Goal: Information Seeking & Learning: Check status

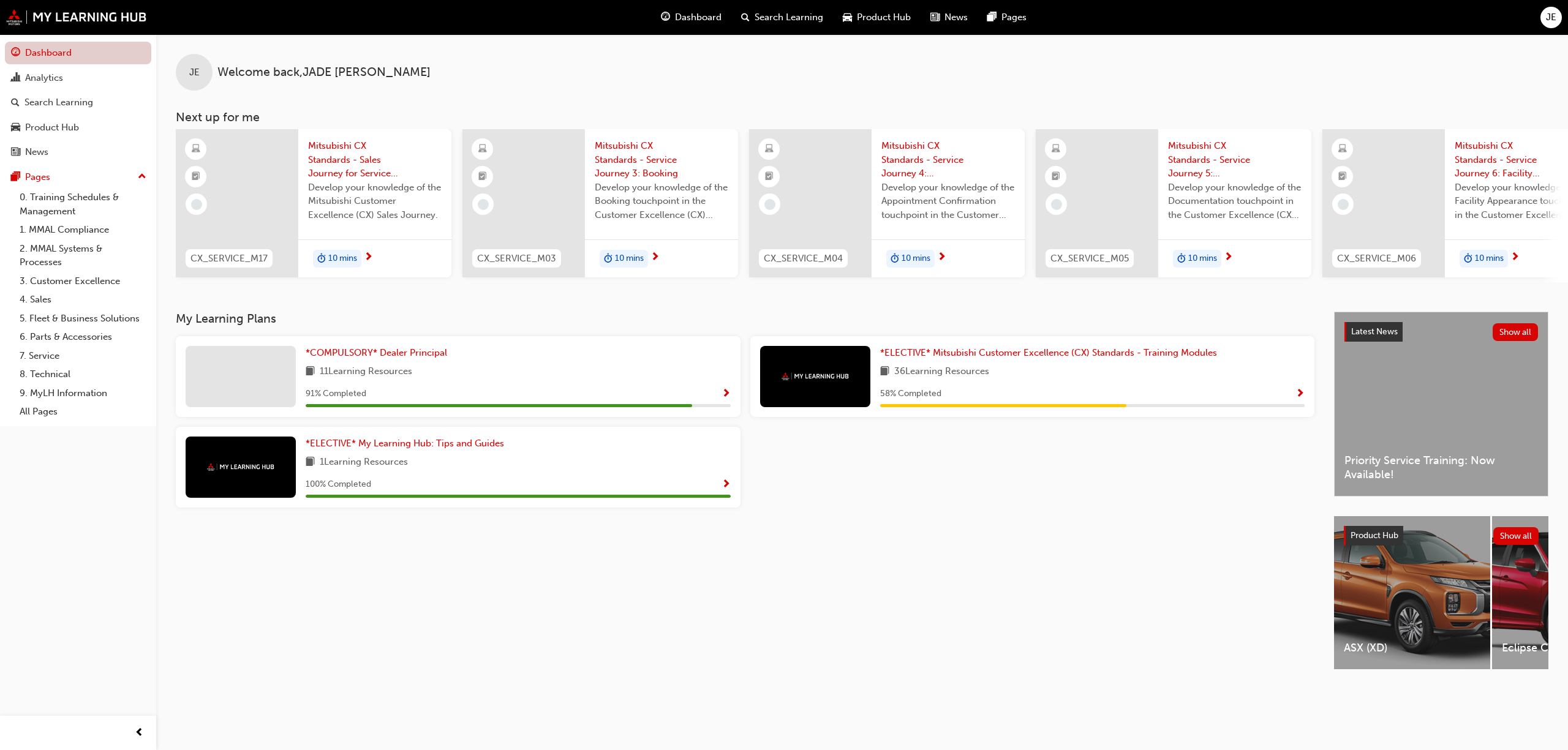
click at [55, 49] on link "Dashboard" at bounding box center [78, 53] width 147 height 22
click at [55, 78] on div "Analytics" at bounding box center [44, 77] width 38 height 14
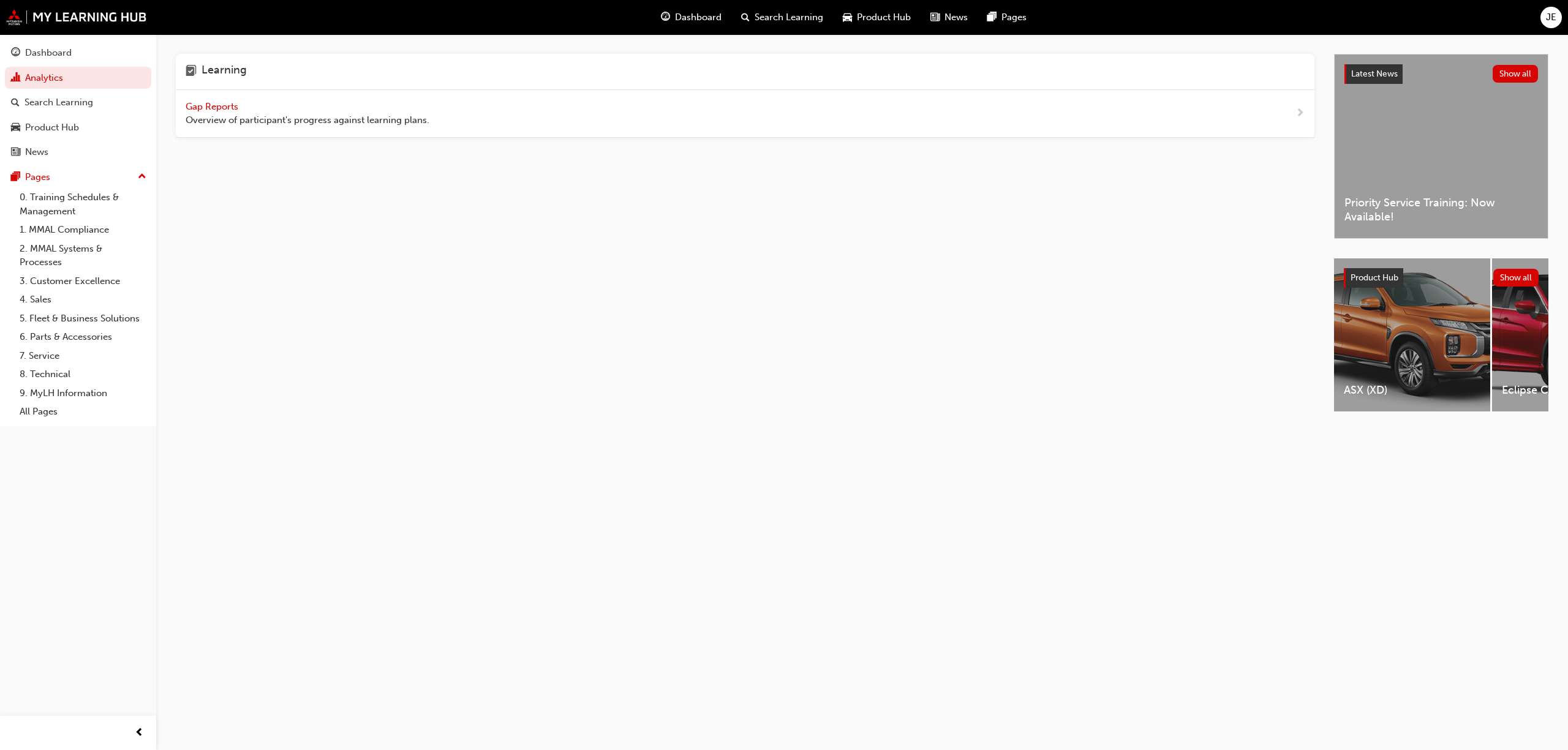
click at [233, 106] on span "Gap Reports" at bounding box center [213, 106] width 55 height 11
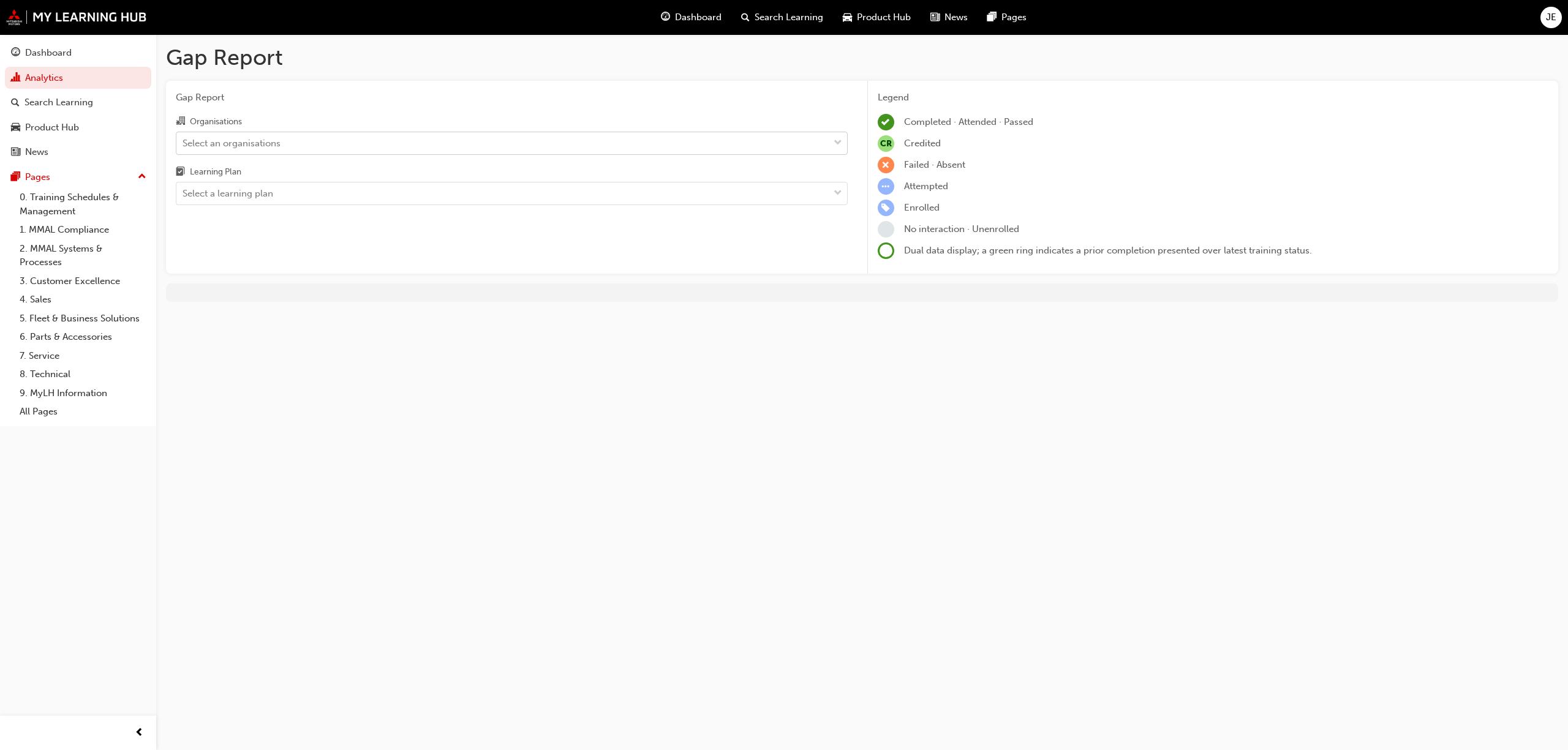
click at [839, 139] on span "down-icon" at bounding box center [838, 143] width 9 height 16
click at [184, 139] on input "Organisations Select an organisations" at bounding box center [183, 143] width 1 height 11
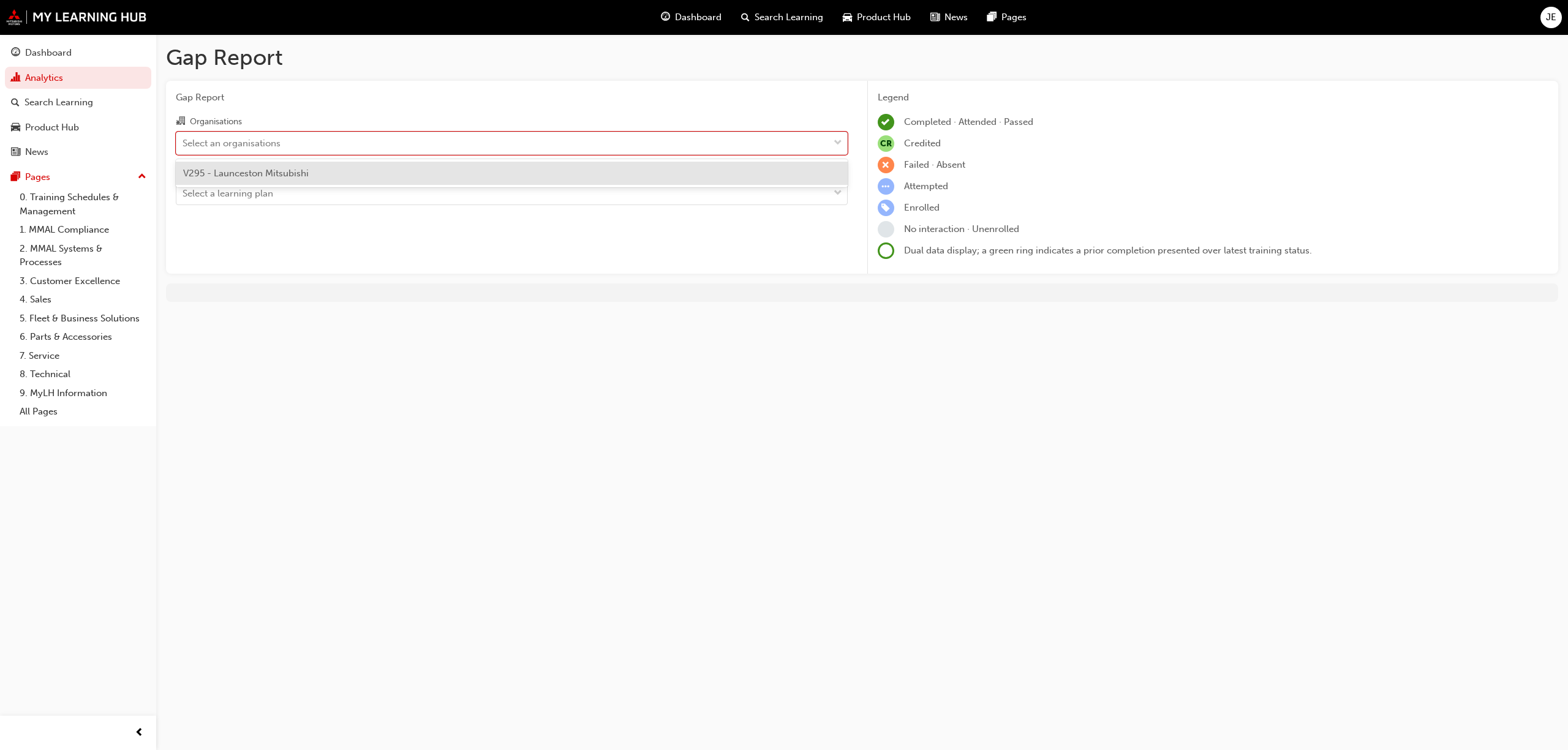
click at [273, 174] on span "V295 - Launceston Mitsubishi" at bounding box center [246, 173] width 126 height 11
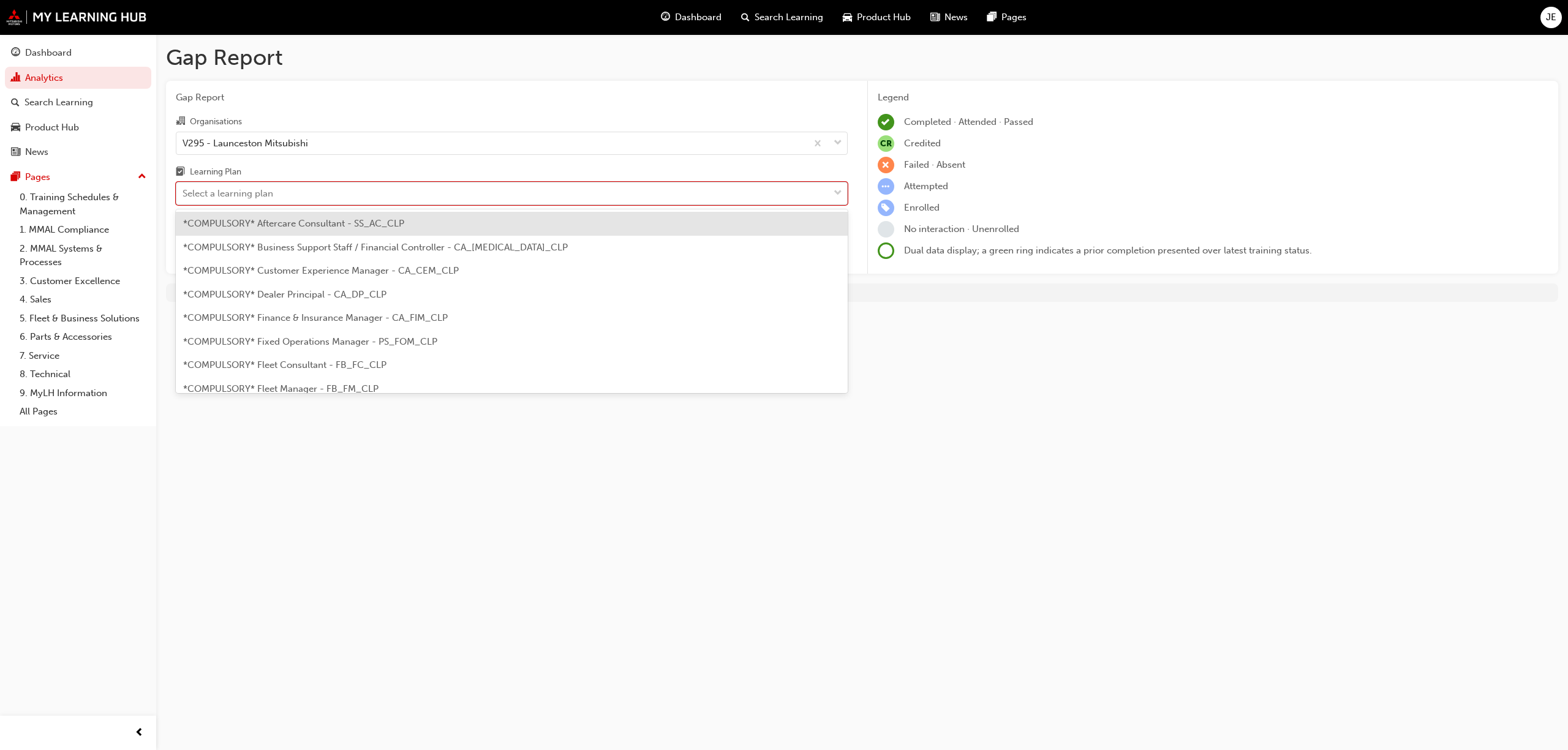
click at [839, 187] on span "down-icon" at bounding box center [838, 193] width 9 height 16
click at [184, 188] on input "Learning Plan option *COMPULSORY* Aftercare Consultant - SS_AC_CLP focused, 1 o…" at bounding box center [183, 193] width 1 height 11
click at [283, 227] on span "*COMPULSORY* Aftercare Consultant - SS_AC_CLP" at bounding box center [294, 223] width 221 height 11
click at [837, 189] on span "down-icon" at bounding box center [838, 193] width 9 height 16
click at [184, 189] on input "Learning Plan option *COMPULSORY* Aftercare Consultant - SS_AC_CLP, selected. o…" at bounding box center [183, 193] width 1 height 11
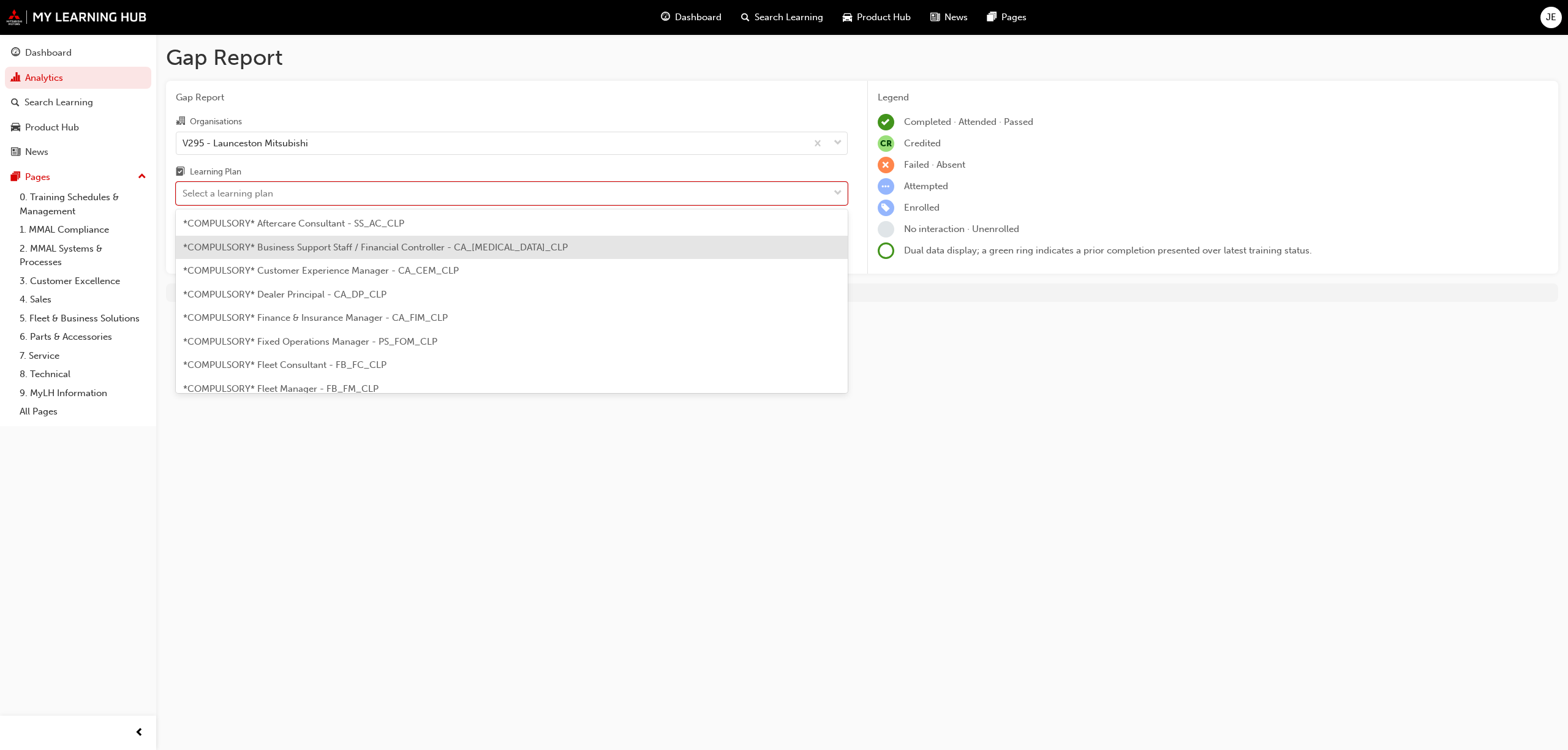
click at [337, 248] on span "*COMPULSORY* Business Support Staff / Financial Controller - CA_[MEDICAL_DATA]_…" at bounding box center [375, 247] width 384 height 11
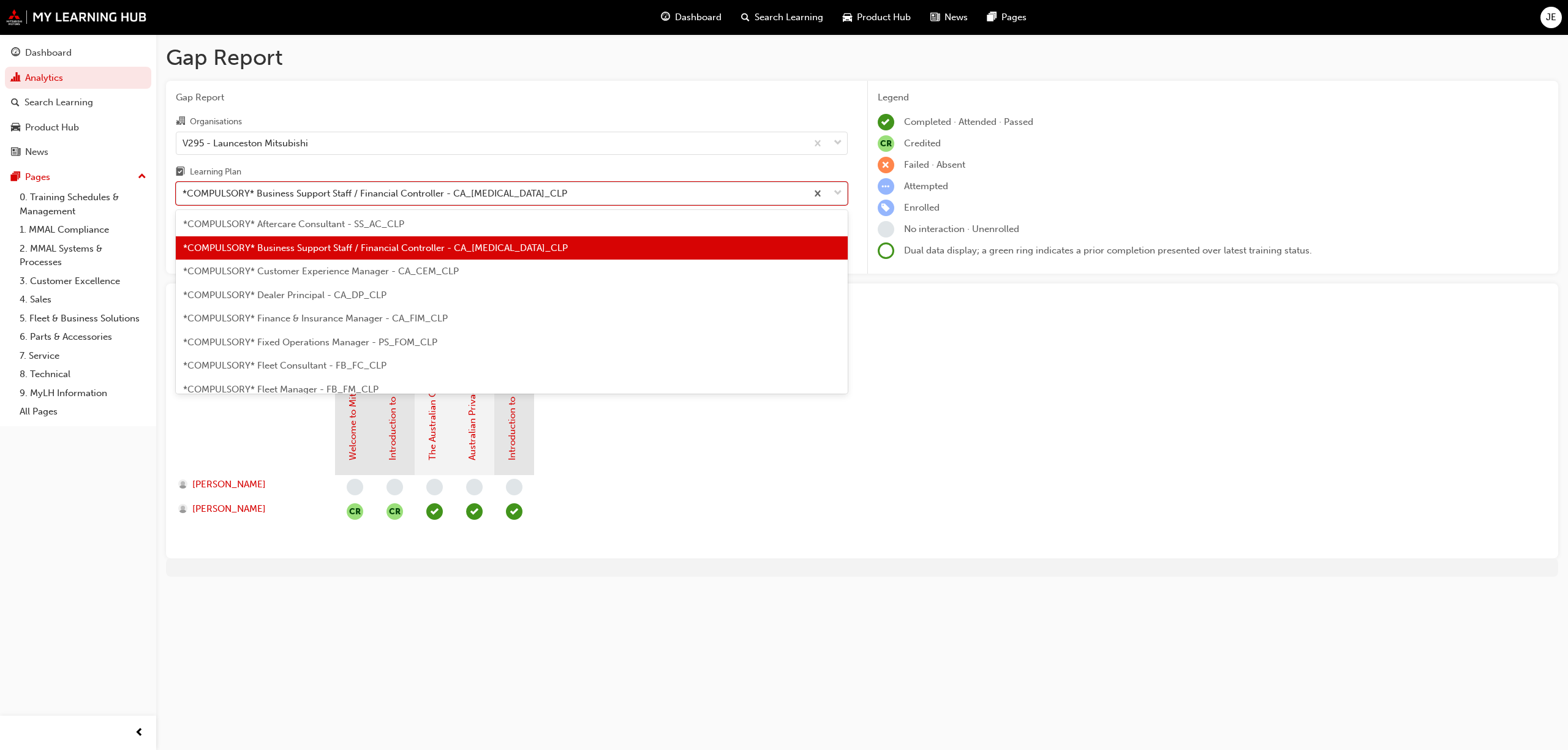
click at [838, 191] on span "down-icon" at bounding box center [838, 193] width 9 height 16
click at [184, 191] on input "Learning Plan option *COMPULSORY* Business Support Staff / Financial Controller…" at bounding box center [183, 193] width 1 height 11
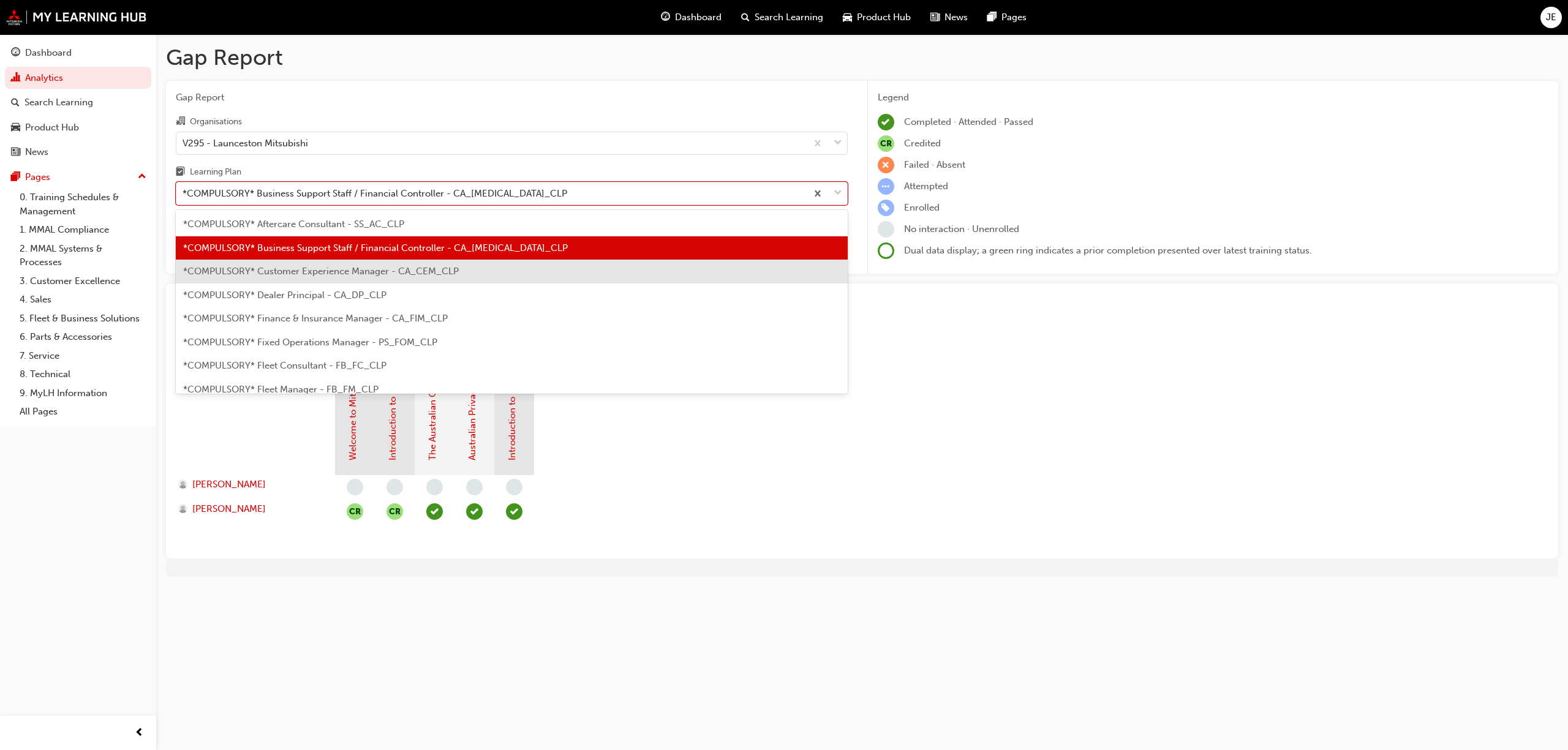
click at [385, 269] on span "*COMPULSORY* Customer Experience Manager - CA_CEM_CLP" at bounding box center [321, 271] width 275 height 11
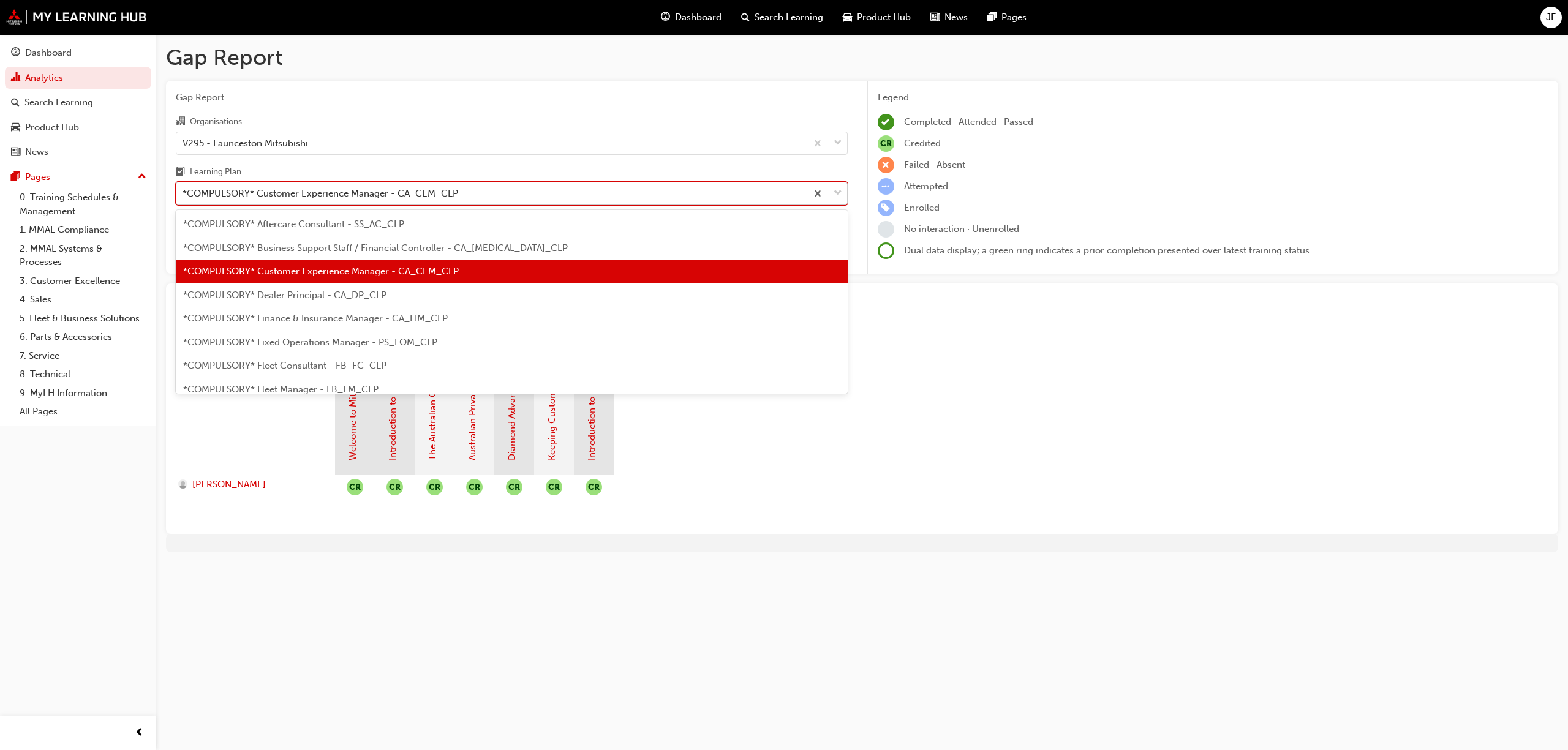
click at [836, 191] on span "down-icon" at bounding box center [838, 193] width 9 height 16
click at [184, 191] on input "Learning Plan option *COMPULSORY* Customer Experience Manager - CA_CEM_CLP, sel…" at bounding box center [183, 193] width 1 height 11
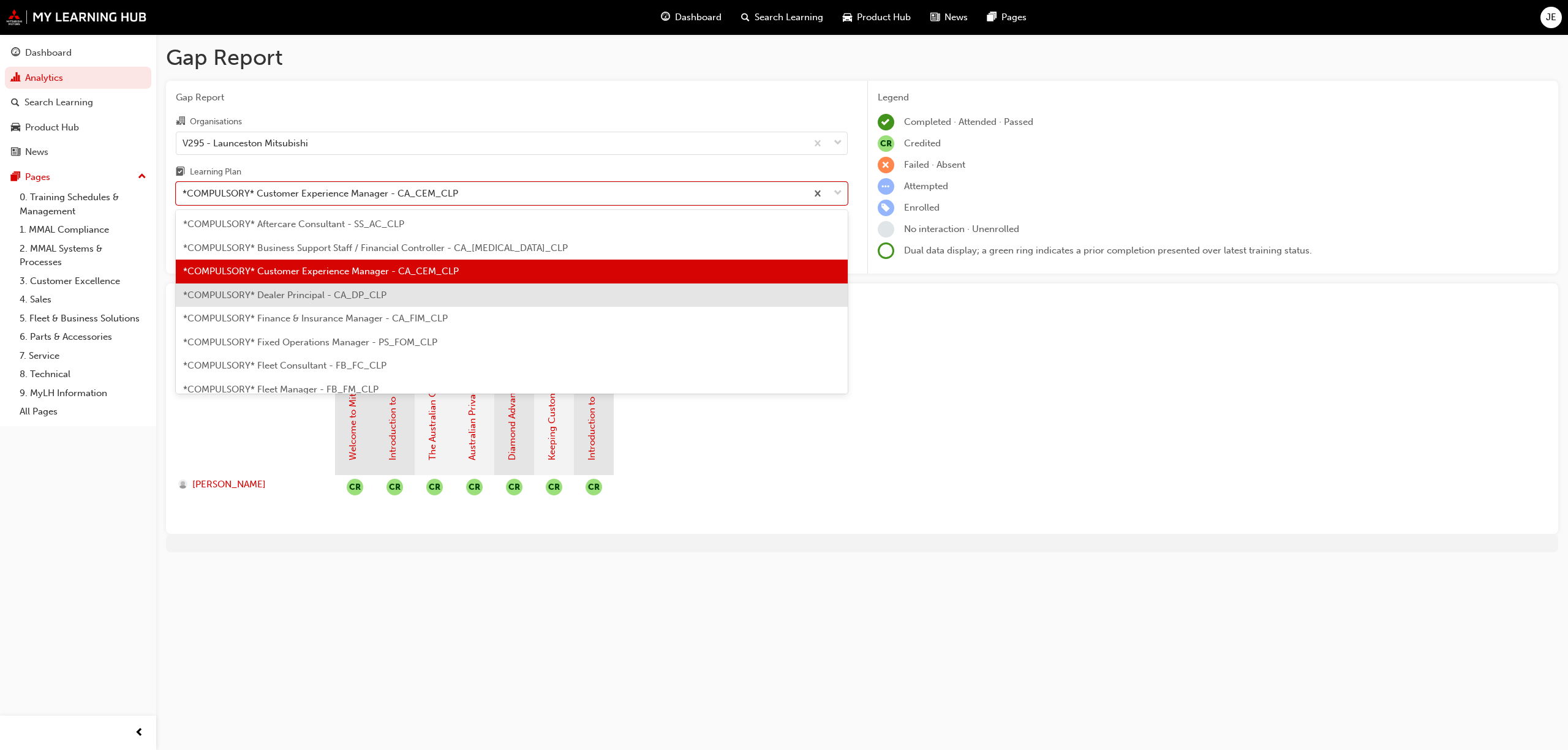
click at [357, 294] on span "*COMPULSORY* Dealer Principal - CA_DP_CLP" at bounding box center [285, 295] width 203 height 11
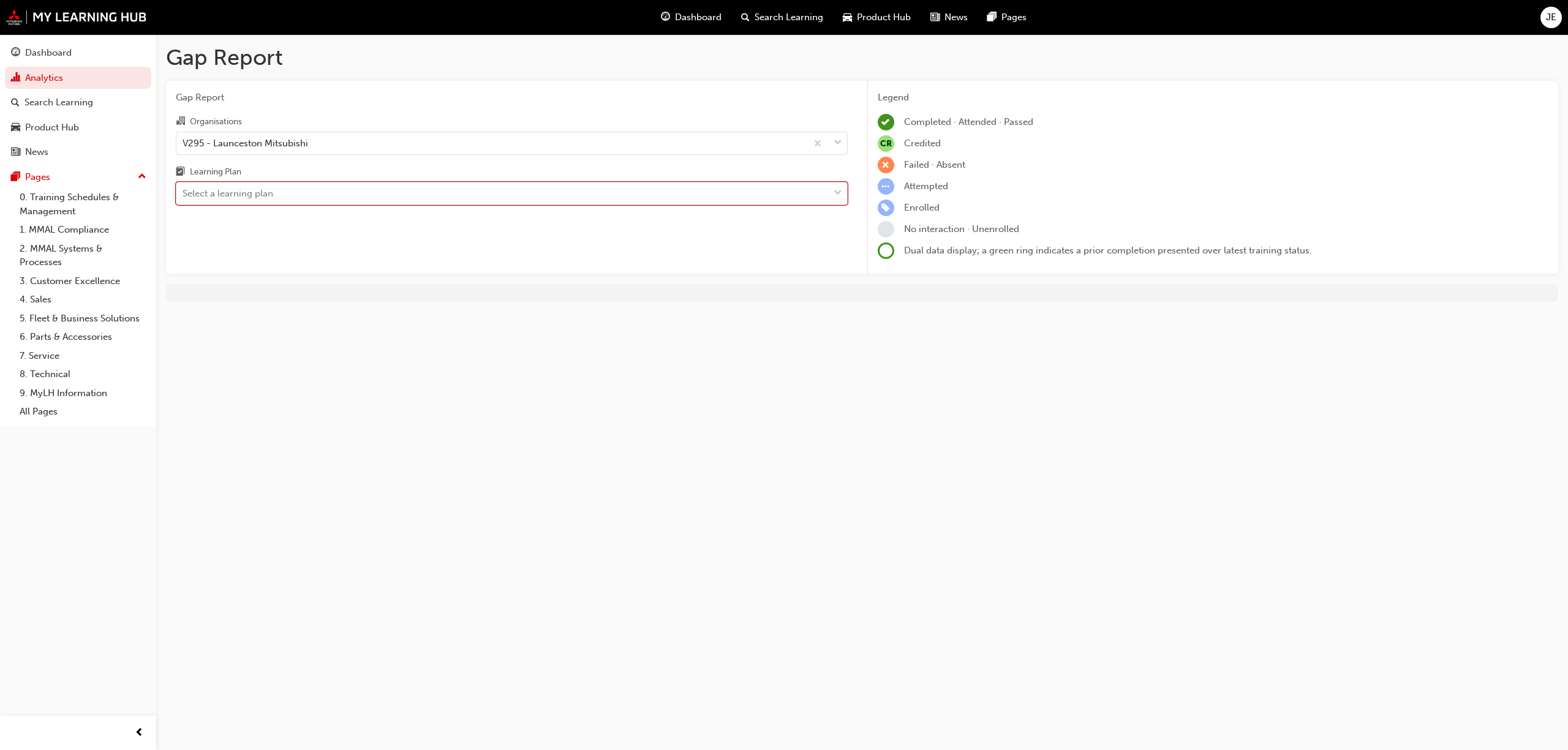
click at [821, 189] on div "Select a learning plan" at bounding box center [502, 194] width 653 height 22
click at [184, 189] on input "Learning Plan option *COMPULSORY* Dealer Principal - CA_DP_CLP, selected. 0 res…" at bounding box center [183, 193] width 1 height 11
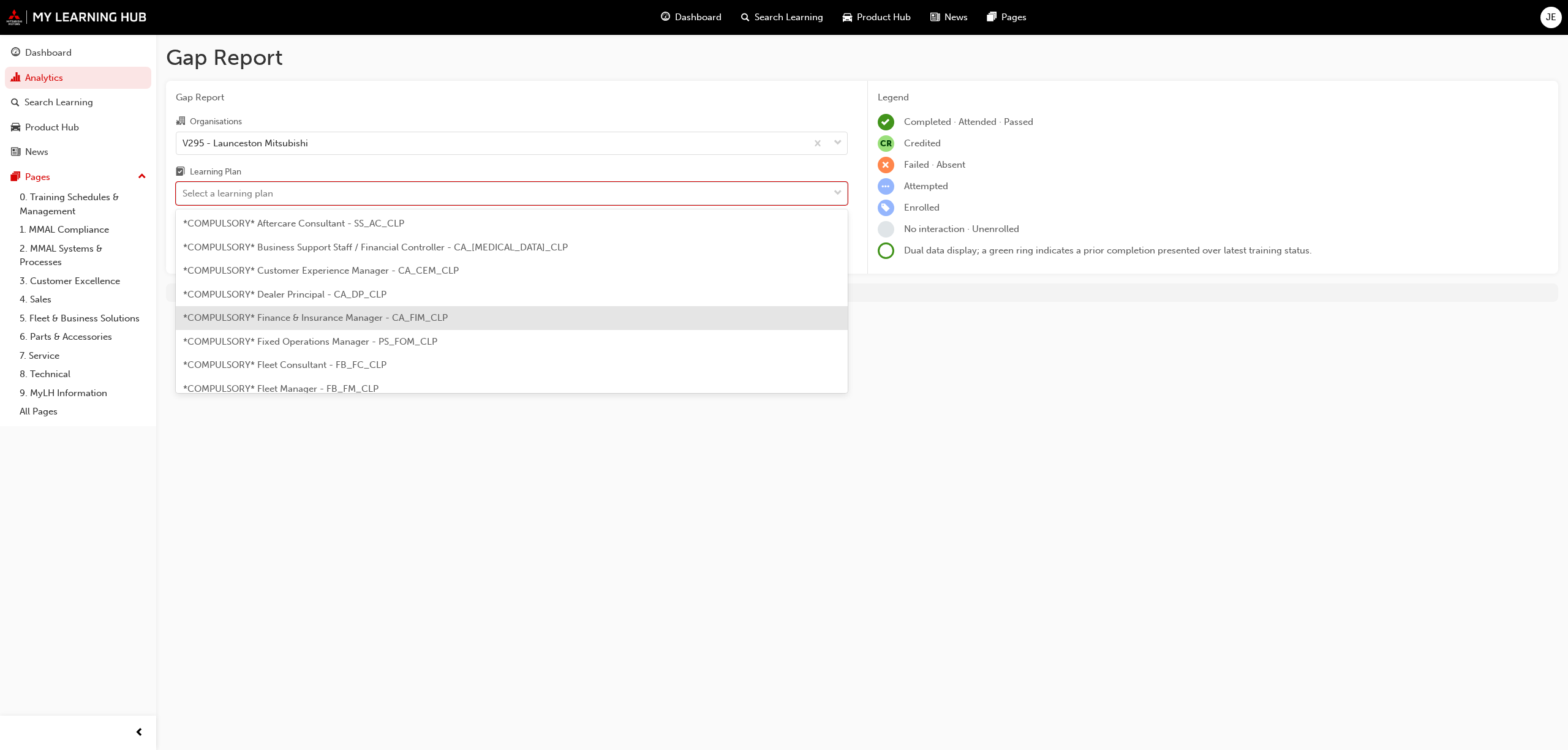
click at [336, 319] on span "*COMPULSORY* Finance & Insurance Manager - CA_FIM_CLP" at bounding box center [315, 317] width 265 height 11
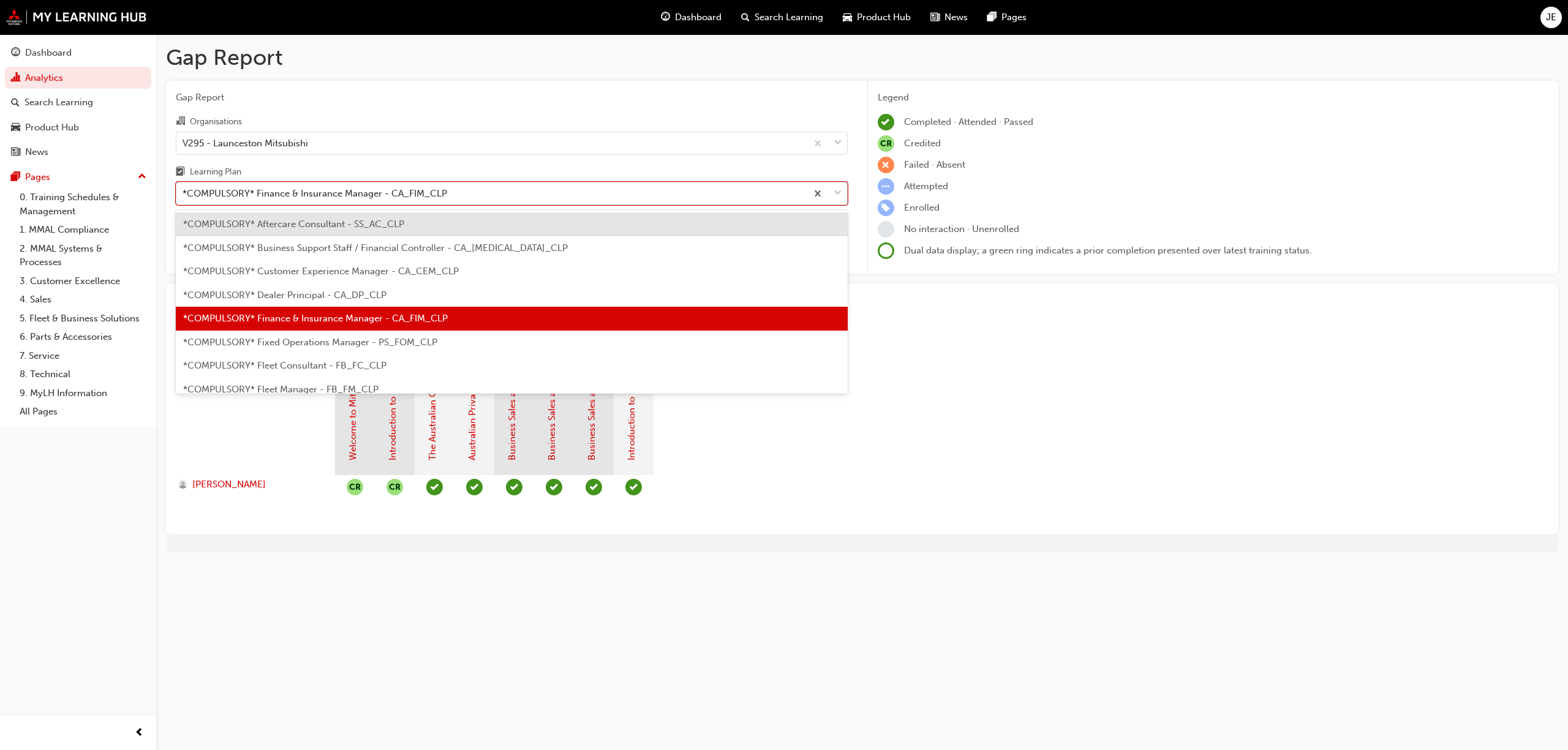
click at [836, 192] on span "down-icon" at bounding box center [838, 193] width 9 height 16
click at [184, 192] on input "Learning Plan option *COMPULSORY* Finance & Insurance Manager - [GEOGRAPHIC_DAT…" at bounding box center [183, 193] width 1 height 11
click at [281, 347] on span "*COMPULSORY* Fixed Operations Manager - PS_FOM_CLP" at bounding box center [310, 342] width 254 height 11
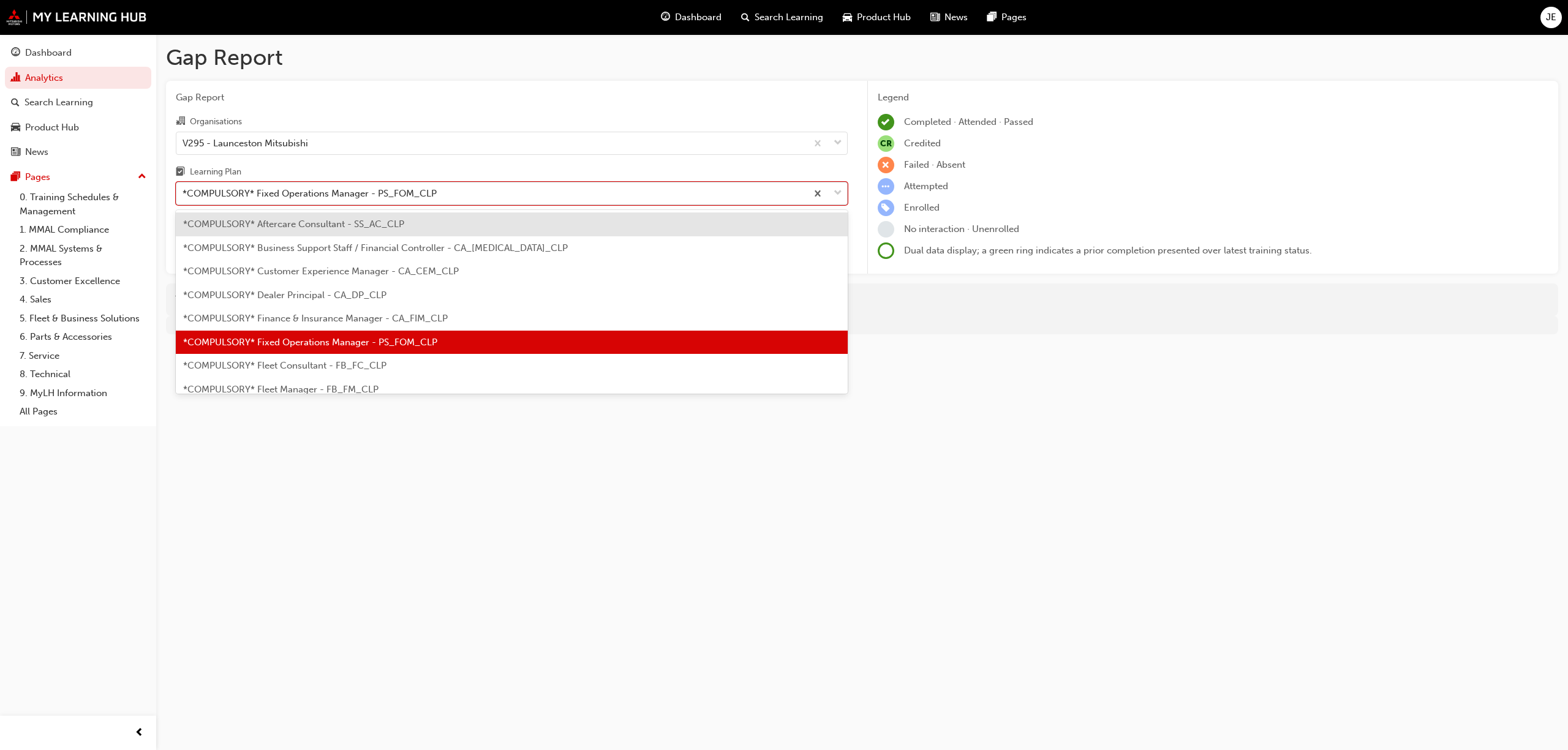
click at [841, 187] on span "down-icon" at bounding box center [838, 193] width 9 height 16
click at [184, 188] on input "Learning Plan option *COMPULSORY* Fixed Operations Manager - PS_FOM_CLP, select…" at bounding box center [183, 193] width 1 height 11
click at [324, 364] on span "*COMPULSORY* Fleet Consultant - FB_FC_CLP" at bounding box center [285, 365] width 203 height 11
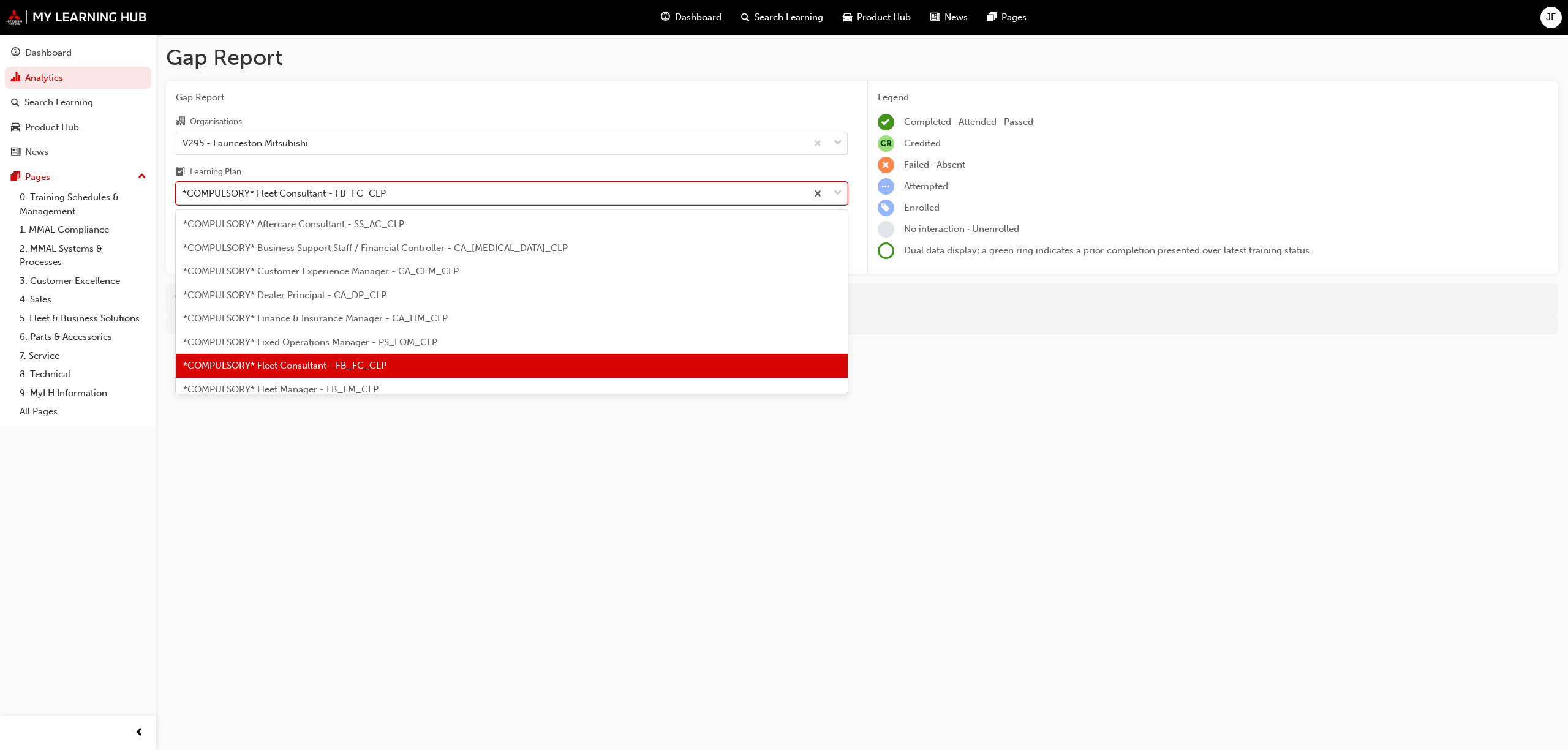
click at [842, 191] on div at bounding box center [827, 194] width 41 height 22
click at [184, 191] on input "Learning Plan option *COMPULSORY* Fleet Consultant - FB_FC_CLP, selected. optio…" at bounding box center [183, 193] width 1 height 11
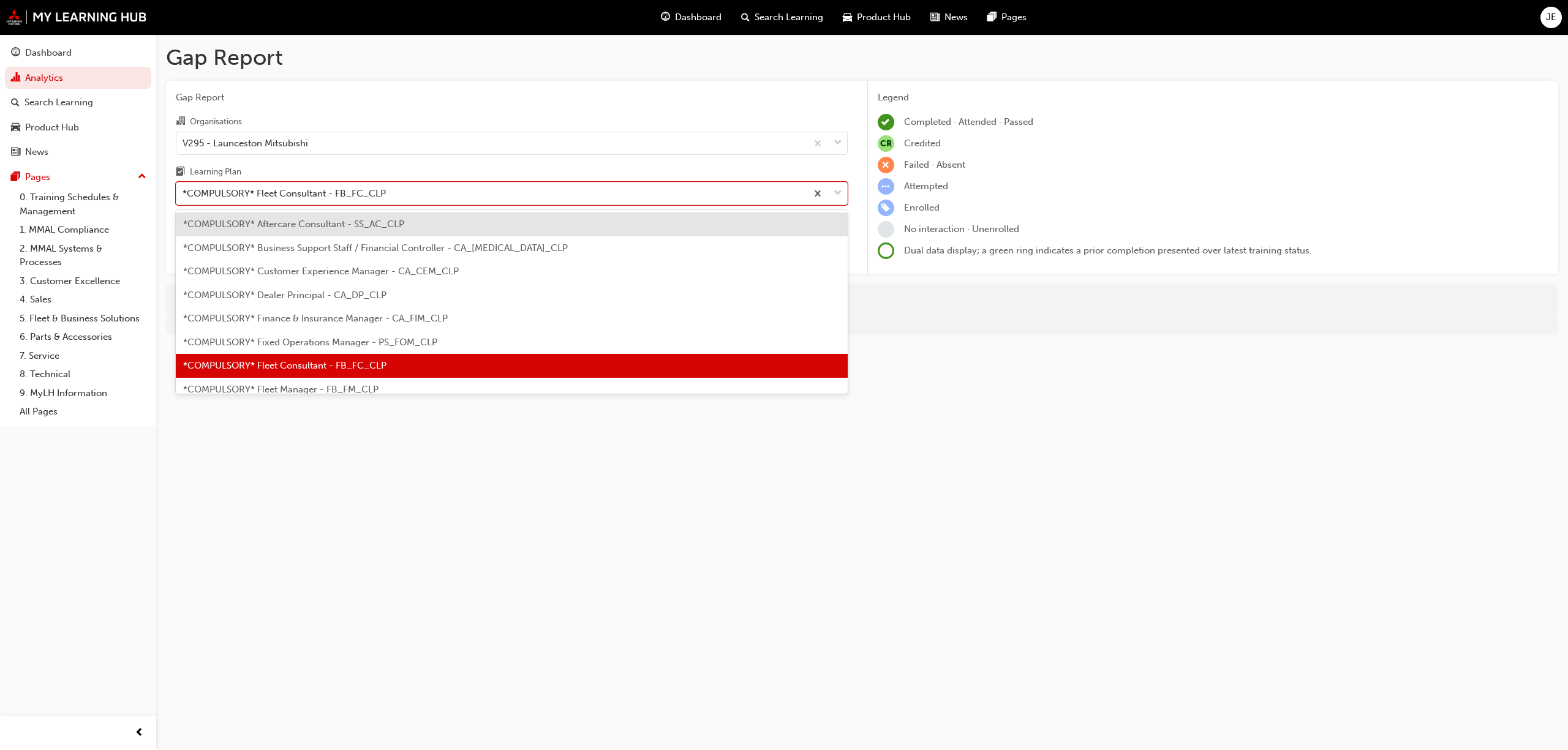
click at [329, 386] on span "*COMPULSORY* Fleet Manager - FB_FM_CLP" at bounding box center [281, 389] width 195 height 11
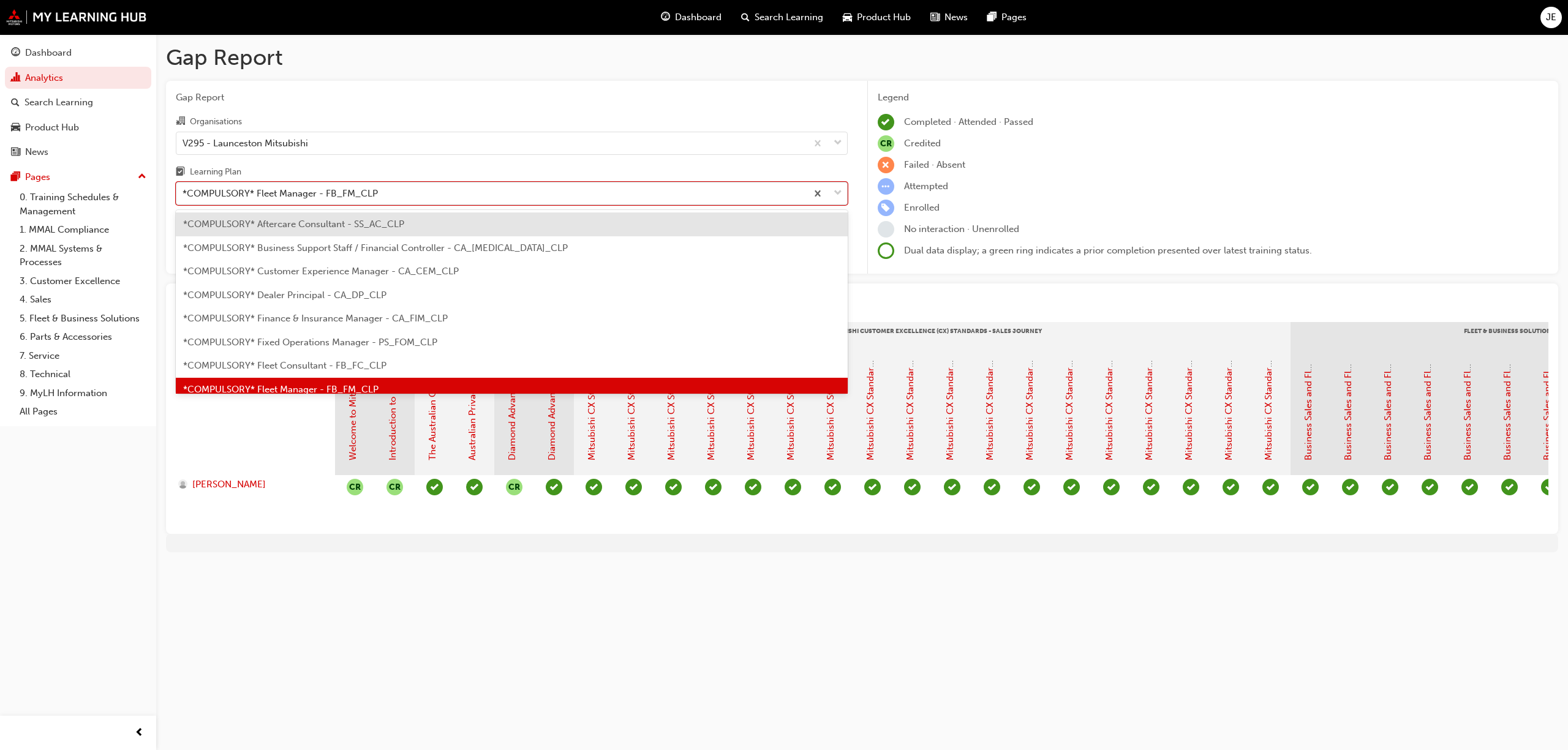
click at [841, 190] on span "down-icon" at bounding box center [838, 193] width 9 height 16
click at [184, 190] on input "Learning Plan option *COMPULSORY* Fleet Manager - FB_FM_CLP, selected. option *…" at bounding box center [183, 193] width 1 height 11
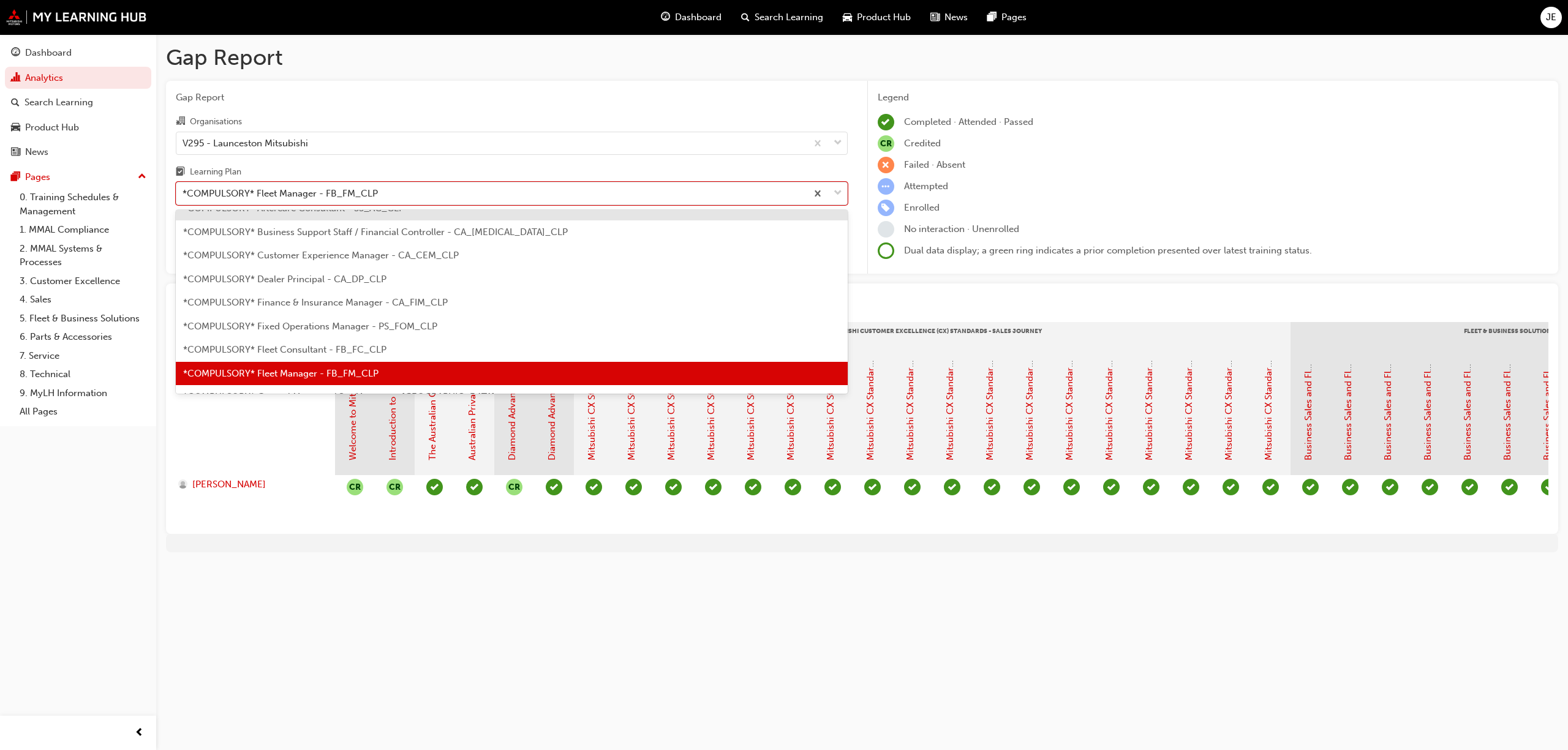
scroll to position [98, 0]
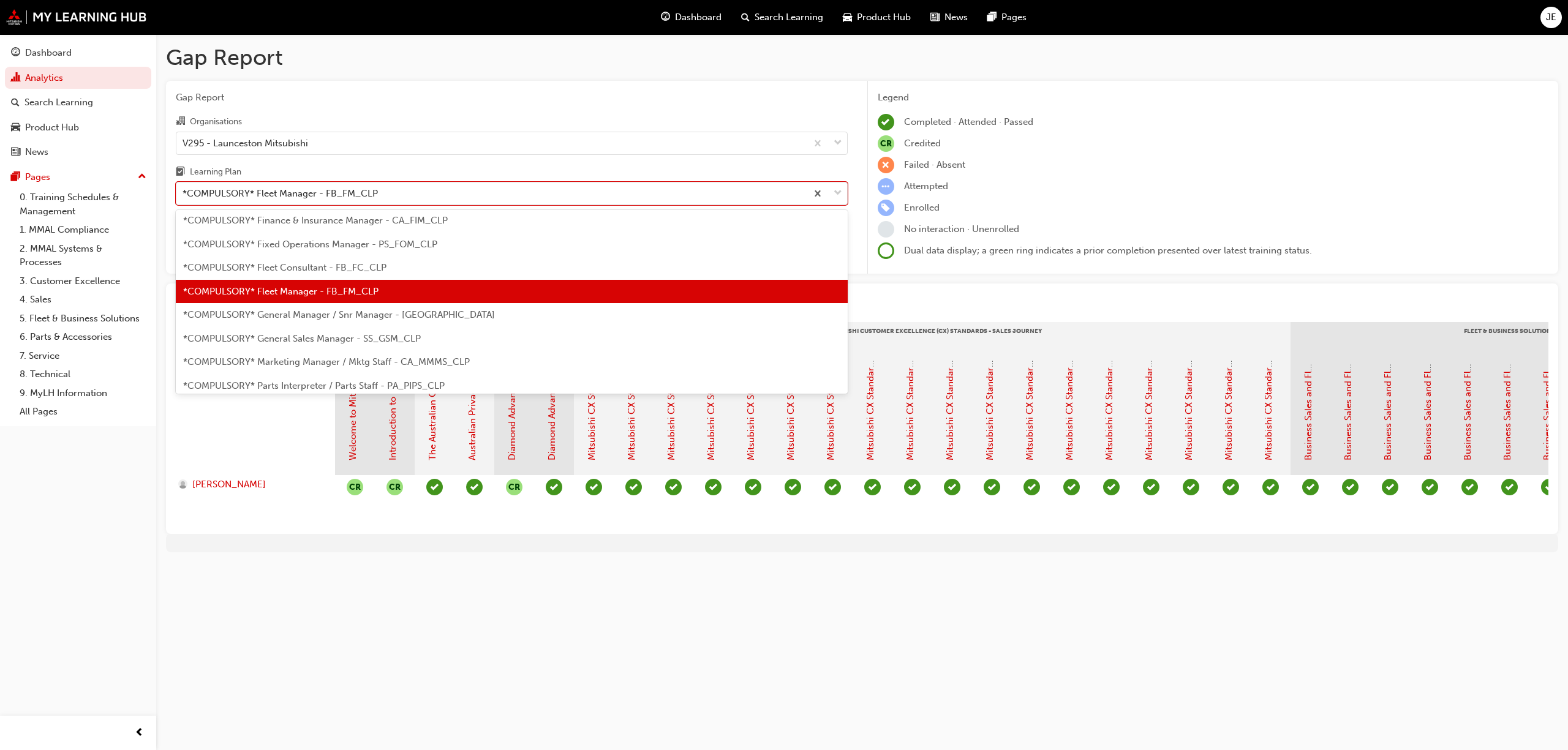
click at [351, 314] on span "*COMPULSORY* General Manager / Snr Manager - [GEOGRAPHIC_DATA]" at bounding box center [339, 315] width 311 height 11
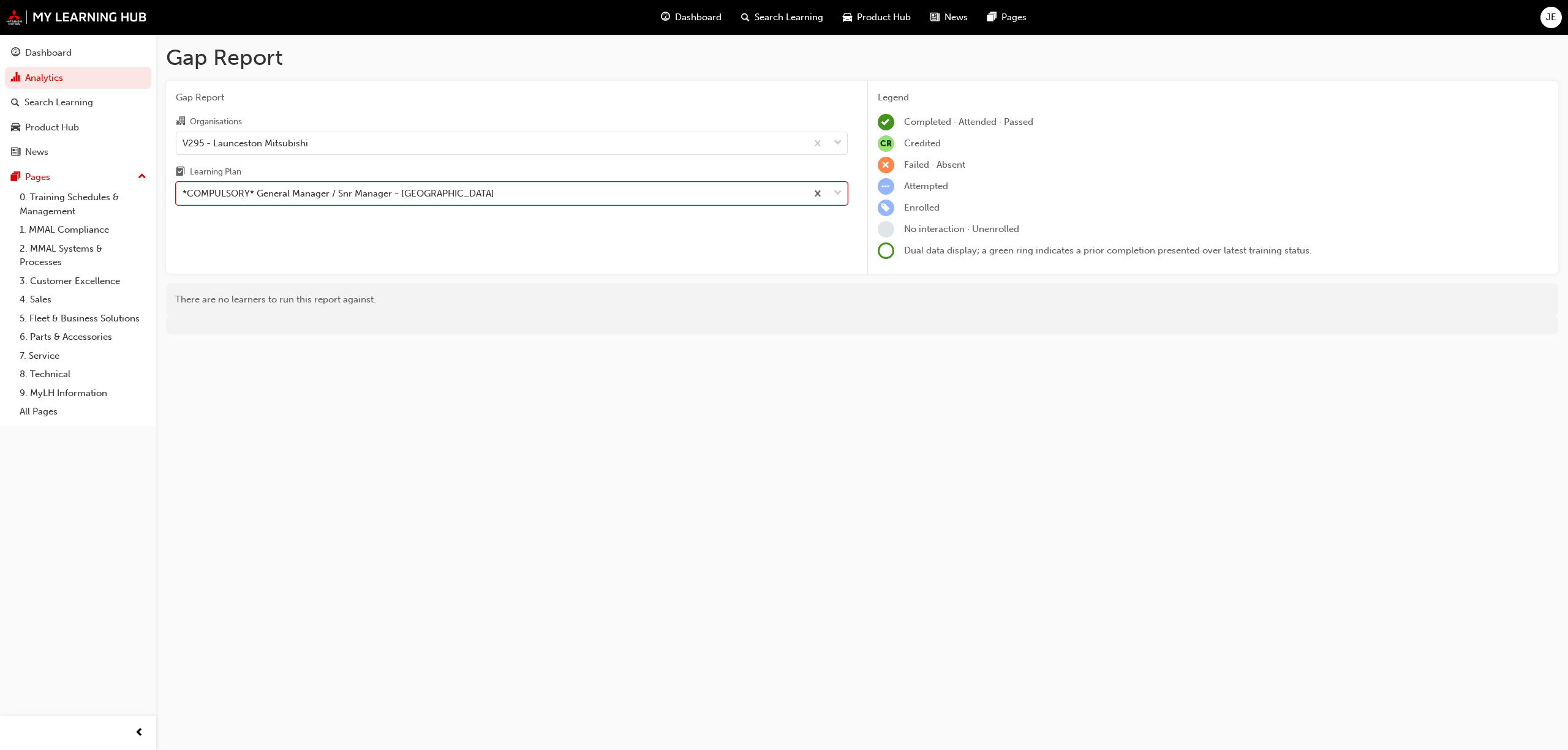
click at [835, 192] on span "down-icon" at bounding box center [838, 193] width 9 height 16
click at [184, 192] on input "Learning Plan option *COMPULSORY* General Manager / Snr Manager - [GEOGRAPHIC_D…" at bounding box center [183, 193] width 1 height 11
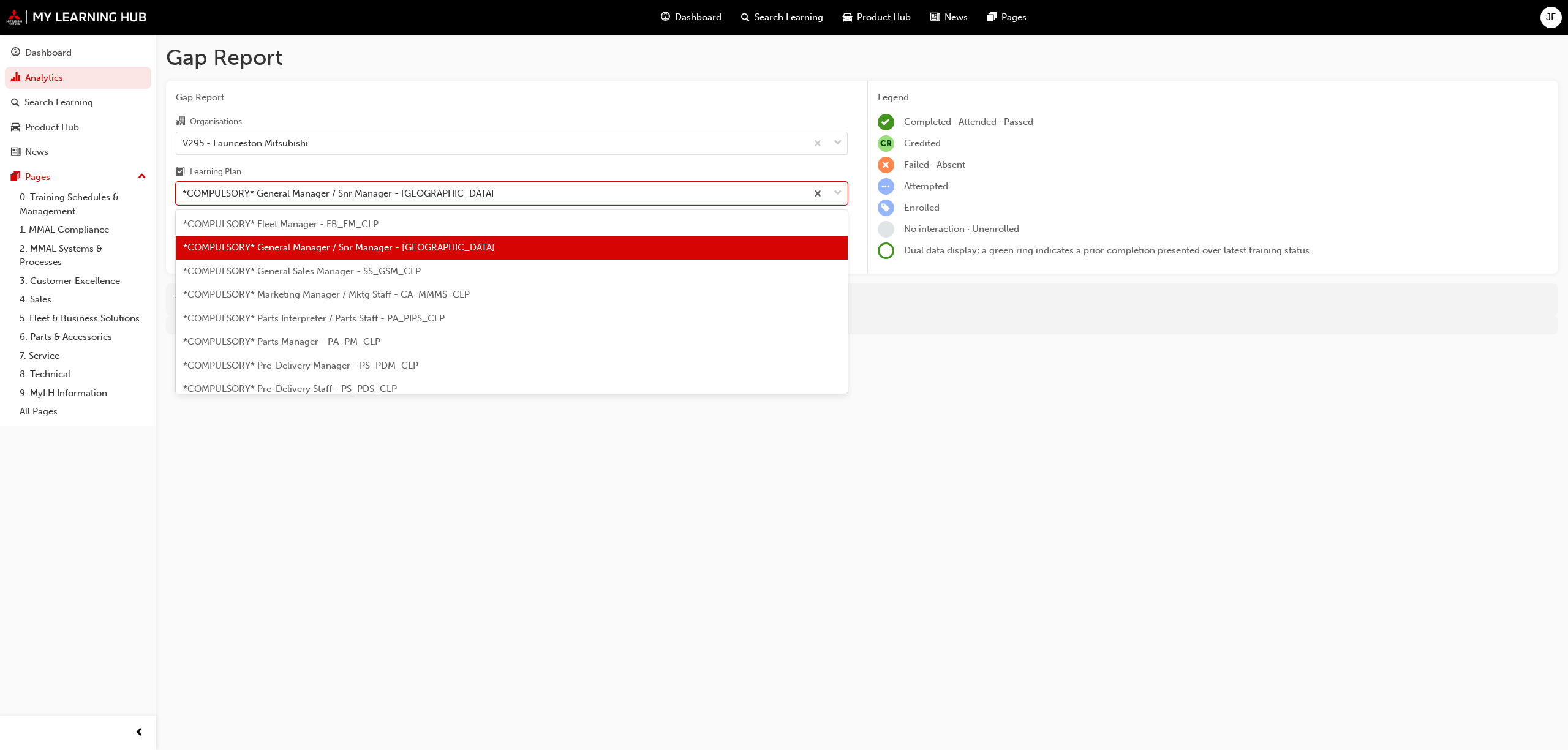
scroll to position [202, 0]
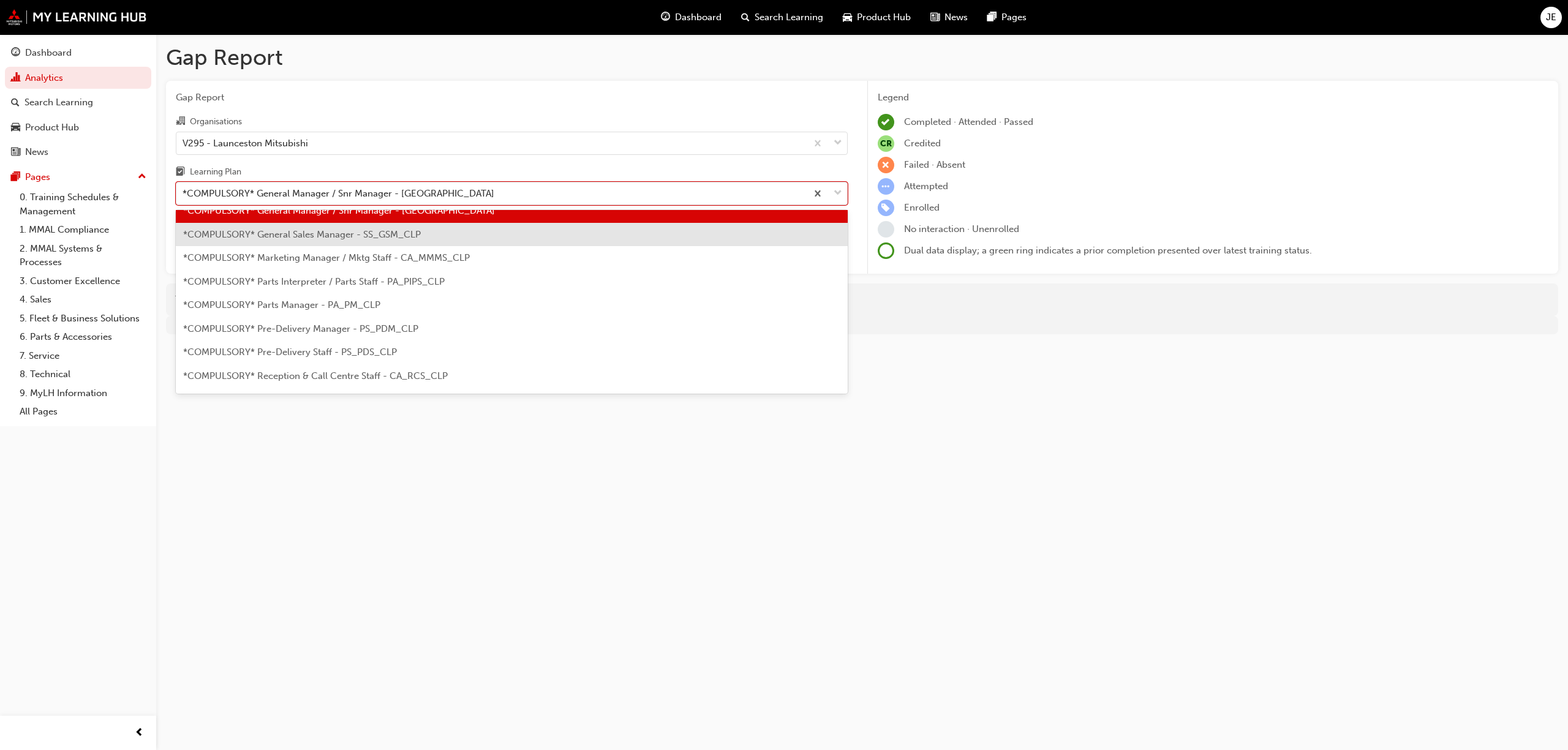
click at [383, 233] on span "*COMPULSORY* General Sales Manager - SS_GSM_CLP" at bounding box center [302, 234] width 238 height 11
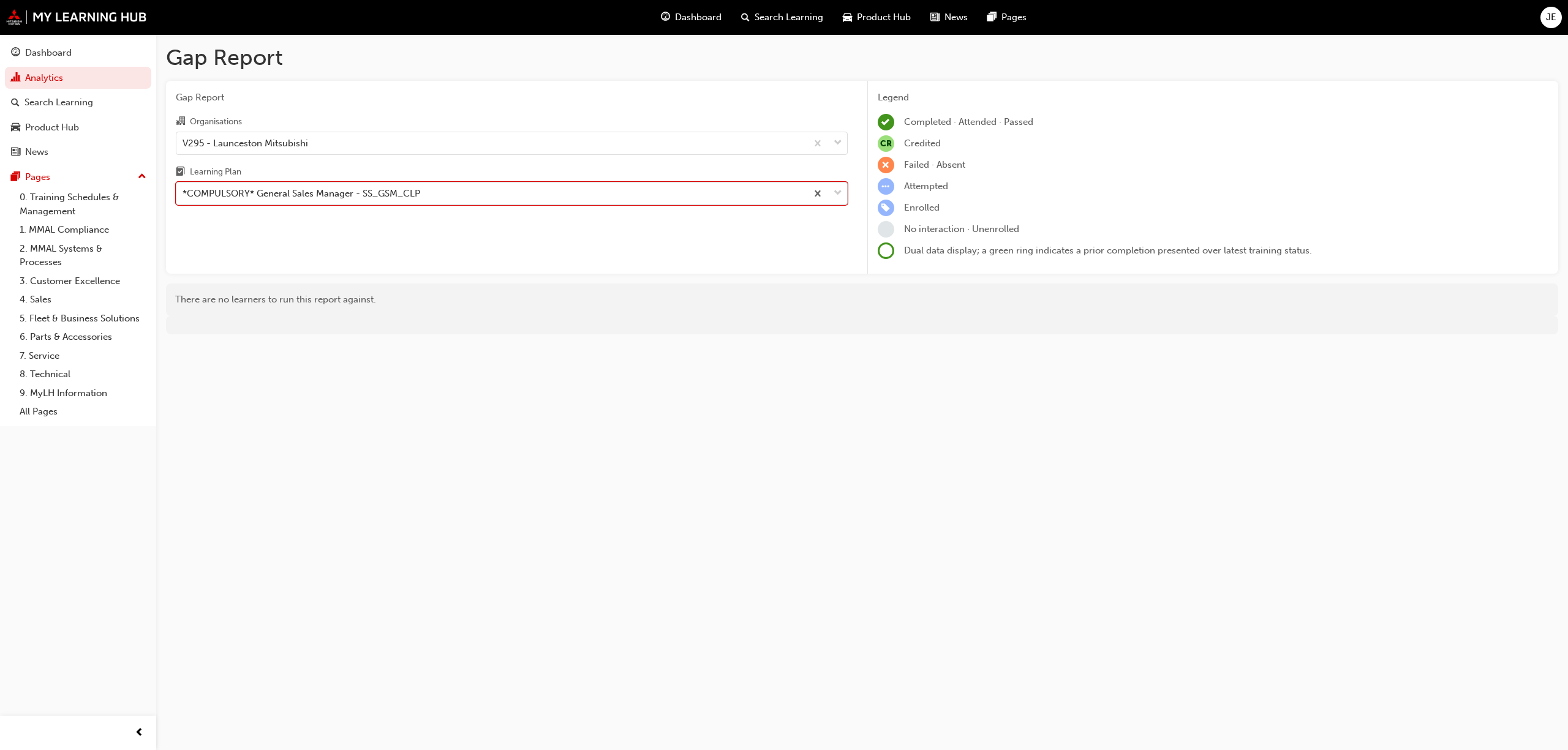
click at [839, 194] on span "down-icon" at bounding box center [838, 193] width 9 height 16
click at [184, 194] on input "Learning Plan option *COMPULSORY* General Sales Manager - SS_GSM_CLP, selected.…" at bounding box center [183, 193] width 1 height 11
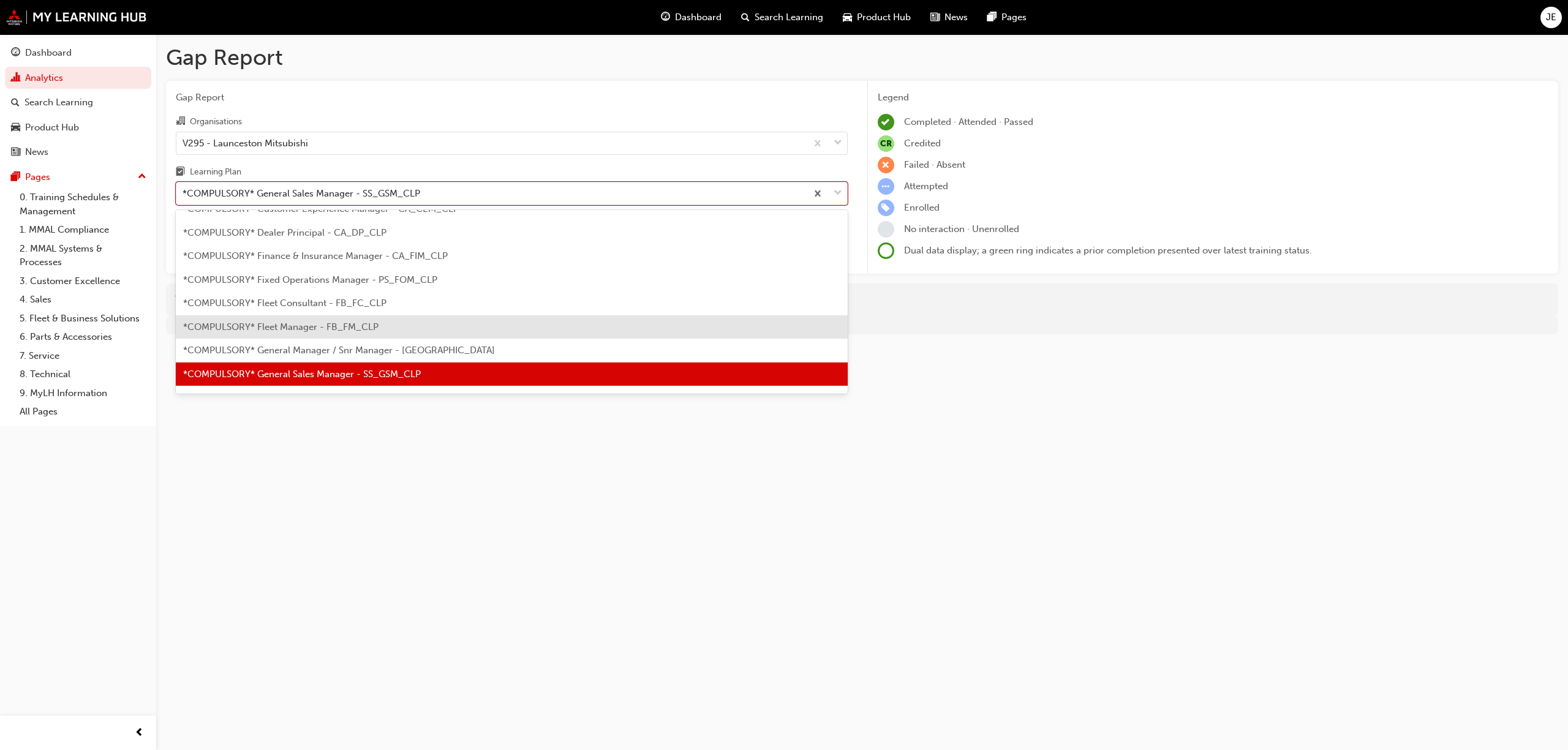
scroll to position [144, 0]
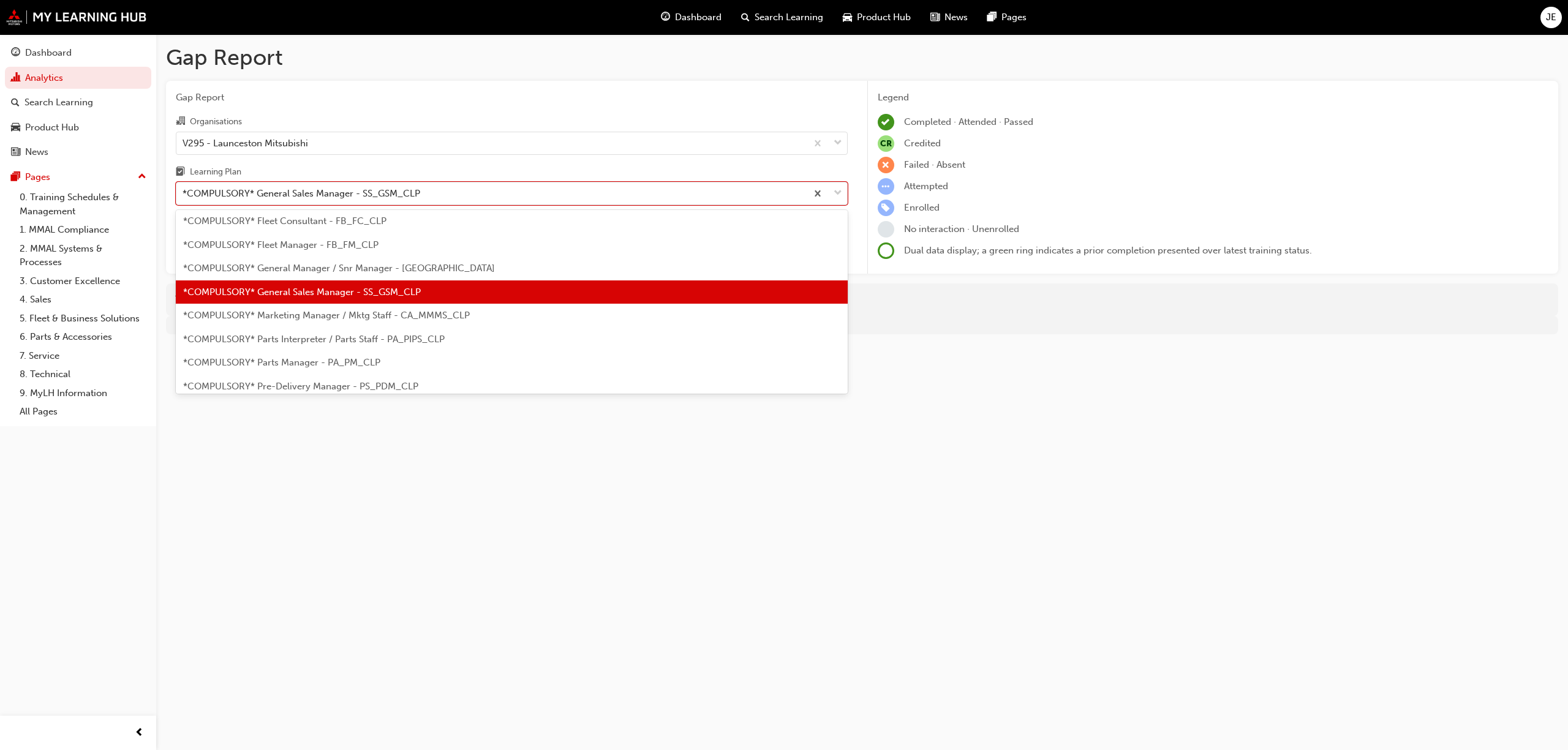
click at [394, 320] on span "*COMPULSORY* Marketing Manager / Mktg Staff - CA_MMMS_CLP" at bounding box center [327, 315] width 287 height 11
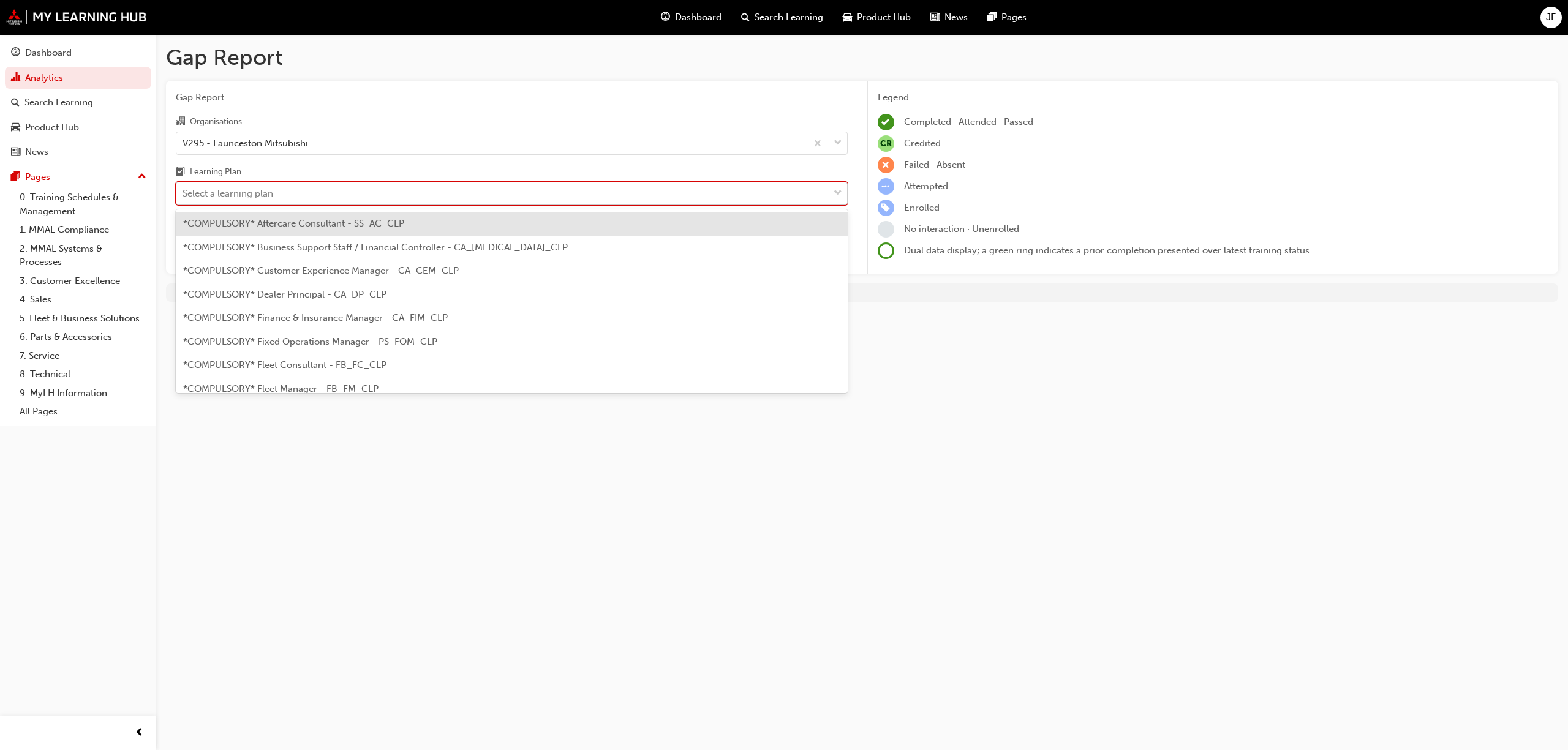
click at [841, 190] on span "down-icon" at bounding box center [838, 193] width 9 height 16
click at [184, 190] on input "Learning Plan option *COMPULSORY* Marketing Manager / Mktg Staff - CA_MMMS_CLP,…" at bounding box center [183, 193] width 1 height 11
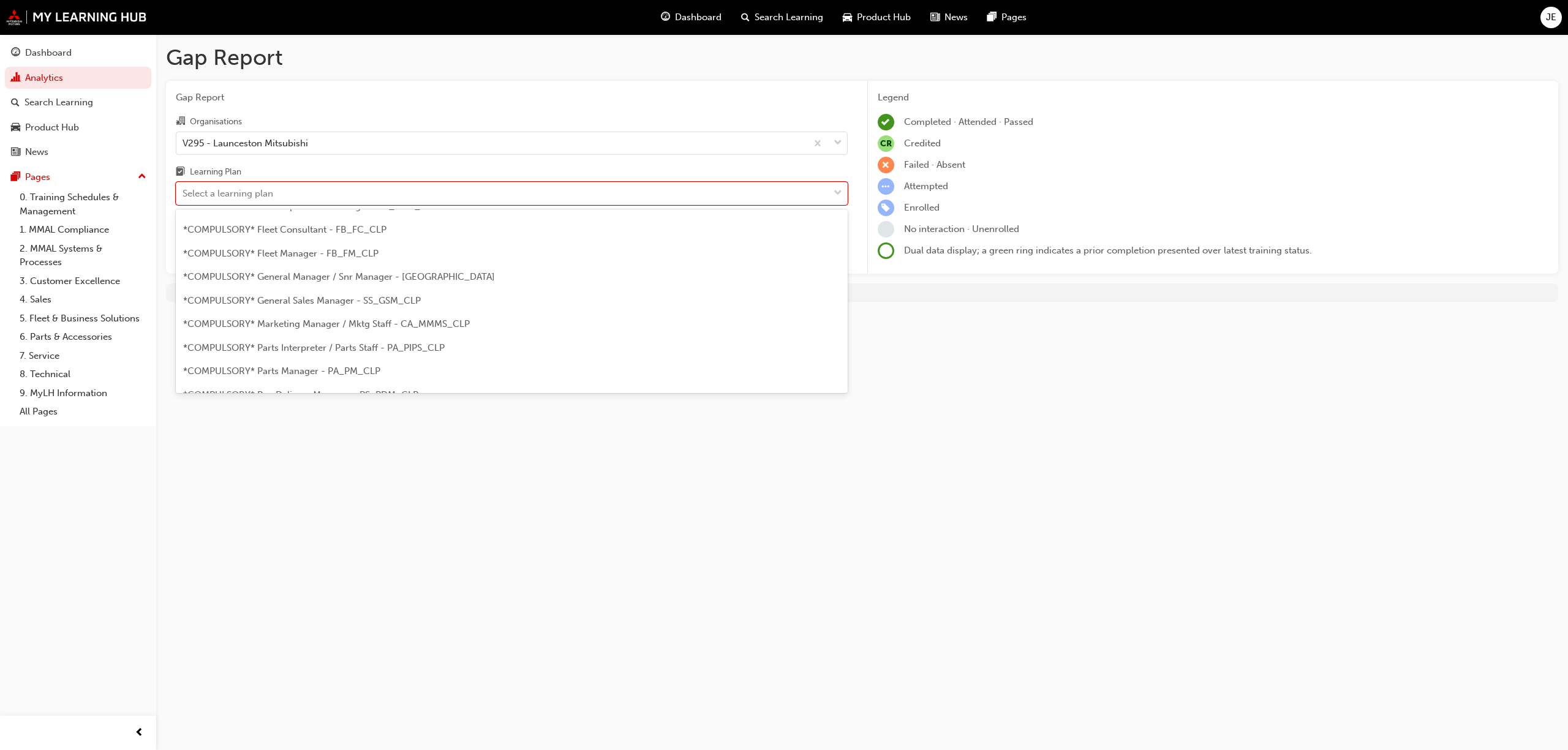
scroll to position [163, 0]
click at [321, 323] on span "*COMPULSORY* Parts Interpreter / Parts Staff - PA_PIPS_CLP" at bounding box center [314, 320] width 262 height 11
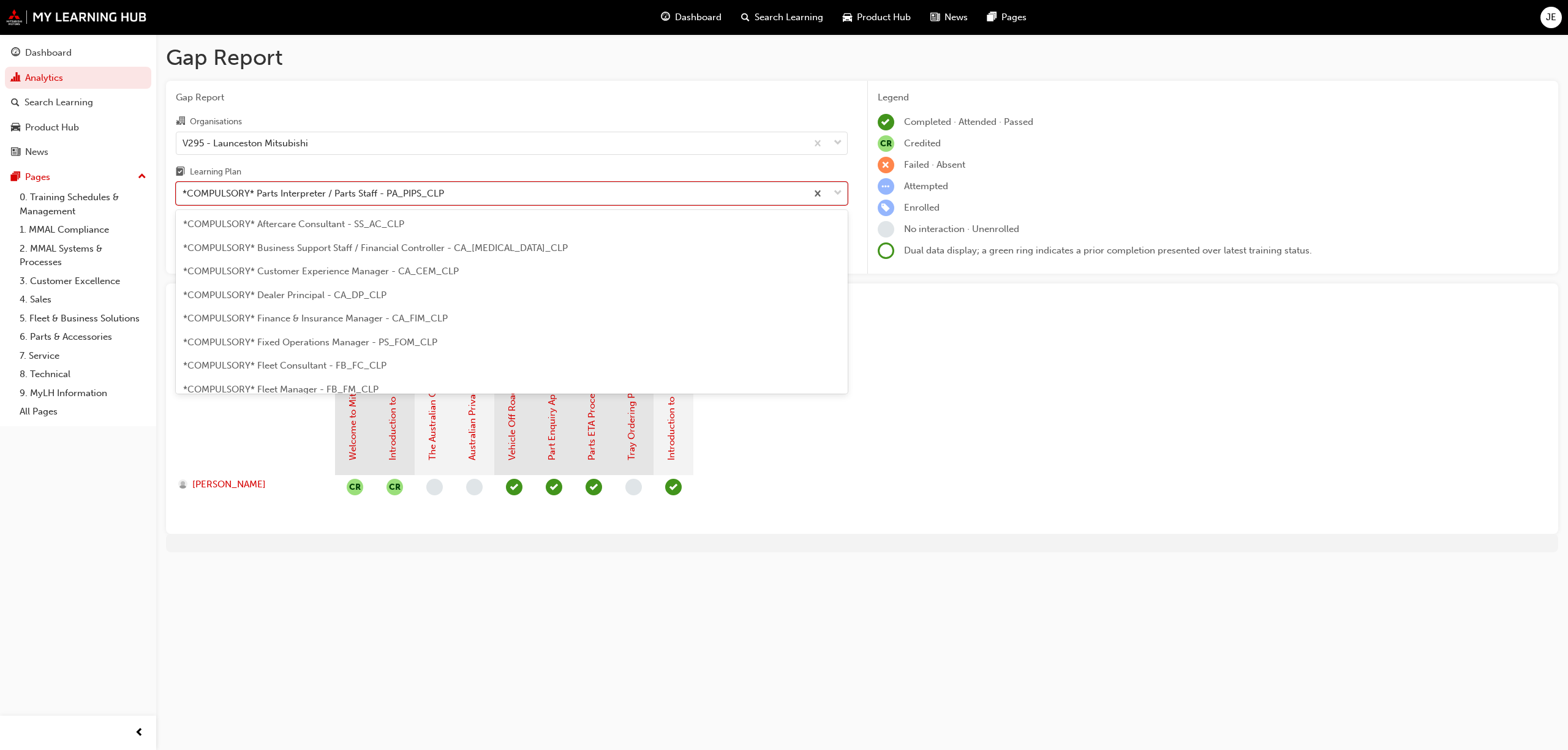
click at [835, 190] on span "down-icon" at bounding box center [838, 193] width 9 height 16
click at [184, 190] on input "Learning Plan option *COMPULSORY* Parts Interpreter / Parts Staff - PA_PIPS_CLP…" at bounding box center [183, 193] width 1 height 11
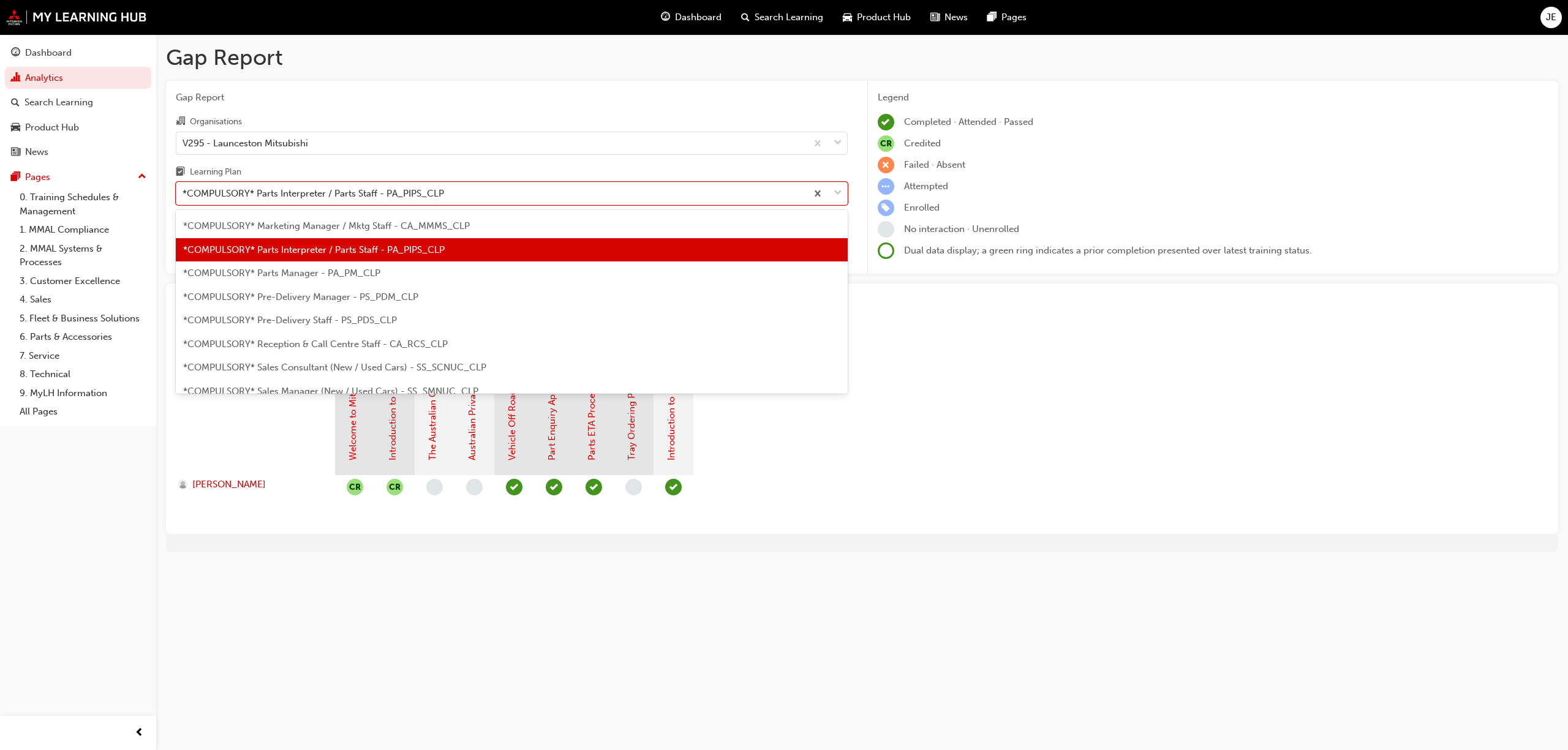
scroll to position [273, 0]
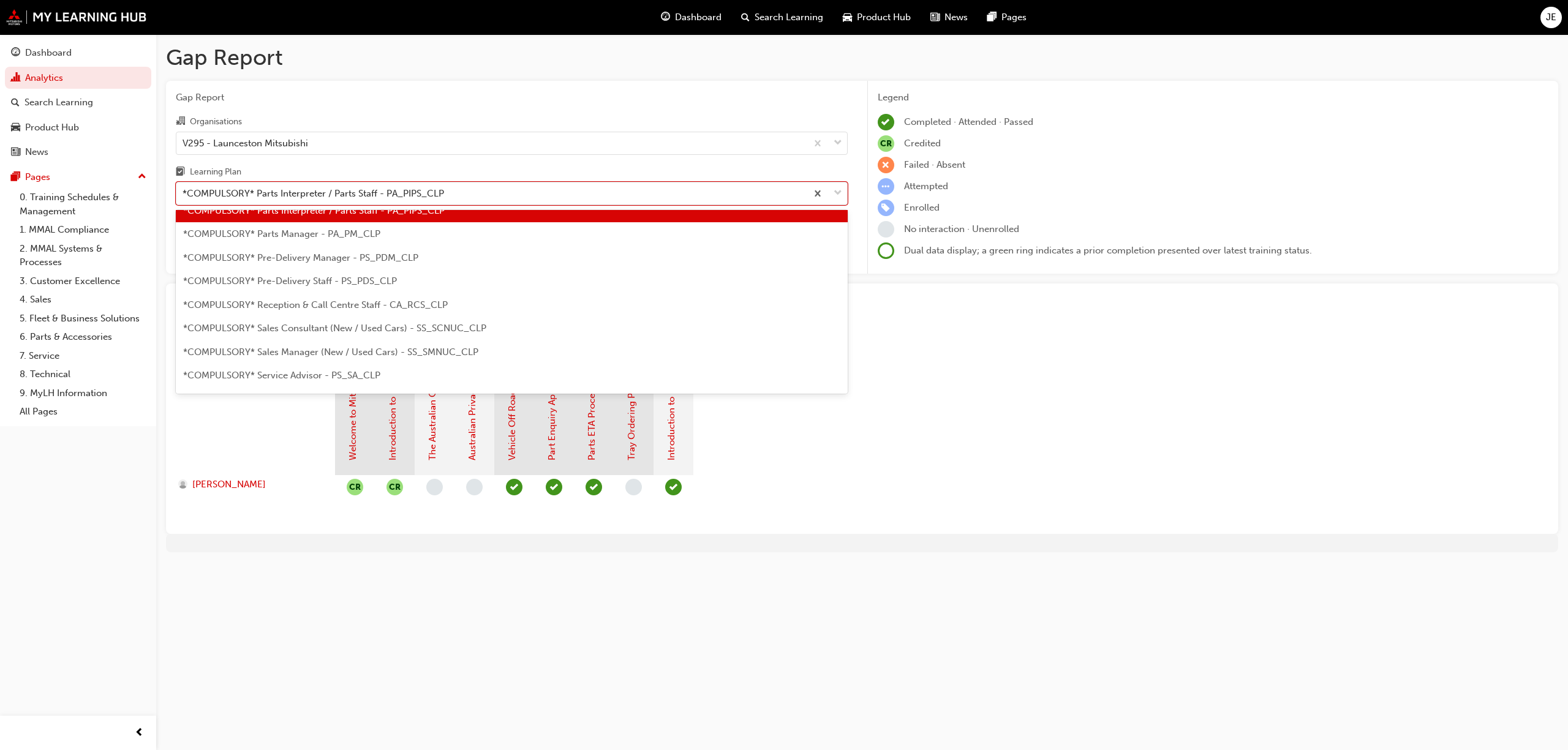
click at [358, 238] on span "*COMPULSORY* Parts Manager - PA_PM_CLP" at bounding box center [282, 234] width 197 height 11
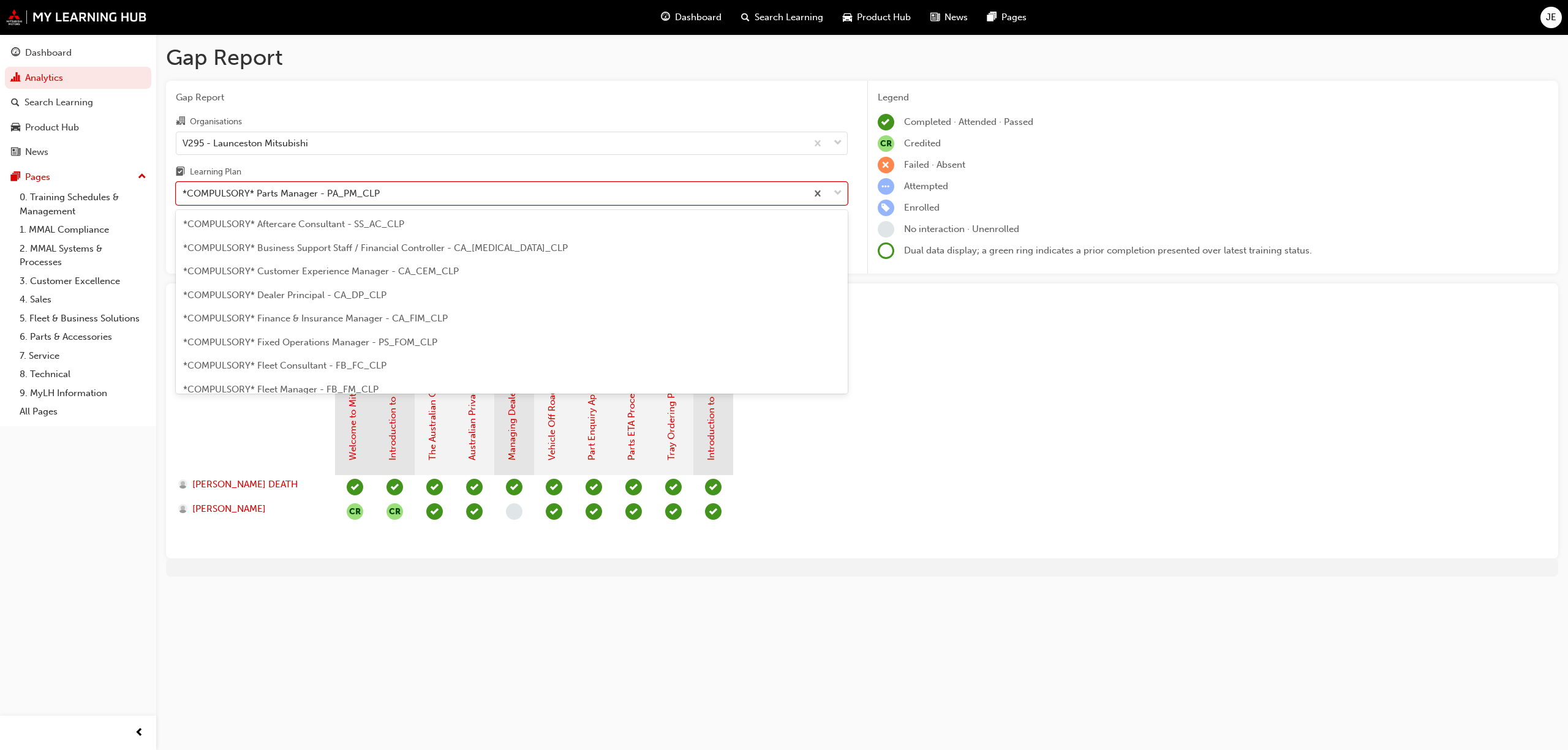
click at [835, 192] on span "down-icon" at bounding box center [838, 193] width 9 height 16
click at [184, 192] on input "Learning Plan option *COMPULSORY* Parts Manager - PA_PM_CLP, selected. option *…" at bounding box center [183, 193] width 1 height 11
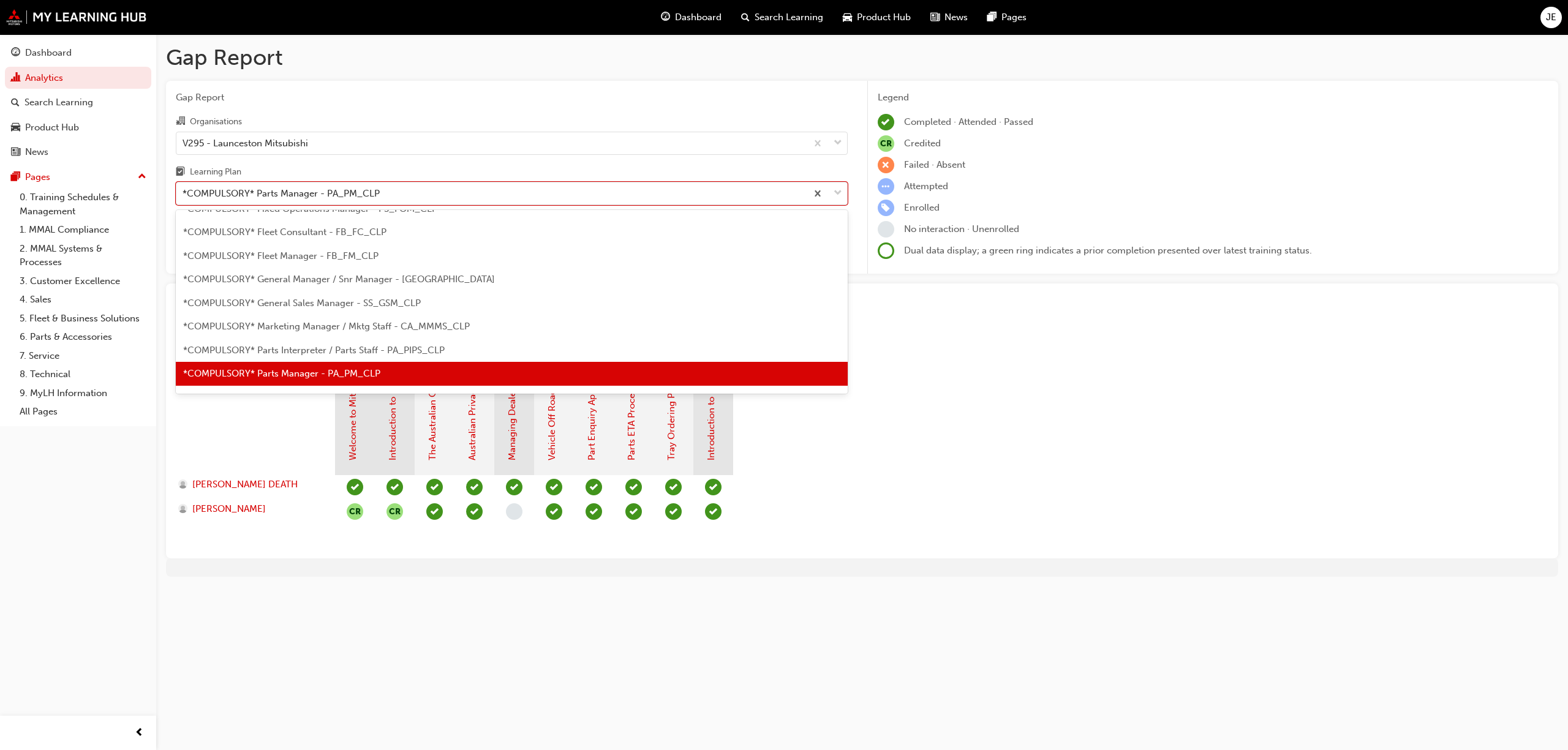
scroll to position [215, 0]
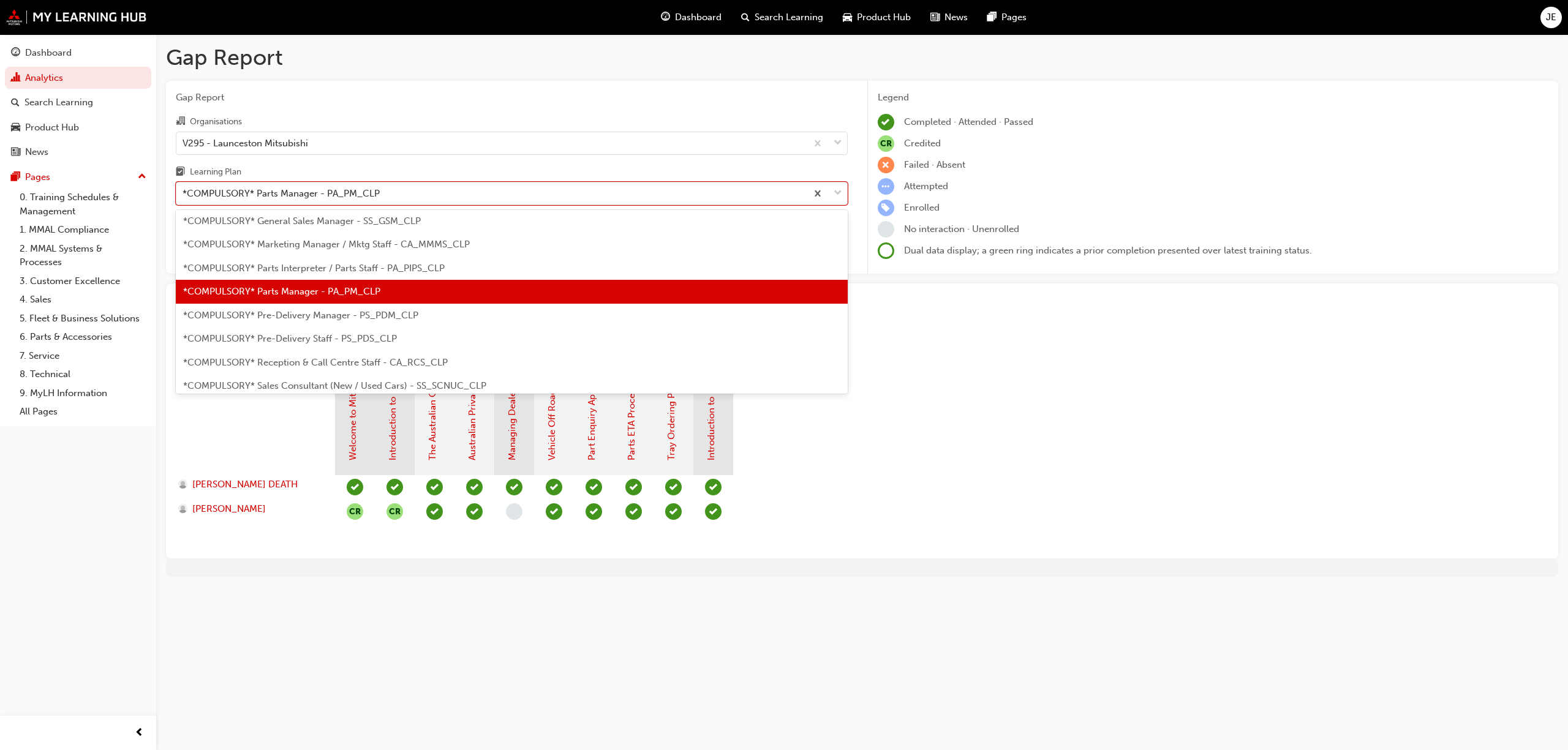
click at [397, 314] on span "*COMPULSORY* Pre-Delivery Manager - PS_PDM_CLP" at bounding box center [301, 315] width 235 height 11
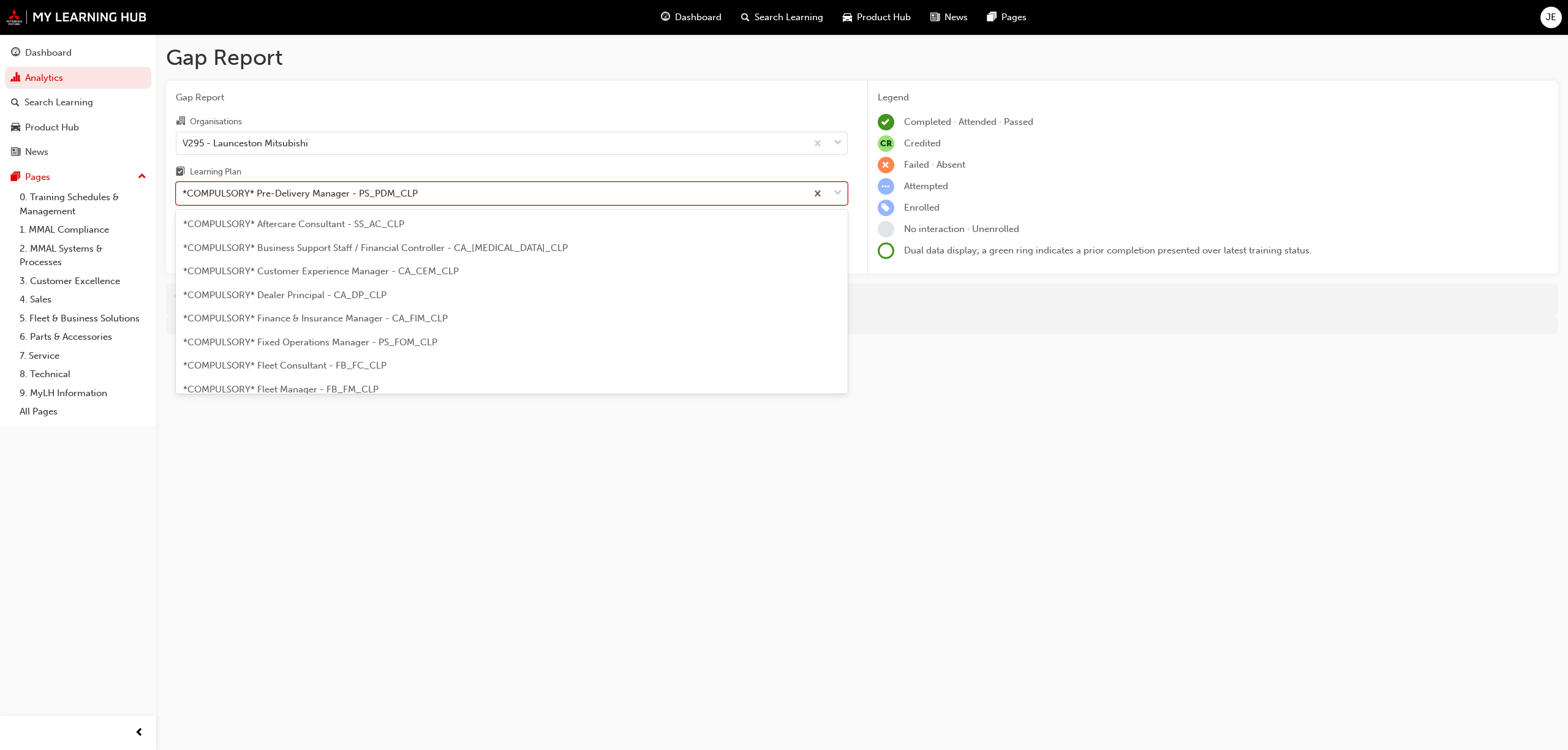
click at [844, 187] on div at bounding box center [827, 194] width 41 height 22
click at [184, 188] on input "Learning Plan option *COMPULSORY* Pre-Delivery Manager - PS_PDM_CLP, selected. …" at bounding box center [183, 193] width 1 height 11
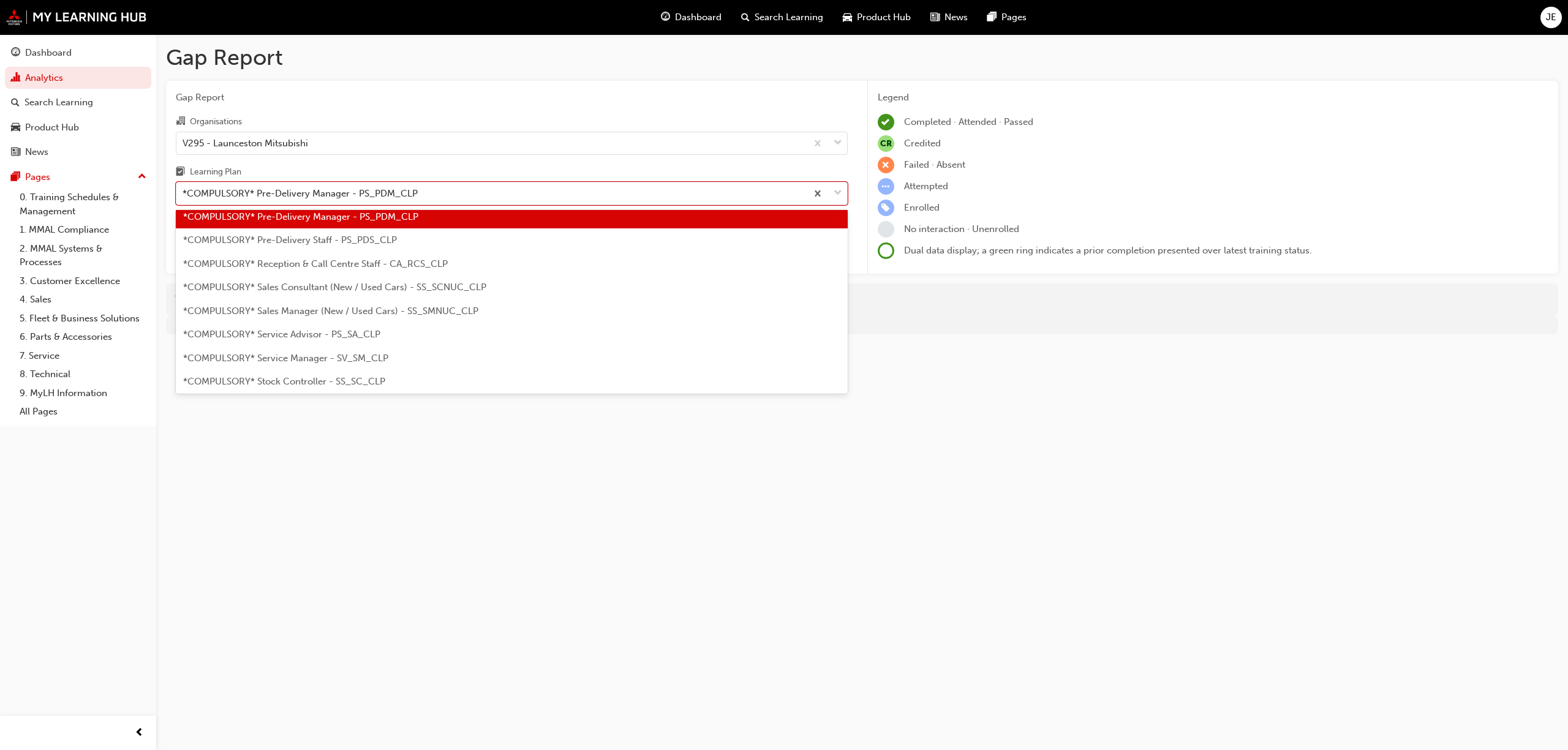
scroll to position [320, 0]
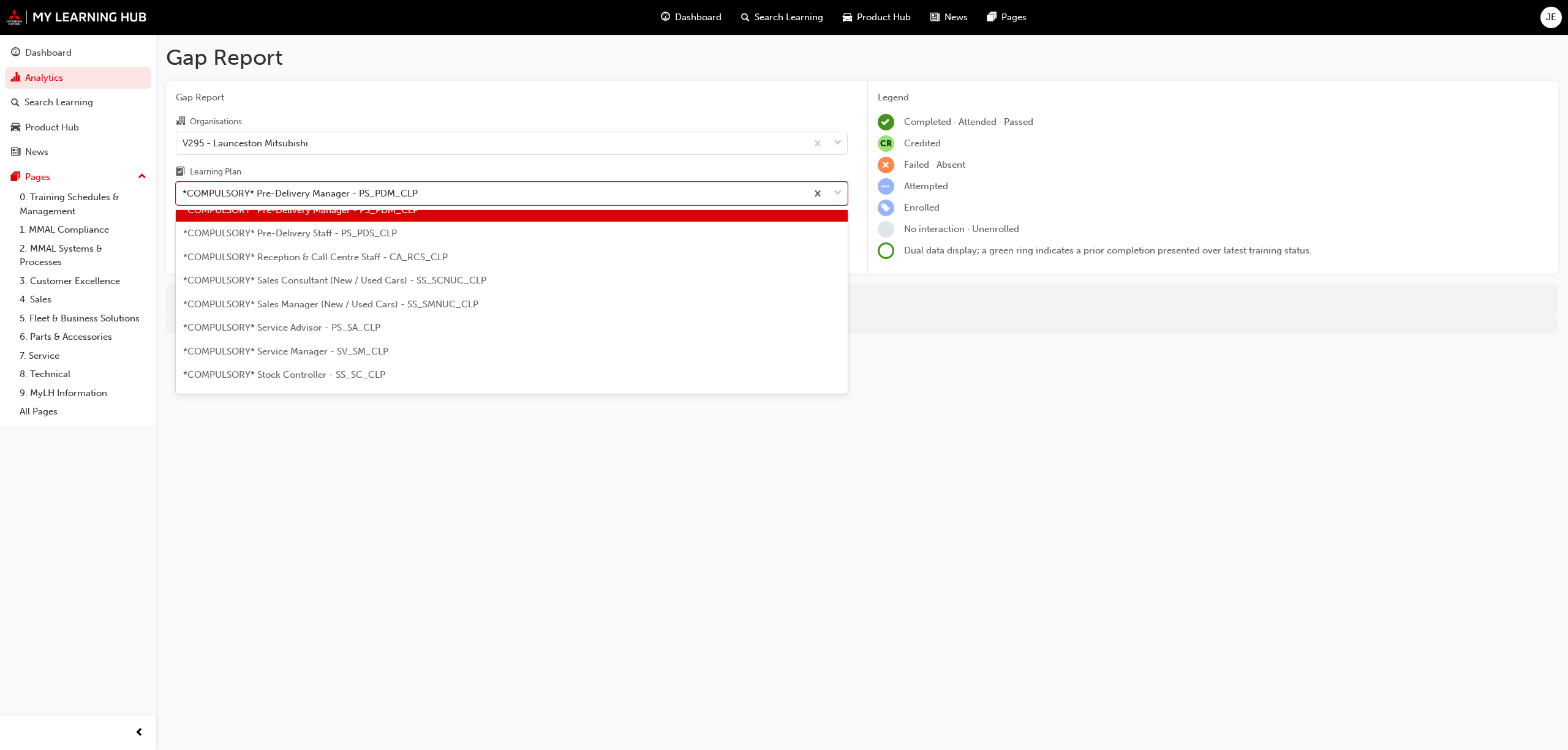
click at [383, 233] on span "*COMPULSORY* Pre-Delivery Staff - PS_PDS_CLP" at bounding box center [290, 233] width 214 height 11
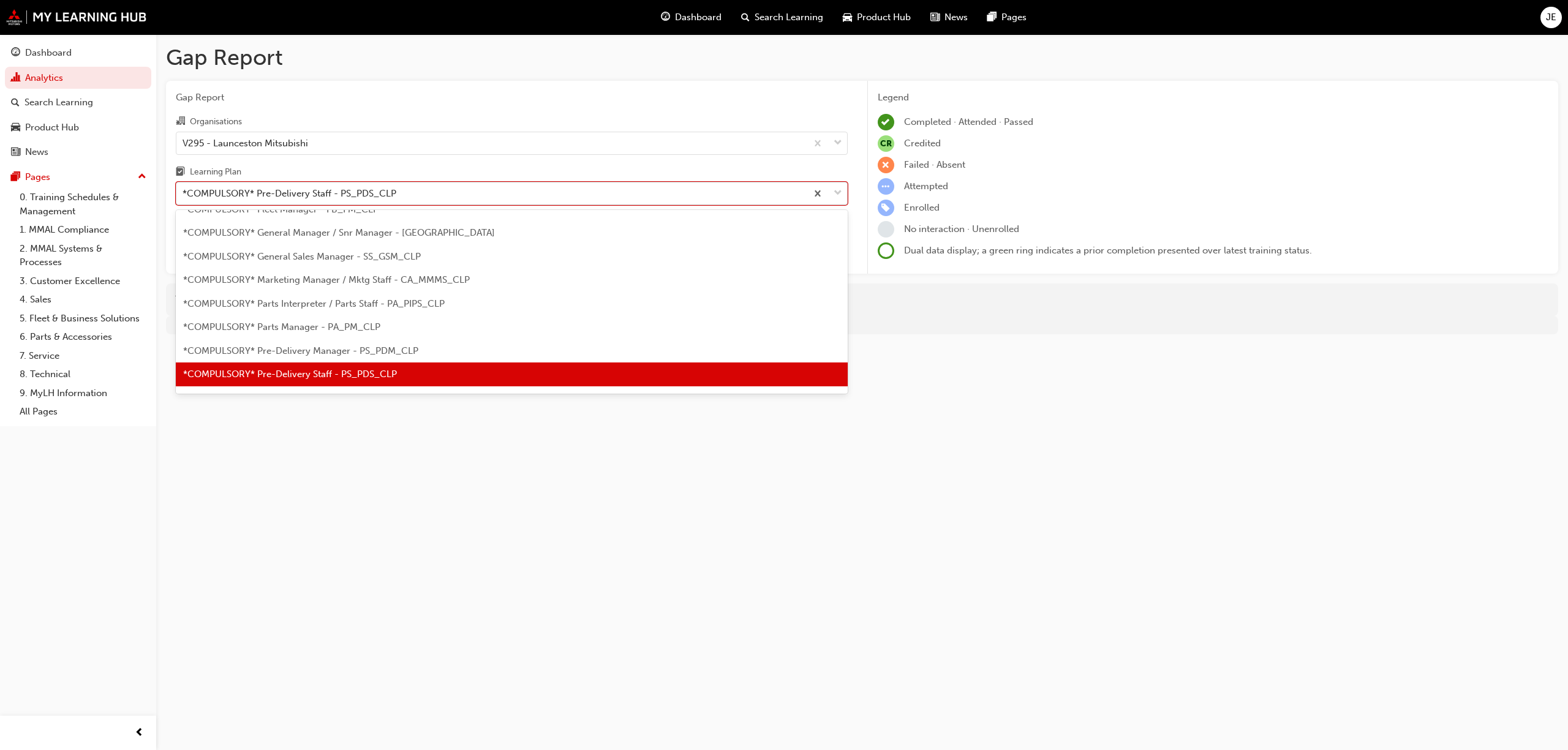
click at [837, 192] on span "down-icon" at bounding box center [838, 193] width 9 height 16
click at [184, 192] on input "Learning Plan option *COMPULSORY* Pre-Delivery Staff - PS_PDS_CLP, selected. op…" at bounding box center [183, 193] width 1 height 11
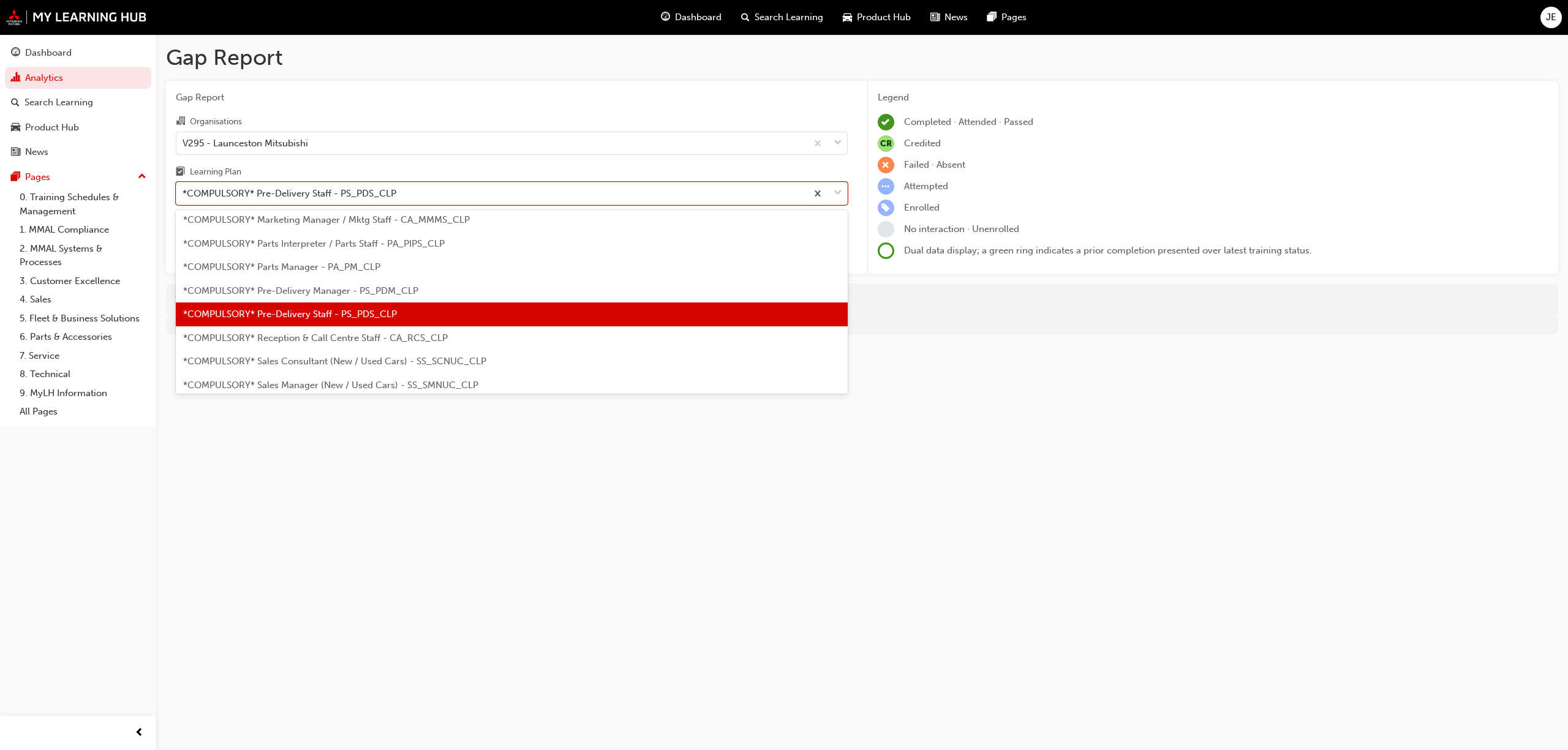
scroll to position [262, 0]
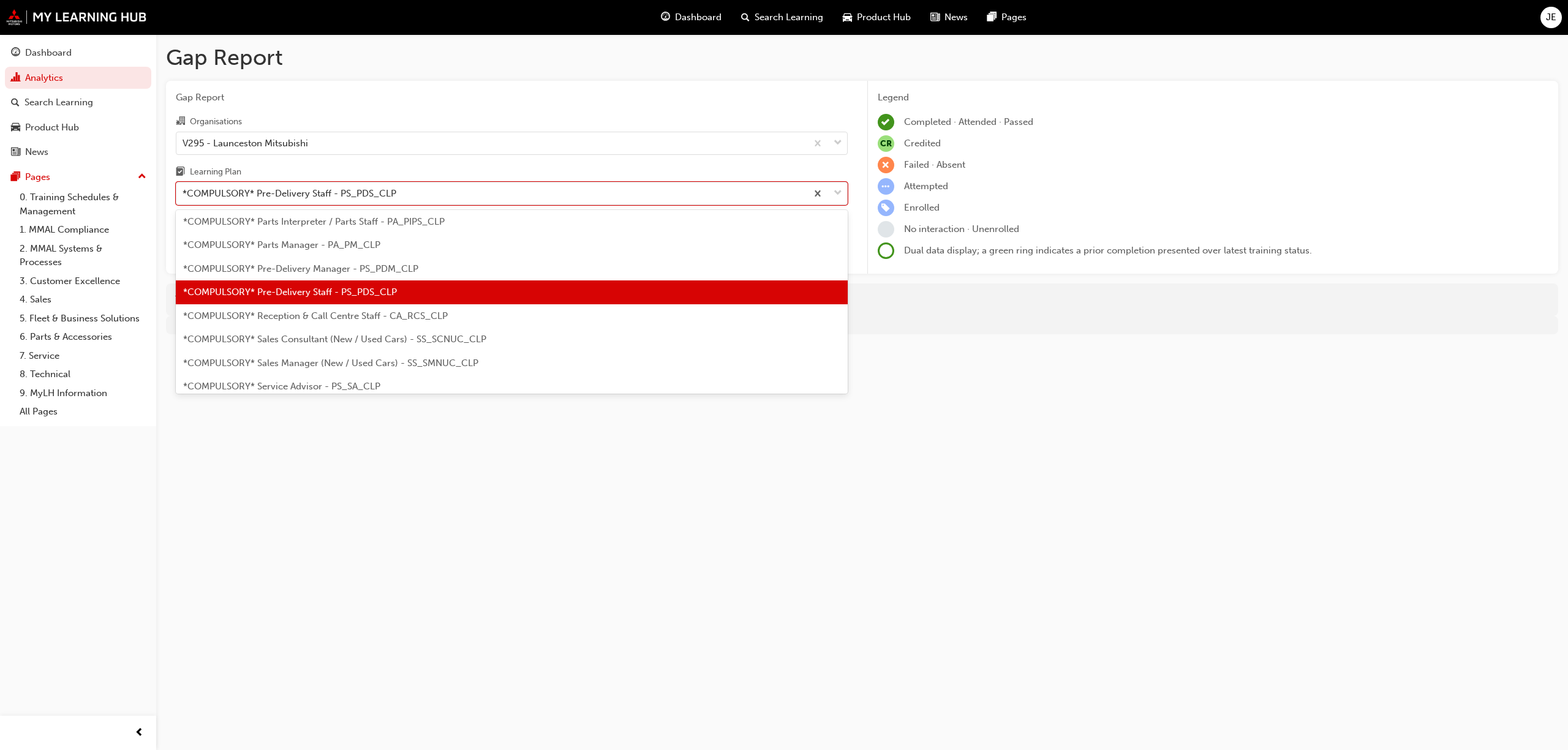
click at [373, 311] on span "*COMPULSORY* Reception & Call Centre Staff - CA_RCS_CLP" at bounding box center [315, 316] width 265 height 11
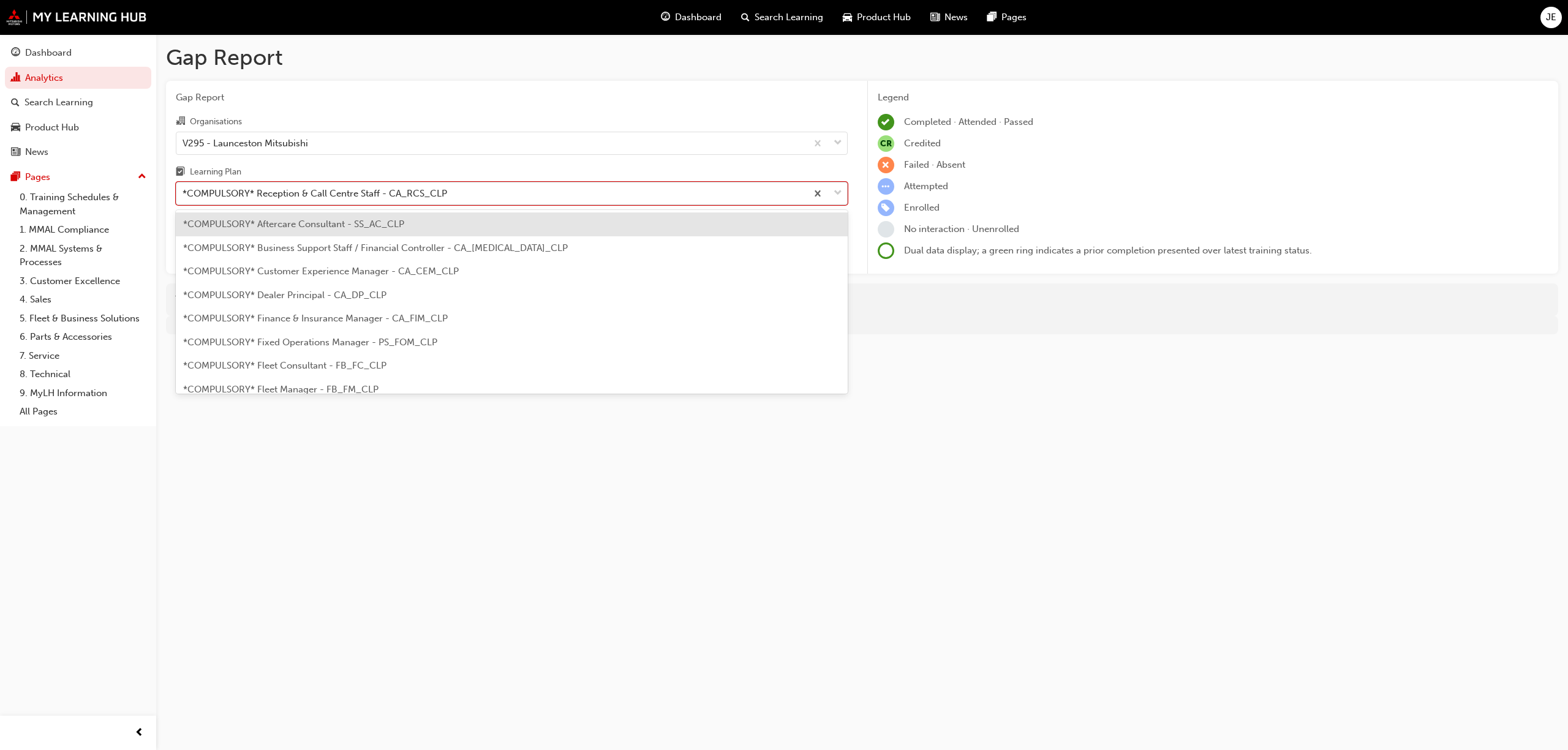
click at [841, 192] on span "down-icon" at bounding box center [838, 193] width 9 height 16
click at [184, 192] on input "Learning Plan option *COMPULSORY* Reception & Call Centre Staff - CA_RCS_CLP, s…" at bounding box center [183, 193] width 1 height 11
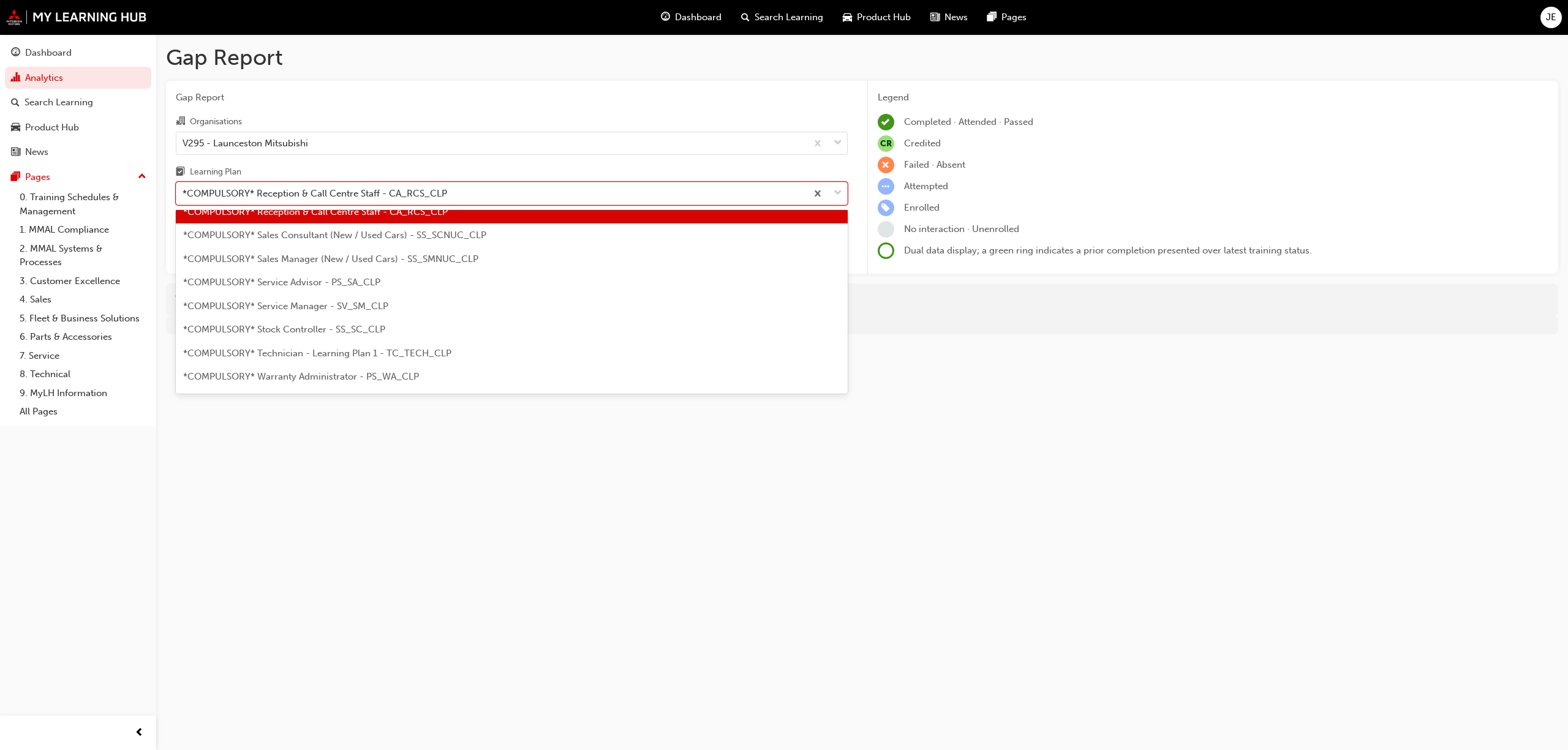
scroll to position [368, 0]
click at [401, 231] on span "*COMPULSORY* Sales Consultant (New / Used Cars) - SS_SCNUC_CLP" at bounding box center [334, 233] width 303 height 11
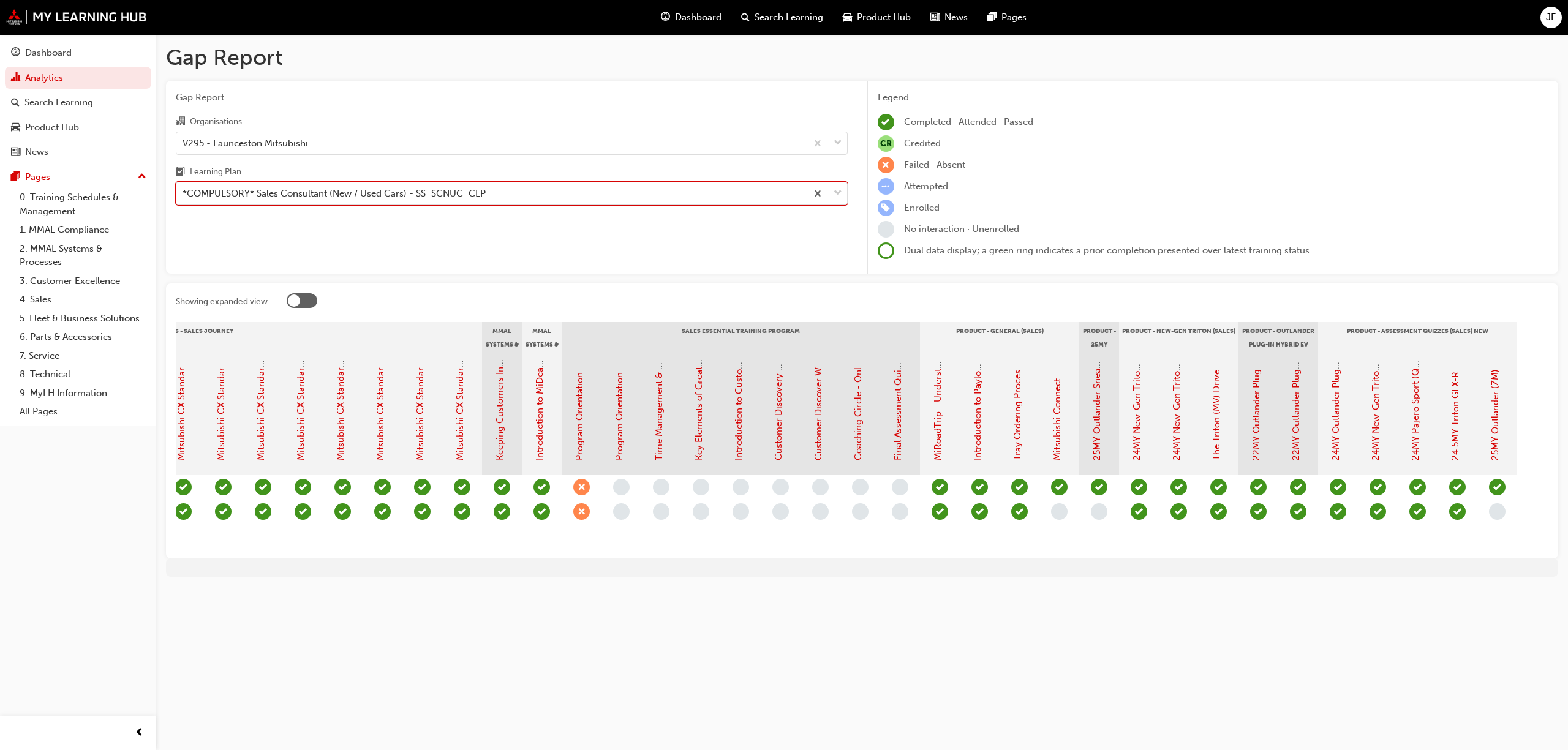
scroll to position [0, 816]
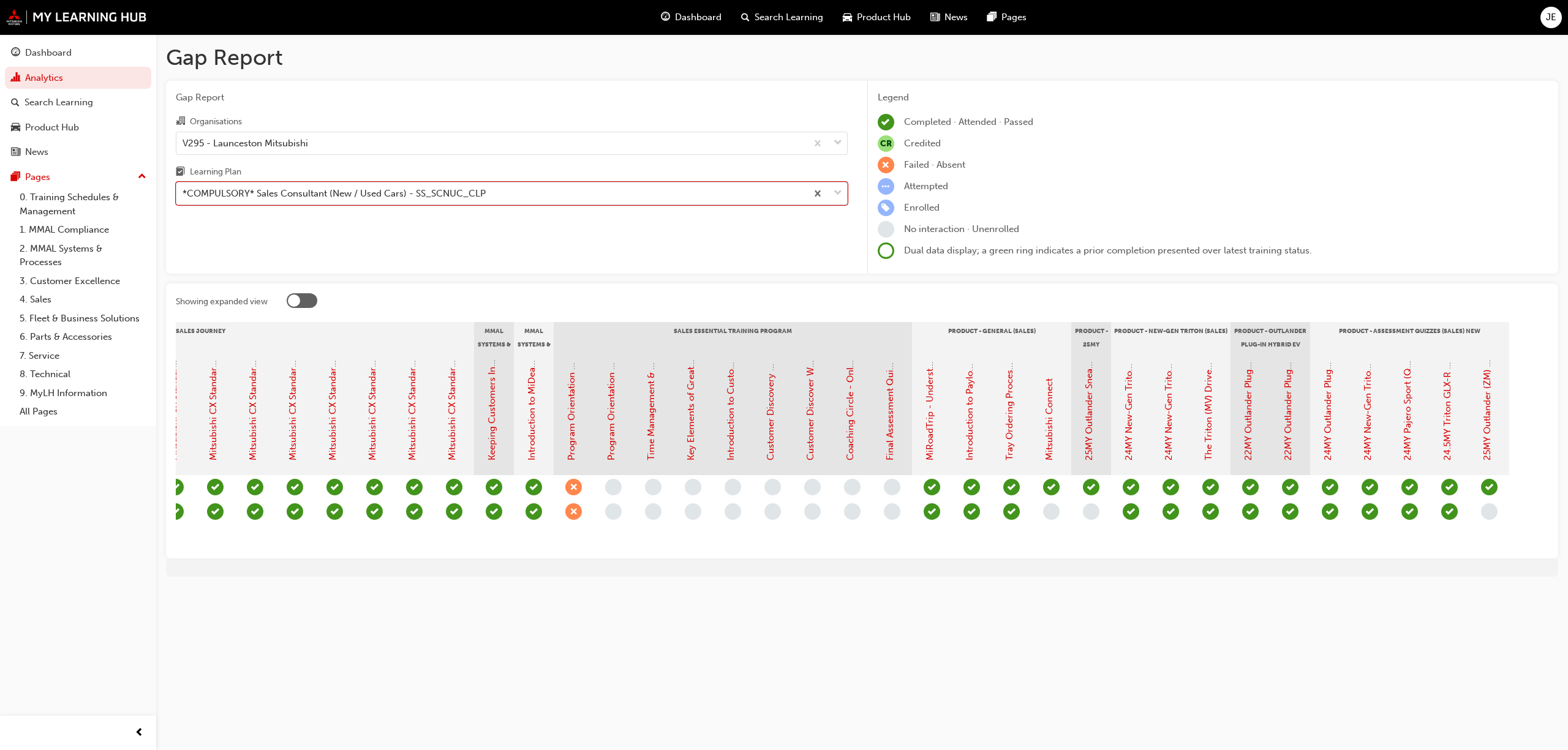
click at [839, 192] on span "down-icon" at bounding box center [838, 193] width 9 height 16
click at [184, 192] on input "Learning Plan option *COMPULSORY* Sales Consultant (New / Used Cars) - SS_SCNUC…" at bounding box center [183, 193] width 1 height 11
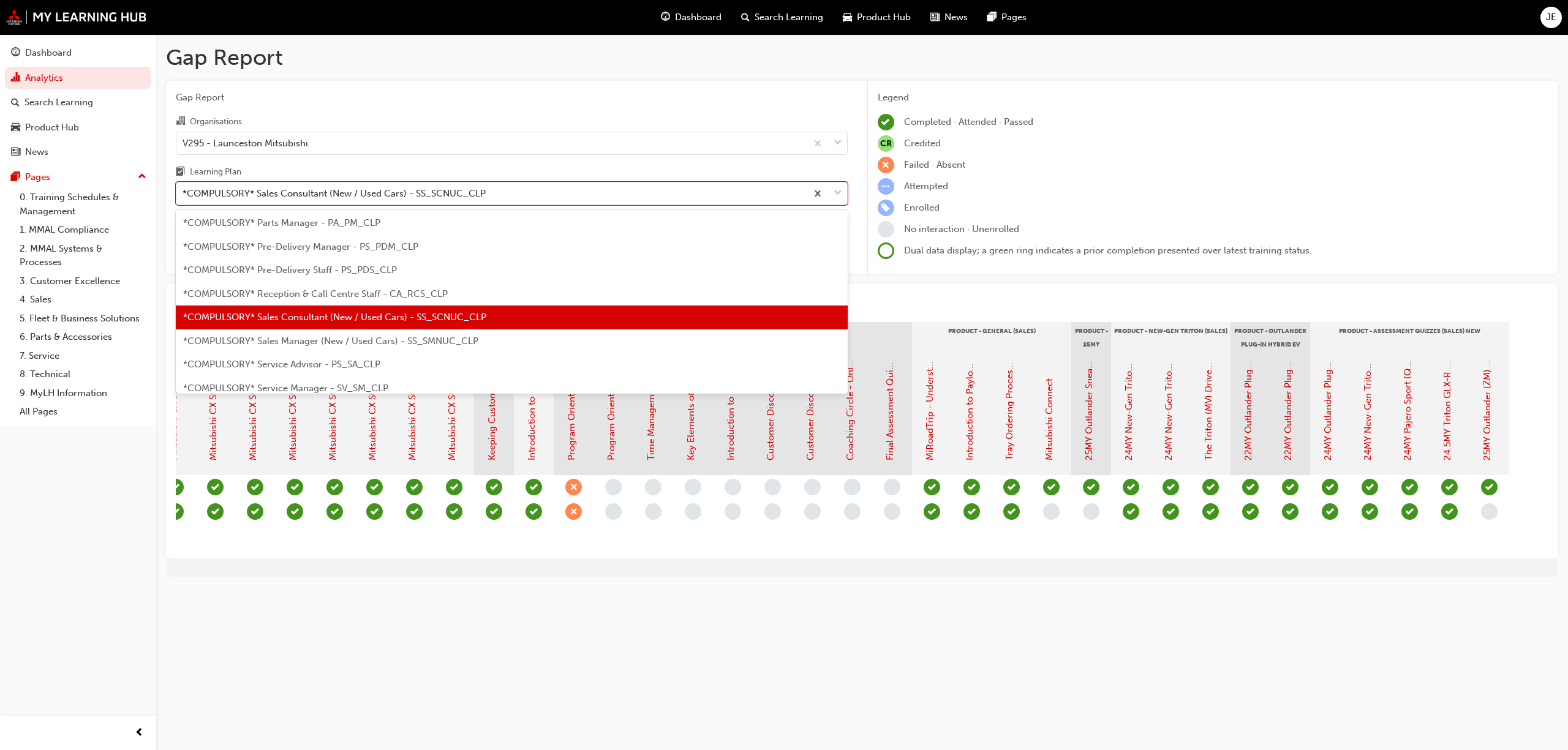
scroll to position [309, 0]
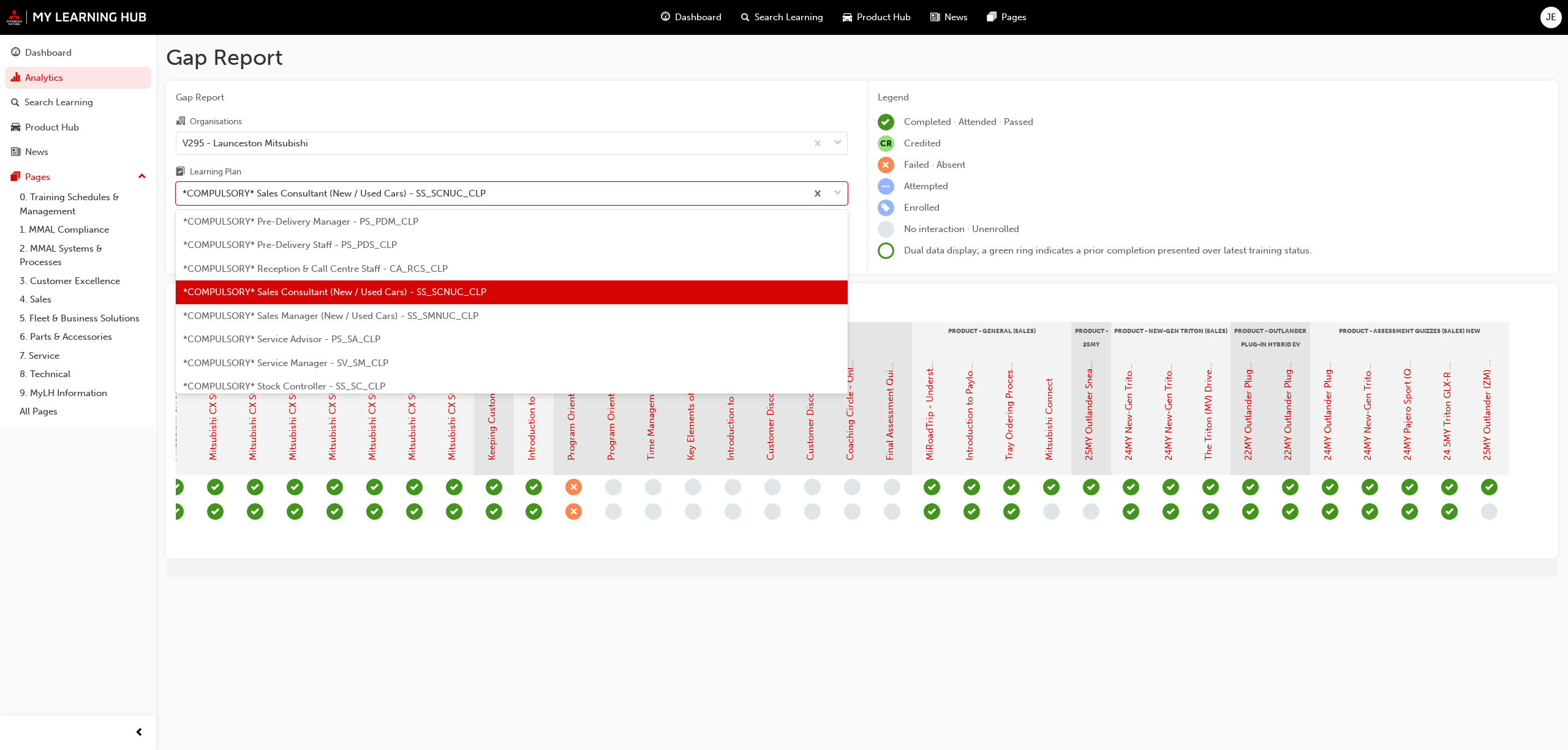
click at [371, 311] on span "*COMPULSORY* Sales Manager (New / Used Cars) - SS_SMNUC_CLP" at bounding box center [331, 316] width 295 height 11
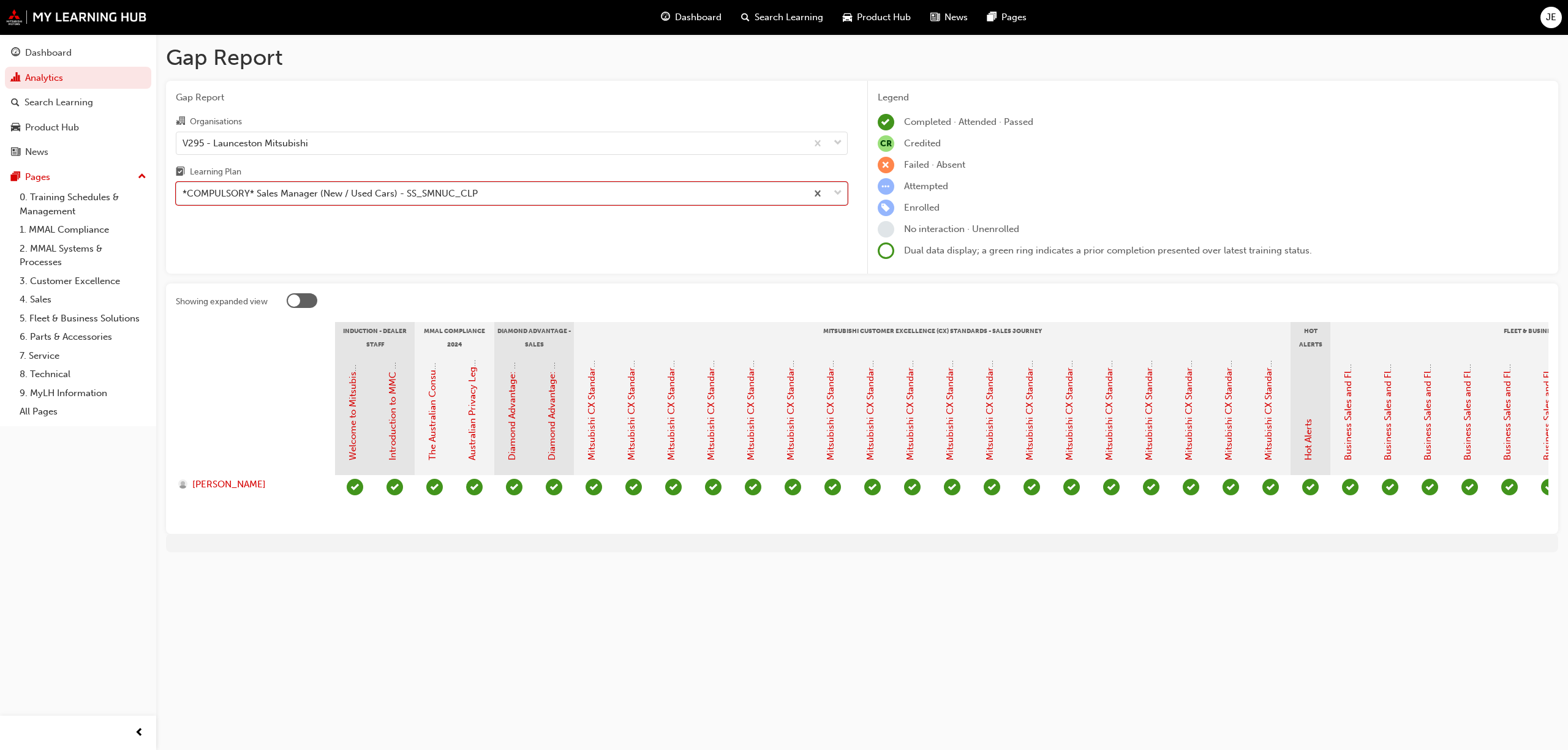
click at [838, 191] on span "down-icon" at bounding box center [838, 193] width 9 height 16
click at [184, 191] on input "Learning Plan option *COMPULSORY* Sales Manager (New / Used Cars) - SS_SMNUC_CL…" at bounding box center [183, 193] width 1 height 11
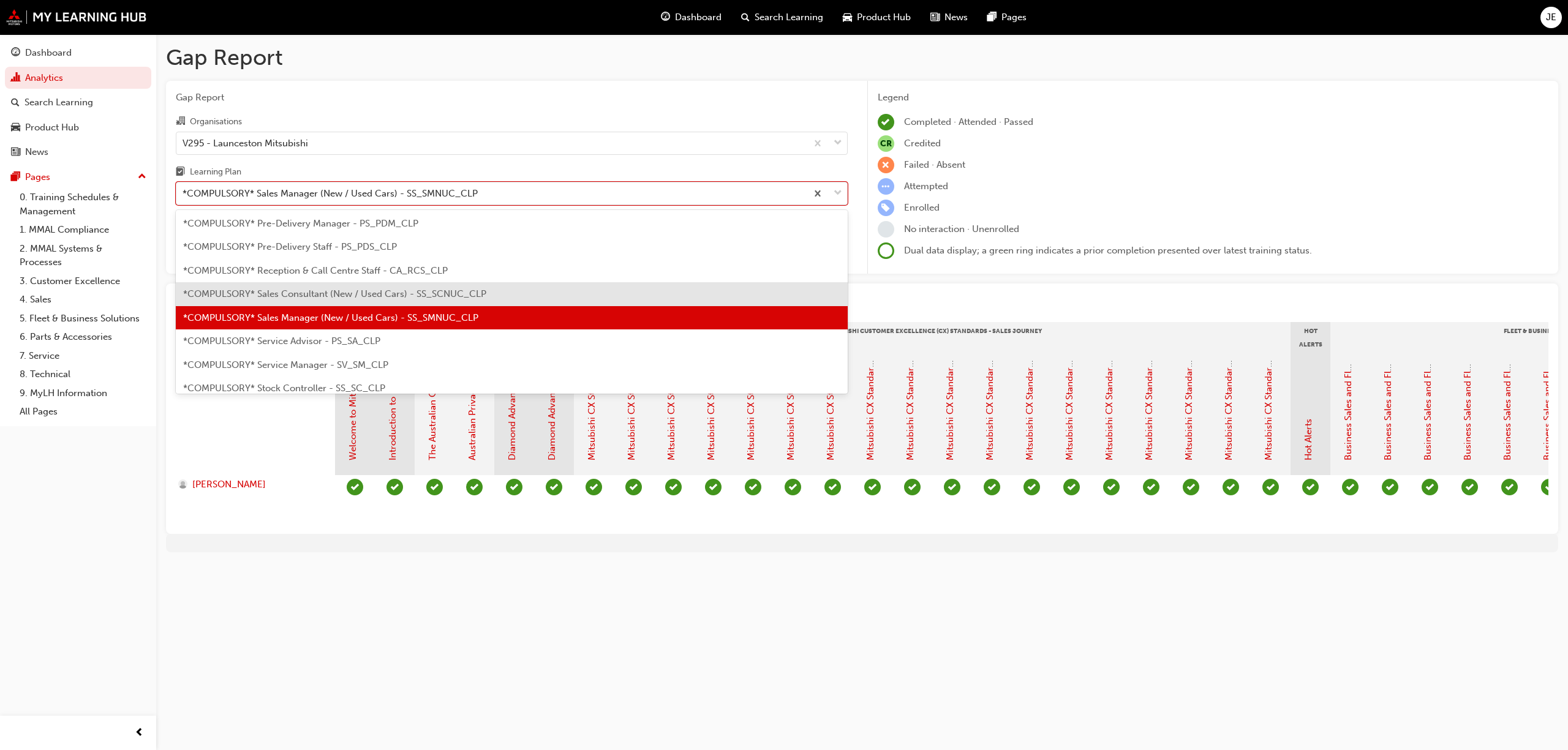
scroll to position [333, 0]
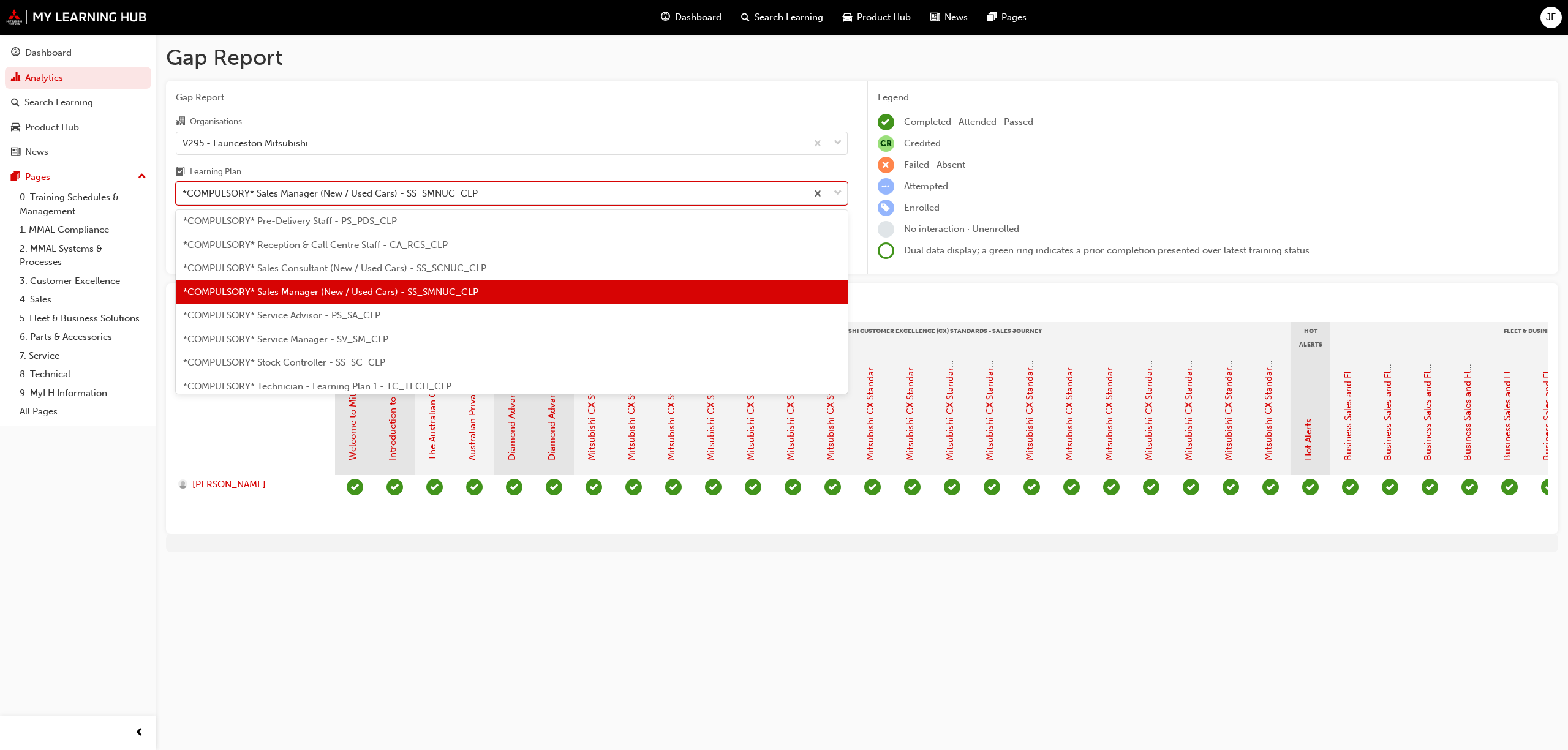
click at [283, 320] on div "*COMPULSORY* Service Advisor - PS_SA_CLP" at bounding box center [511, 315] width 672 height 24
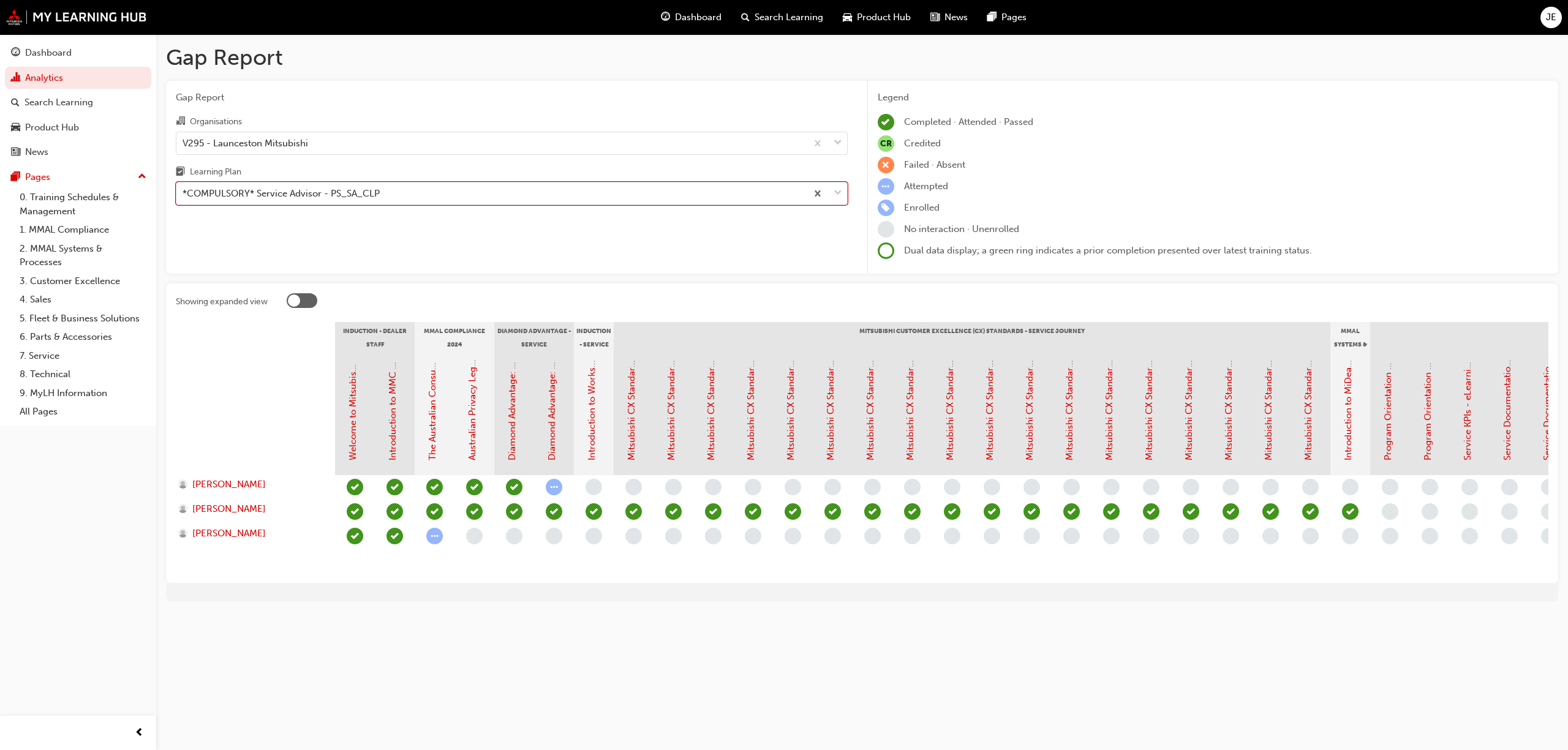
click at [839, 188] on span "down-icon" at bounding box center [838, 193] width 9 height 16
click at [184, 188] on input "Learning Plan option *COMPULSORY* Service Advisor - PS_SA_CLP, selected. 0 resu…" at bounding box center [183, 193] width 1 height 11
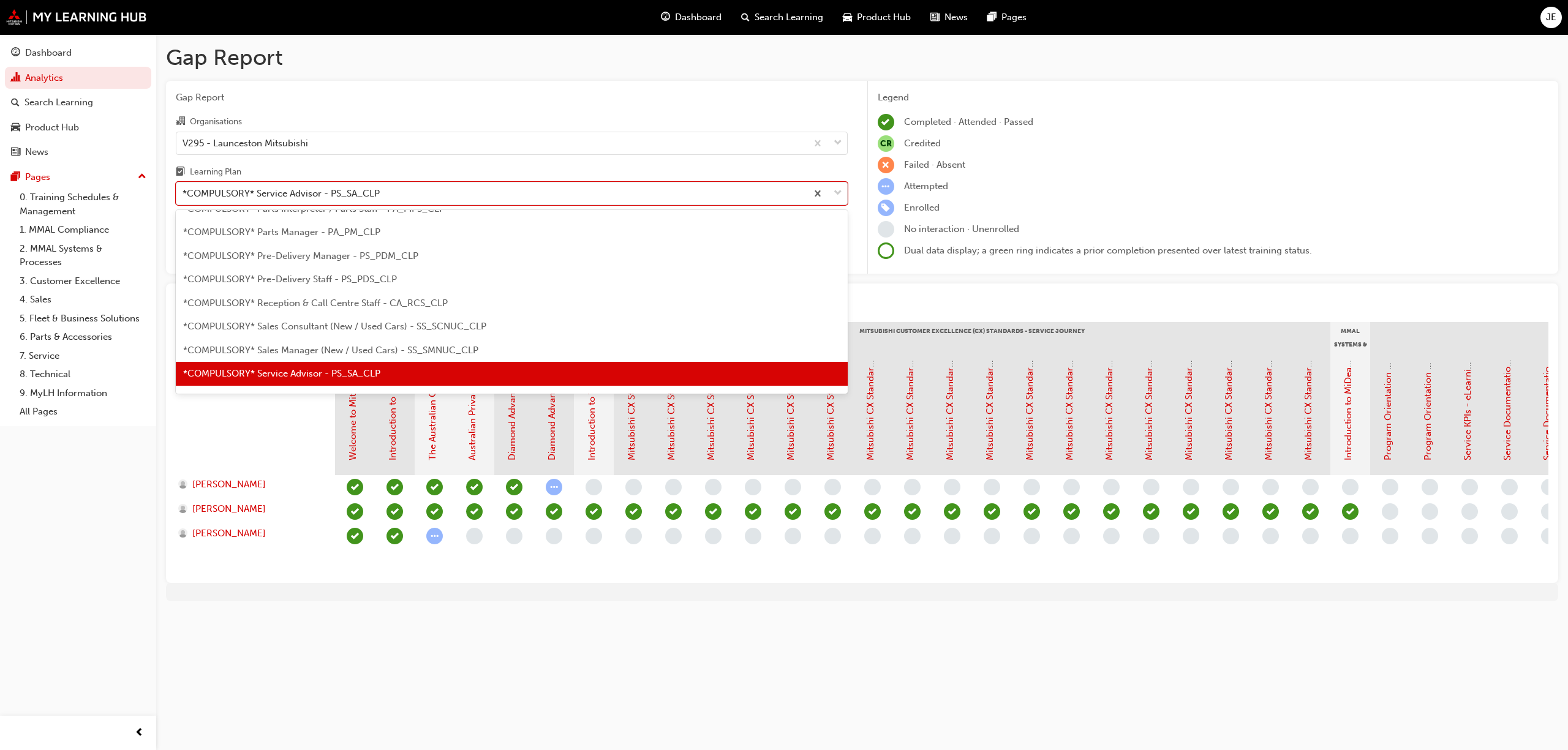
scroll to position [356, 0]
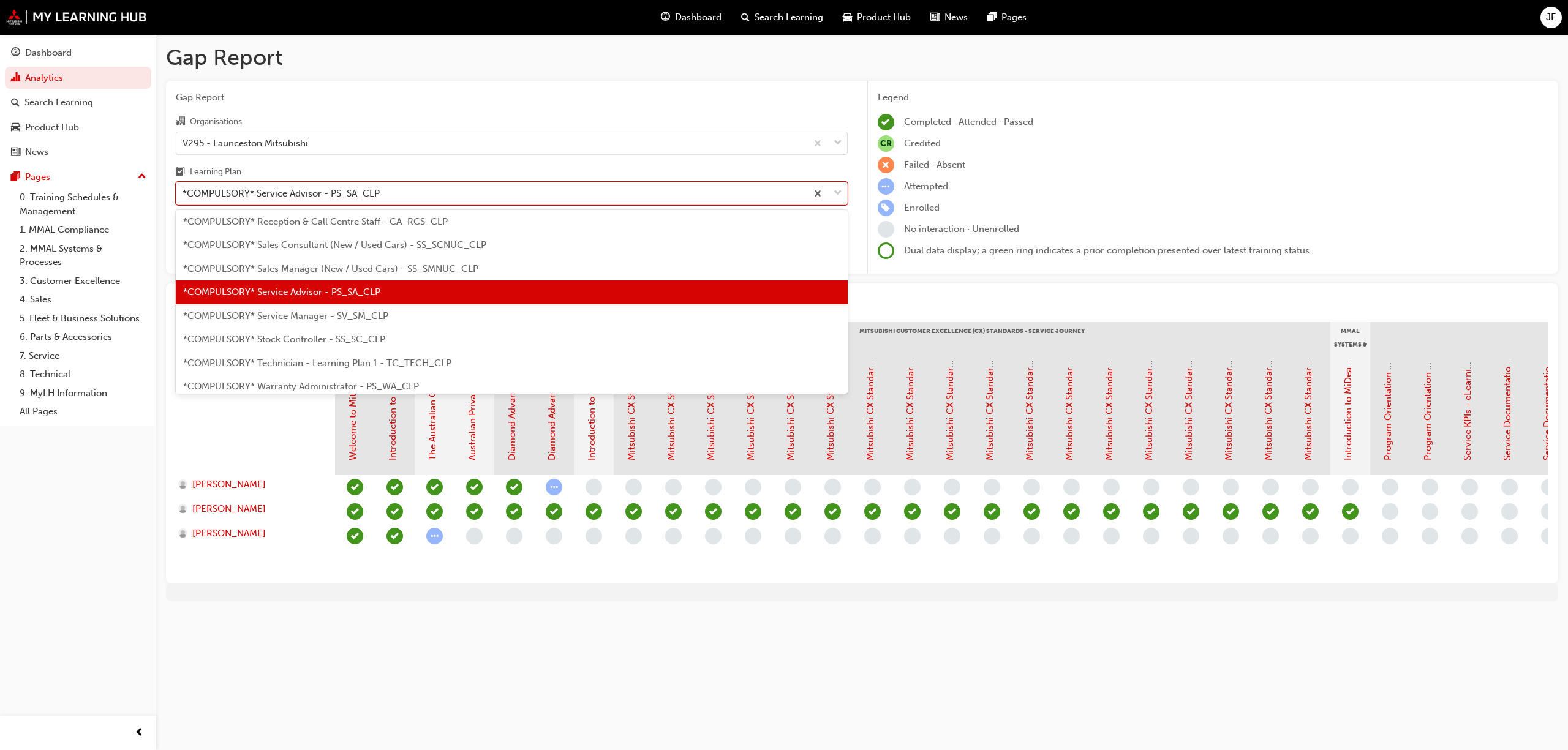
click at [368, 321] on div "*COMPULSORY* Service Manager - SV_SM_CLP" at bounding box center [511, 316] width 672 height 24
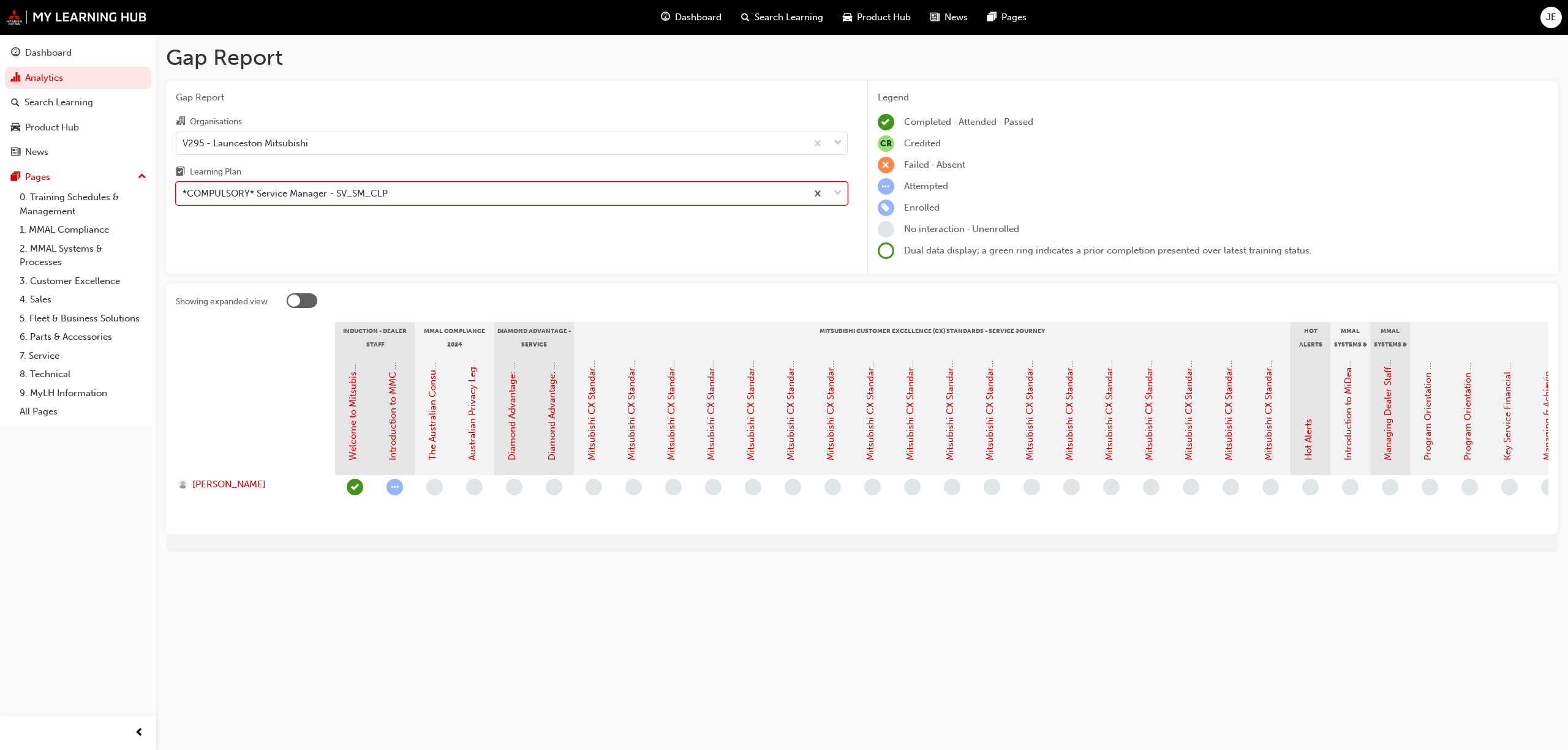
click at [841, 192] on span "down-icon" at bounding box center [838, 193] width 9 height 16
click at [184, 192] on input "Learning Plan option *COMPULSORY* Service Manager - SV_SM_CLP, selected. 0 resu…" at bounding box center [183, 193] width 1 height 11
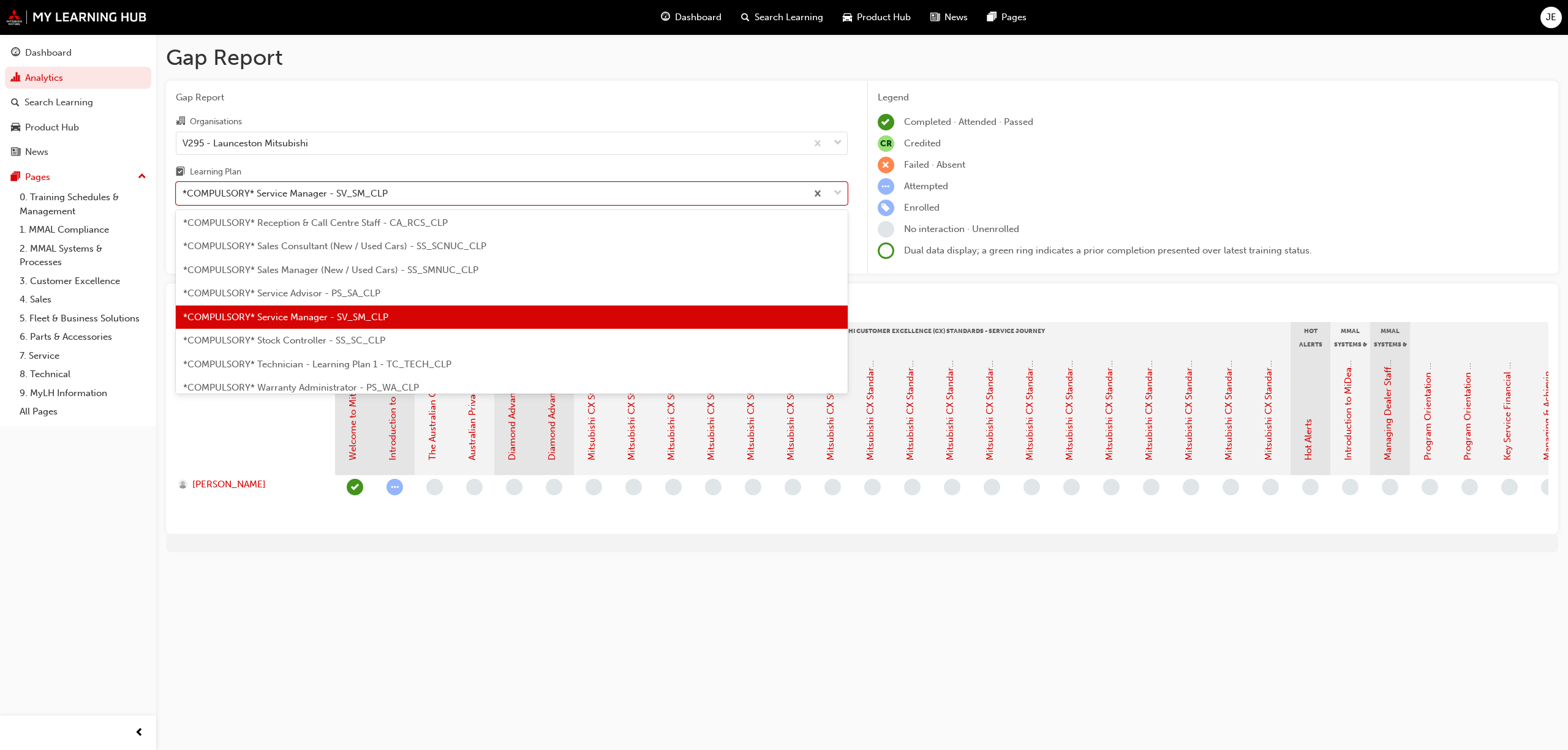
scroll to position [380, 0]
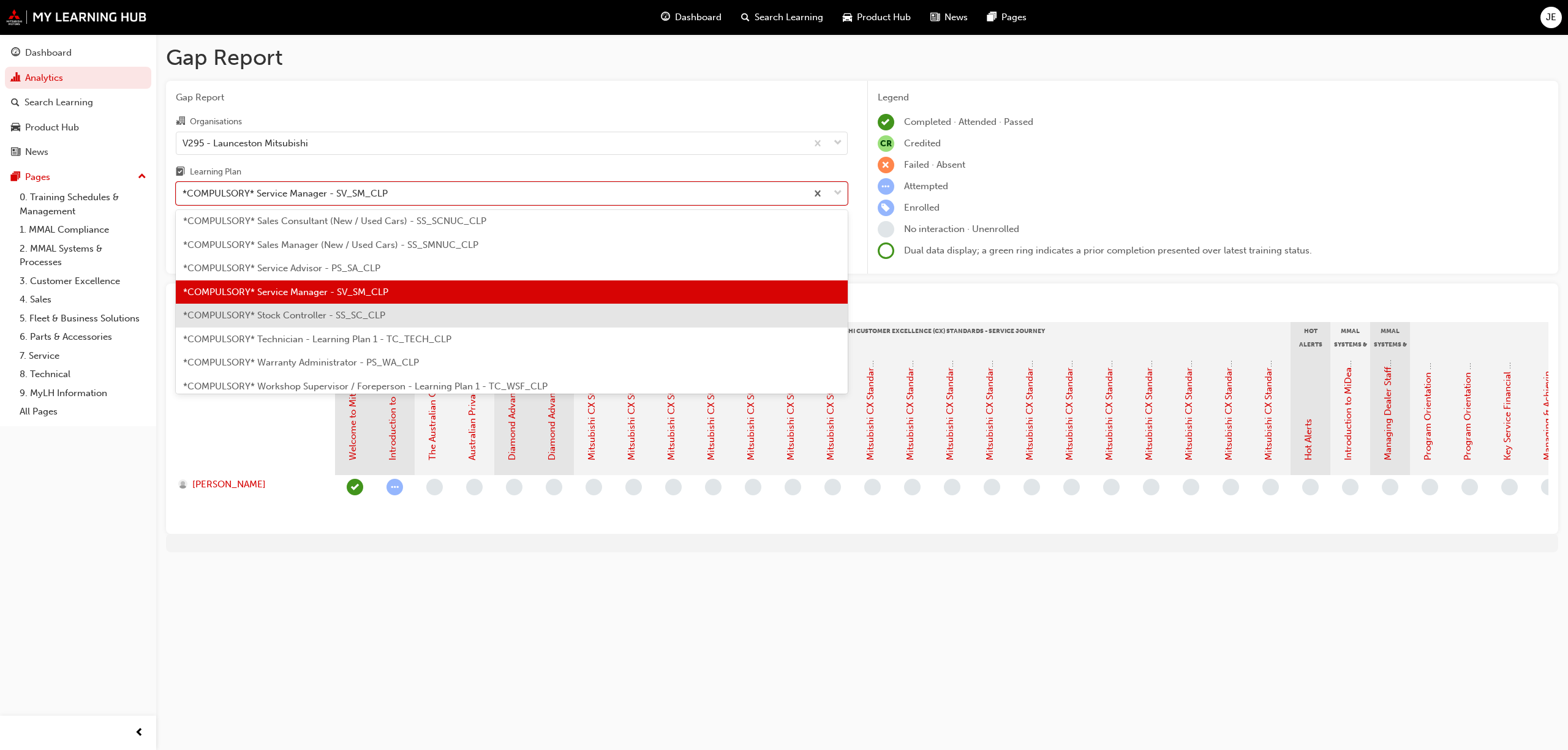
click at [370, 315] on span "*COMPULSORY* Stock Controller - SS_SC_CLP" at bounding box center [285, 315] width 202 height 11
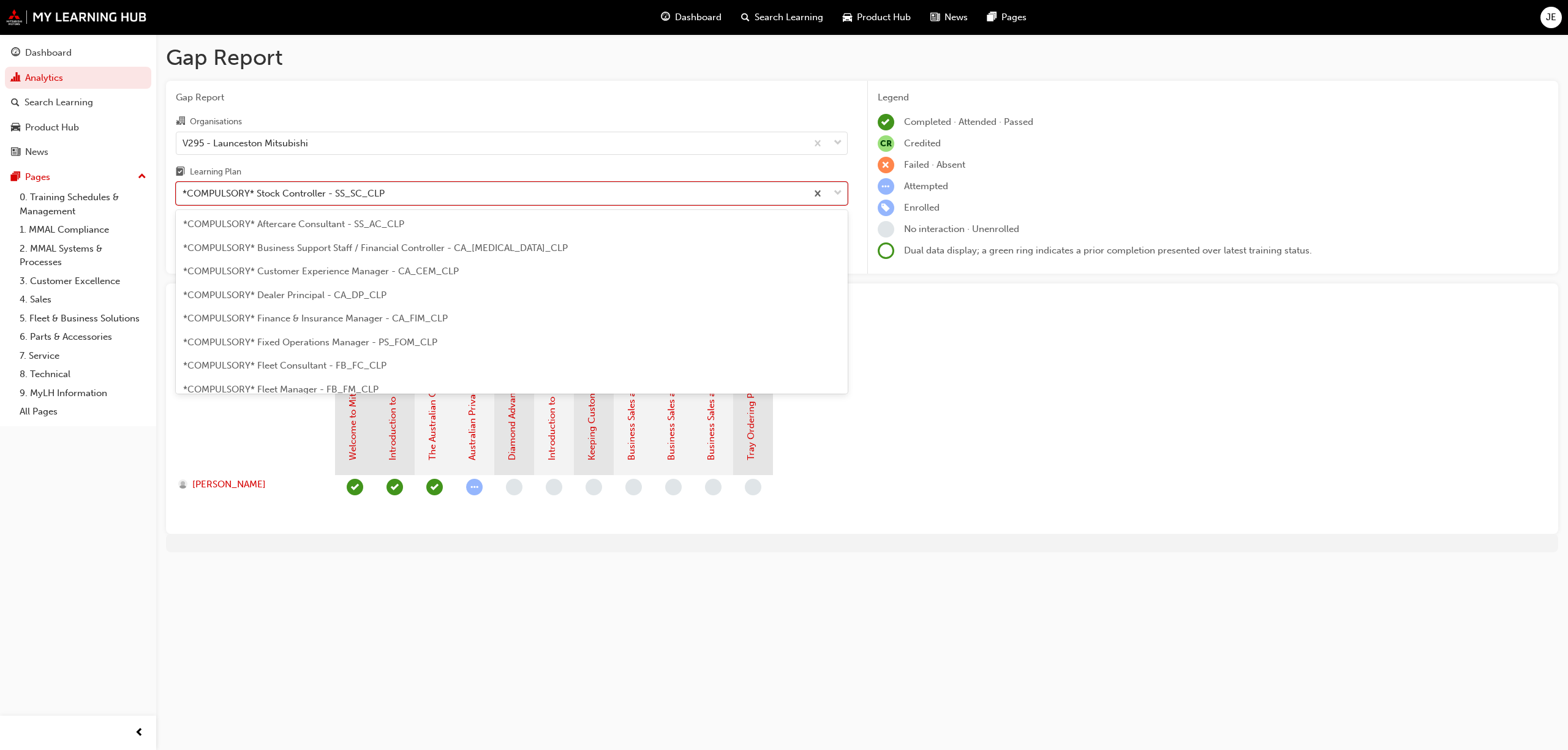
click at [839, 191] on span "down-icon" at bounding box center [838, 193] width 9 height 16
click at [184, 191] on input "Learning Plan option *COMPULSORY* Stock Controller - SS_SC_CLP, selected. optio…" at bounding box center [183, 193] width 1 height 11
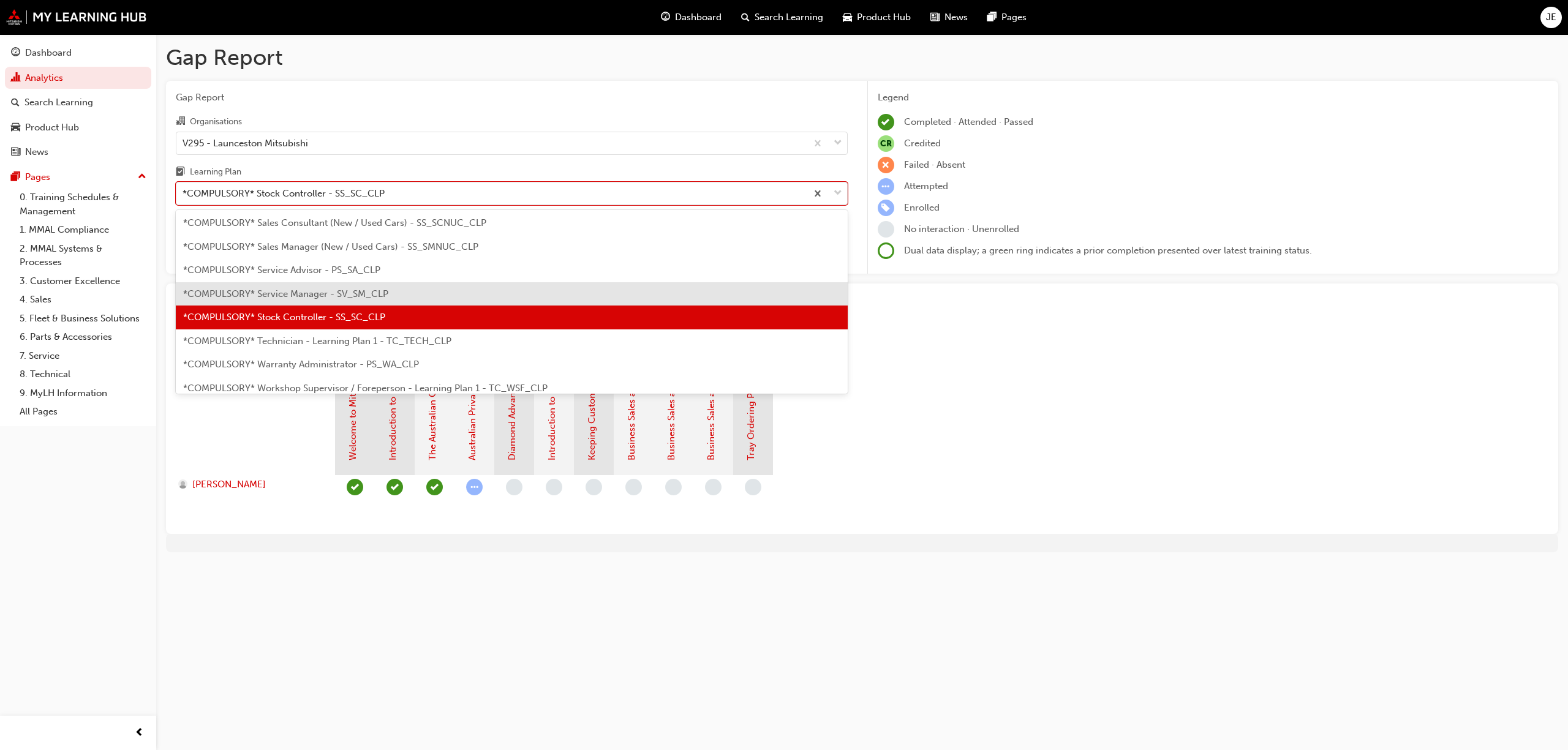
scroll to position [404, 0]
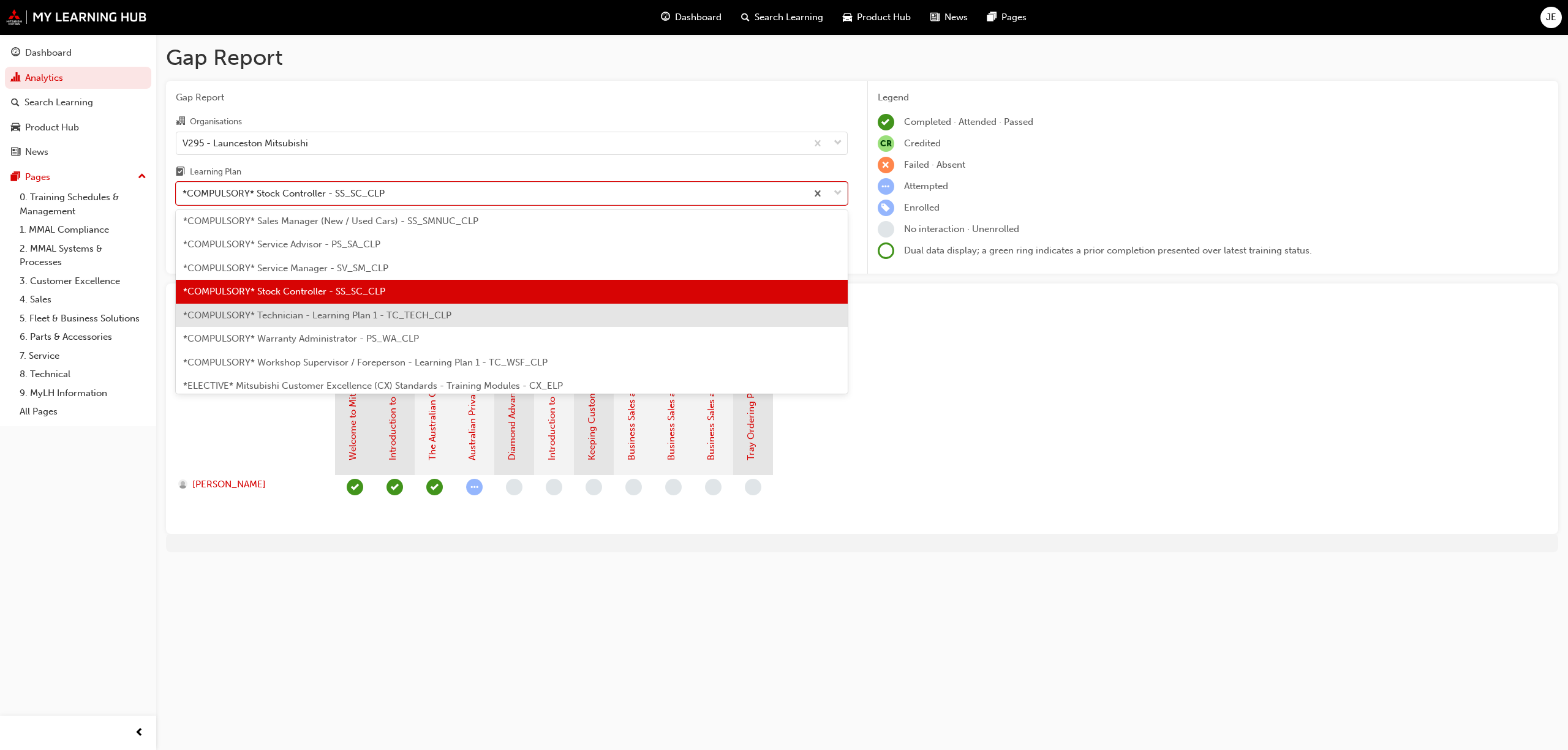
click at [365, 314] on span "*COMPULSORY* Technician - Learning Plan 1 - TC_TECH_CLP" at bounding box center [317, 315] width 268 height 11
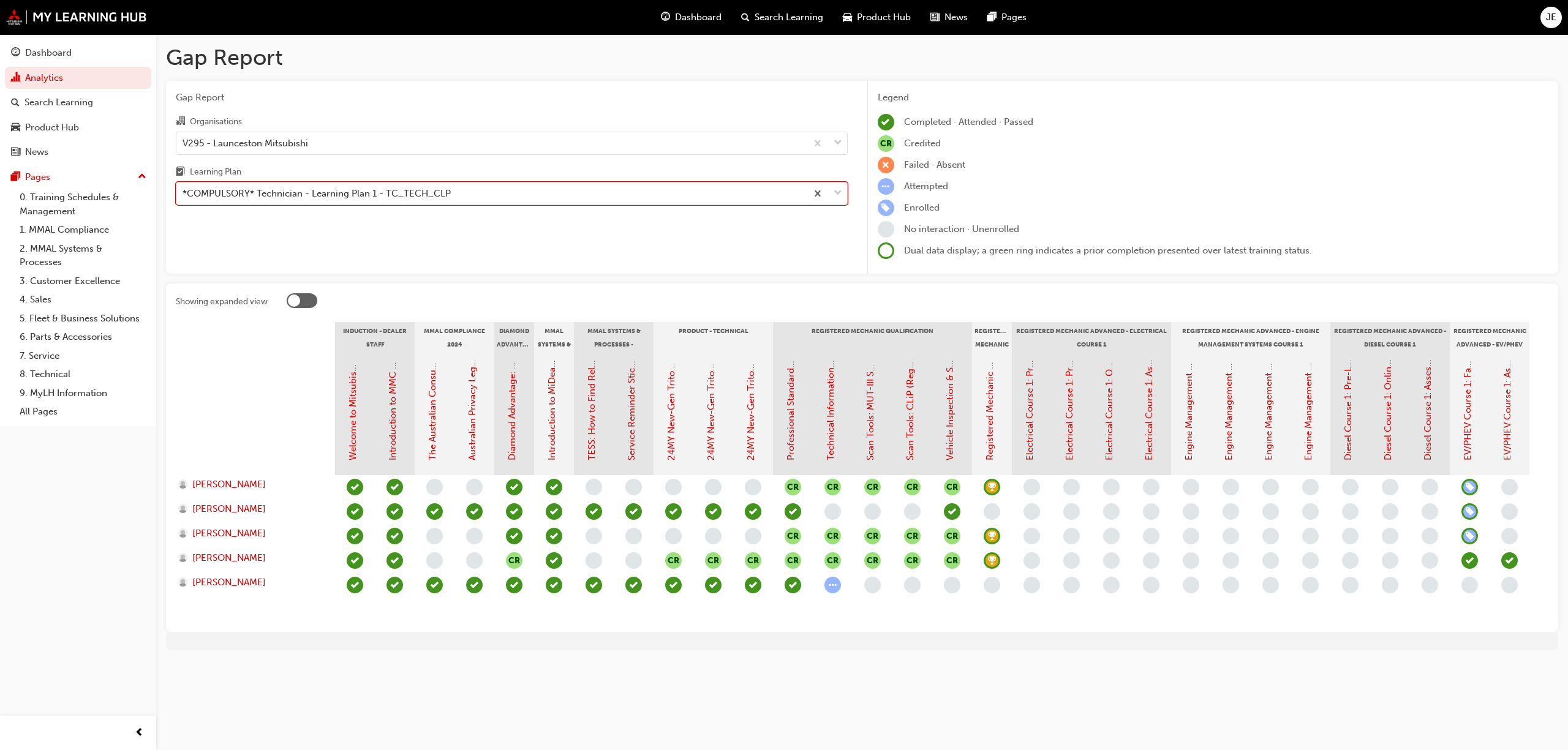
click at [839, 189] on span "down-icon" at bounding box center [838, 193] width 9 height 16
click at [184, 189] on input "Learning Plan option *COMPULSORY* Technician - Learning Plan 1 - TC_TECH_CLP, s…" at bounding box center [183, 193] width 1 height 11
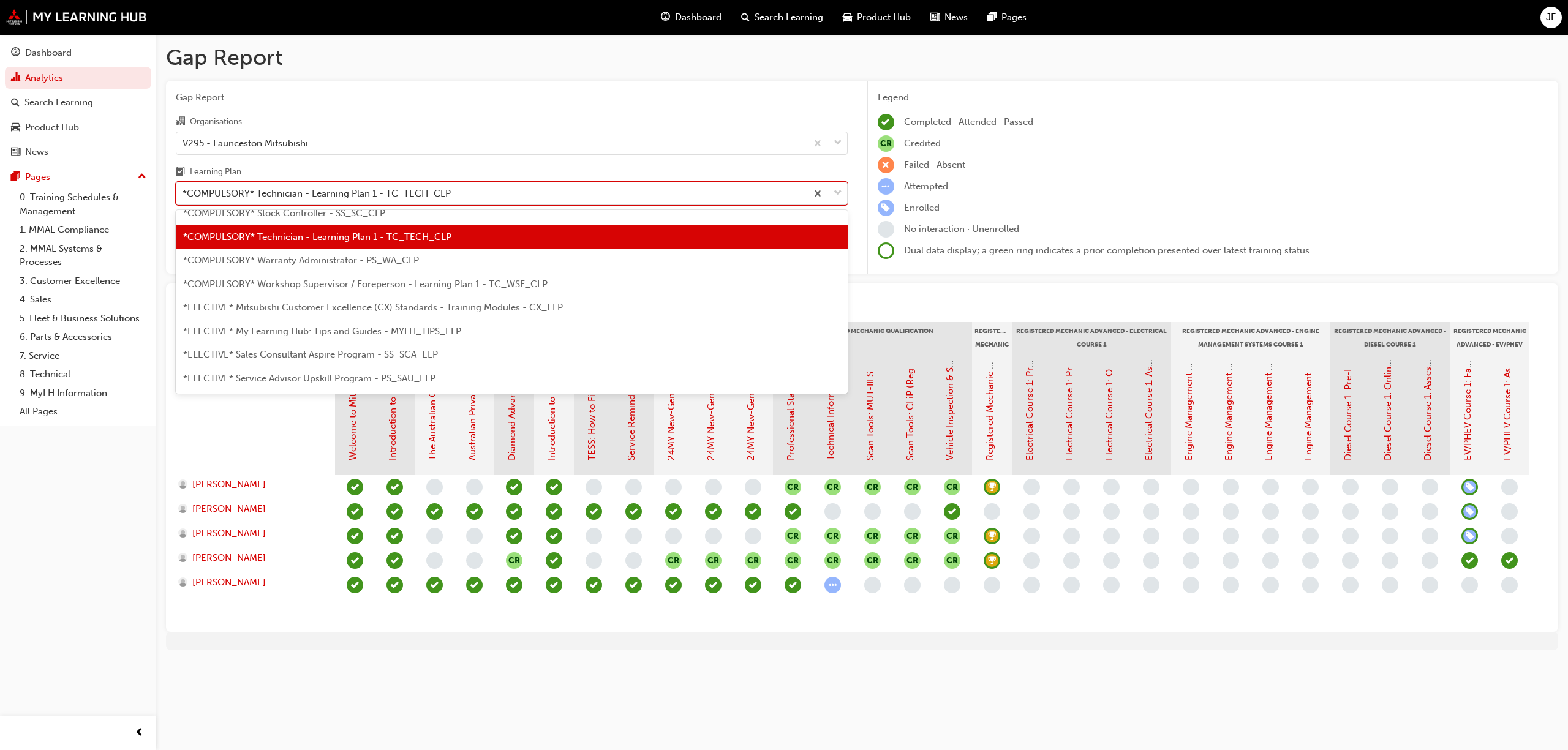
scroll to position [509, 0]
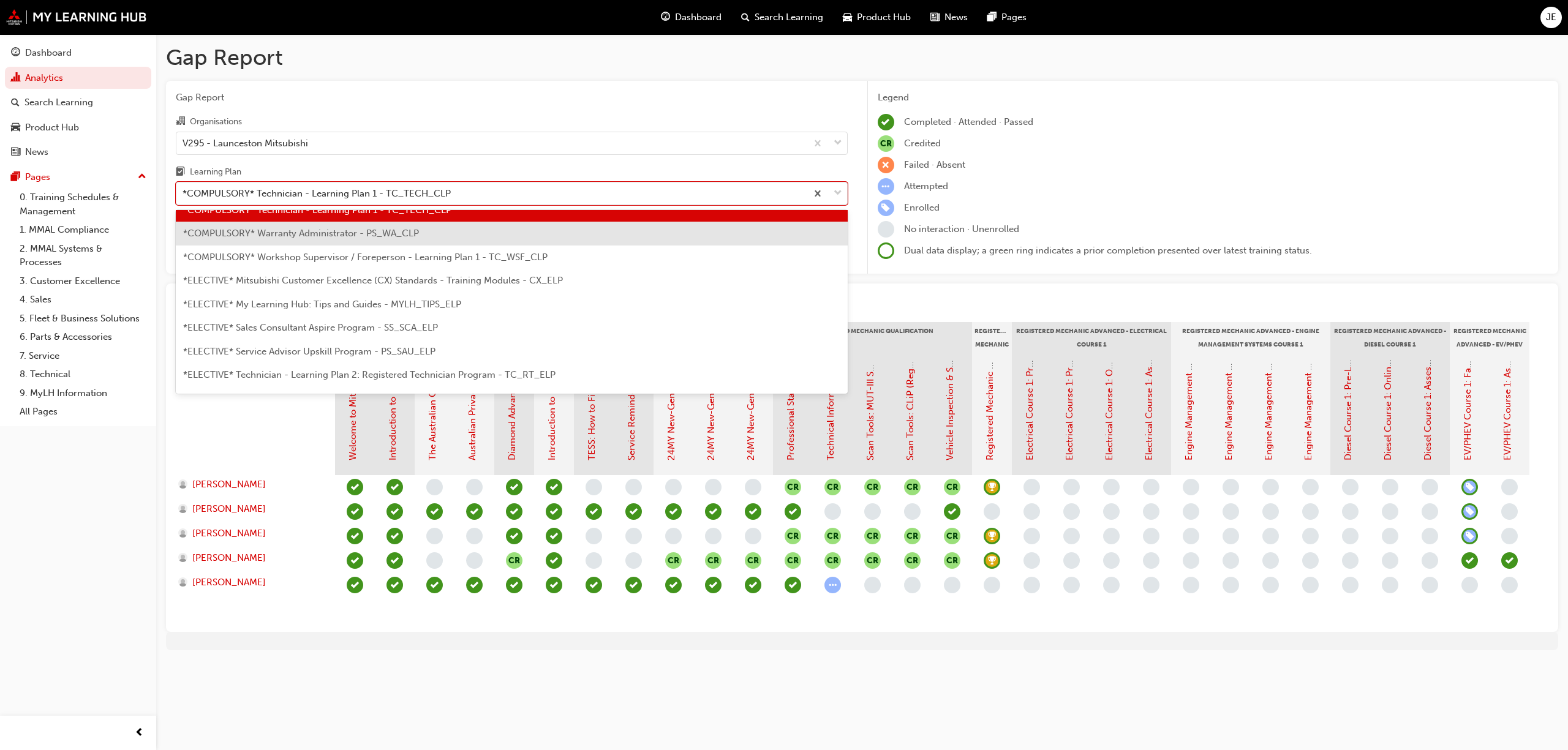
click at [357, 236] on span "*COMPULSORY* Warranty Administrator - PS_WA_CLP" at bounding box center [301, 233] width 236 height 11
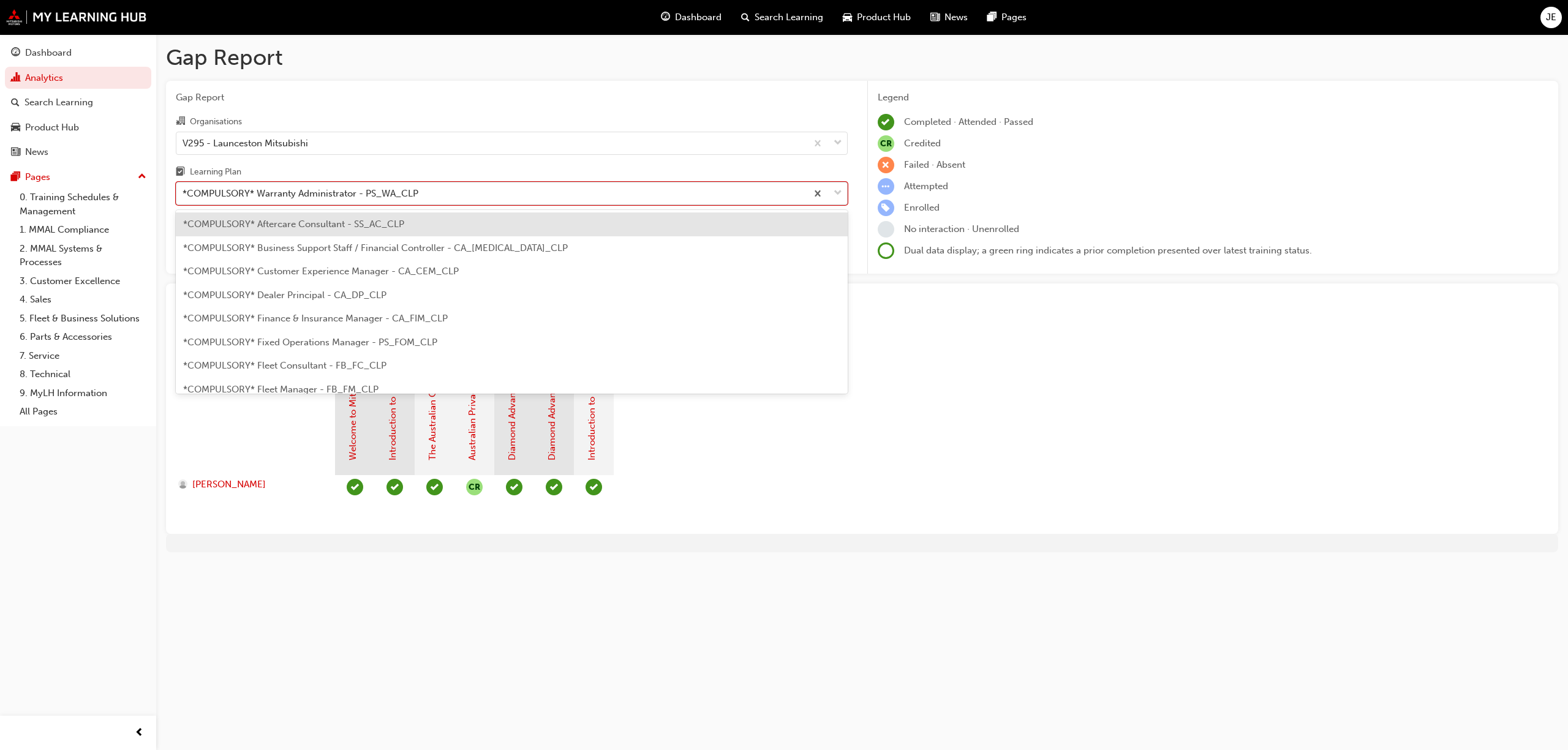
click at [841, 187] on span "down-icon" at bounding box center [838, 193] width 9 height 16
click at [184, 188] on input "Learning Plan option *COMPULSORY* Warranty Administrator - PS_WA_CLP, selected.…" at bounding box center [183, 193] width 1 height 11
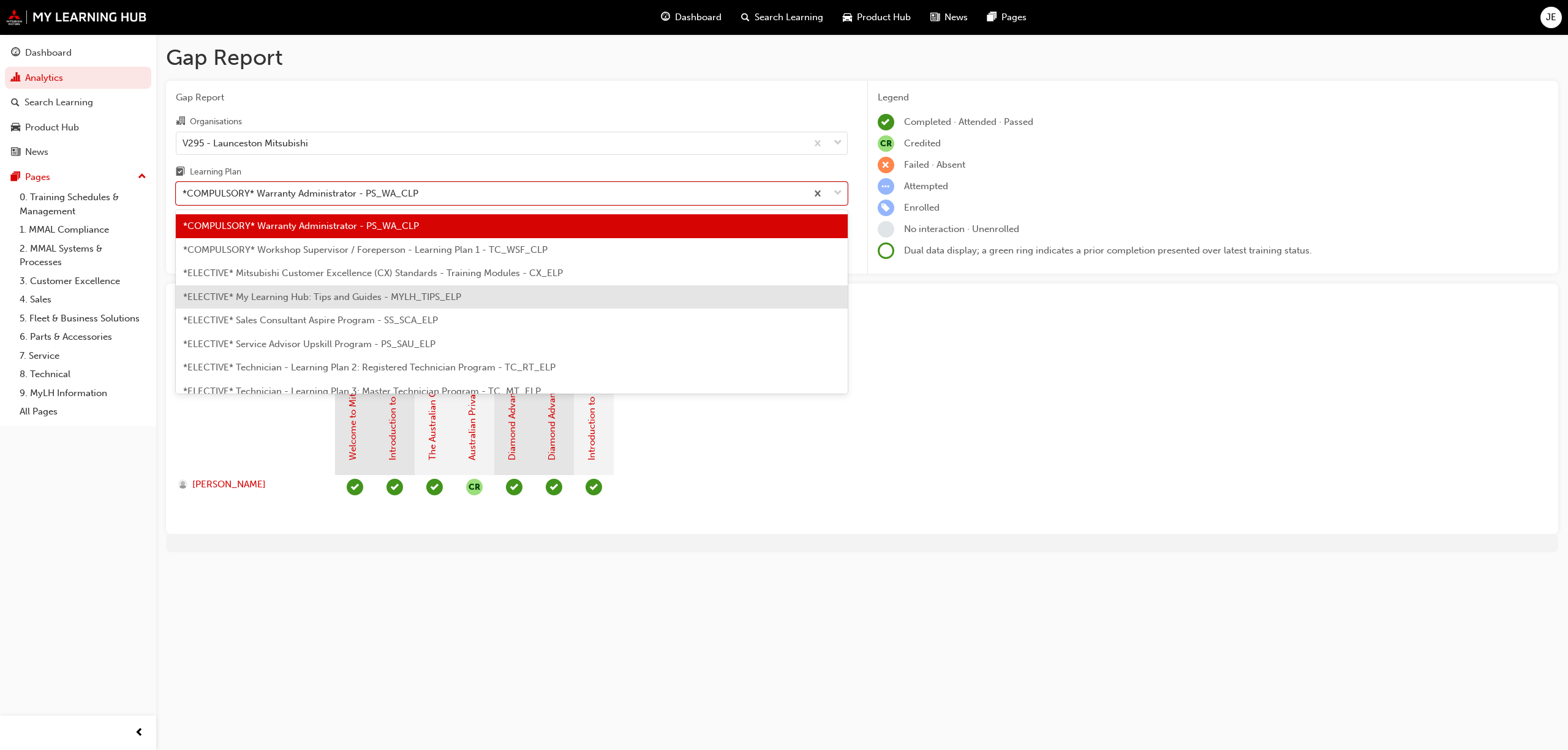
scroll to position [532, 0]
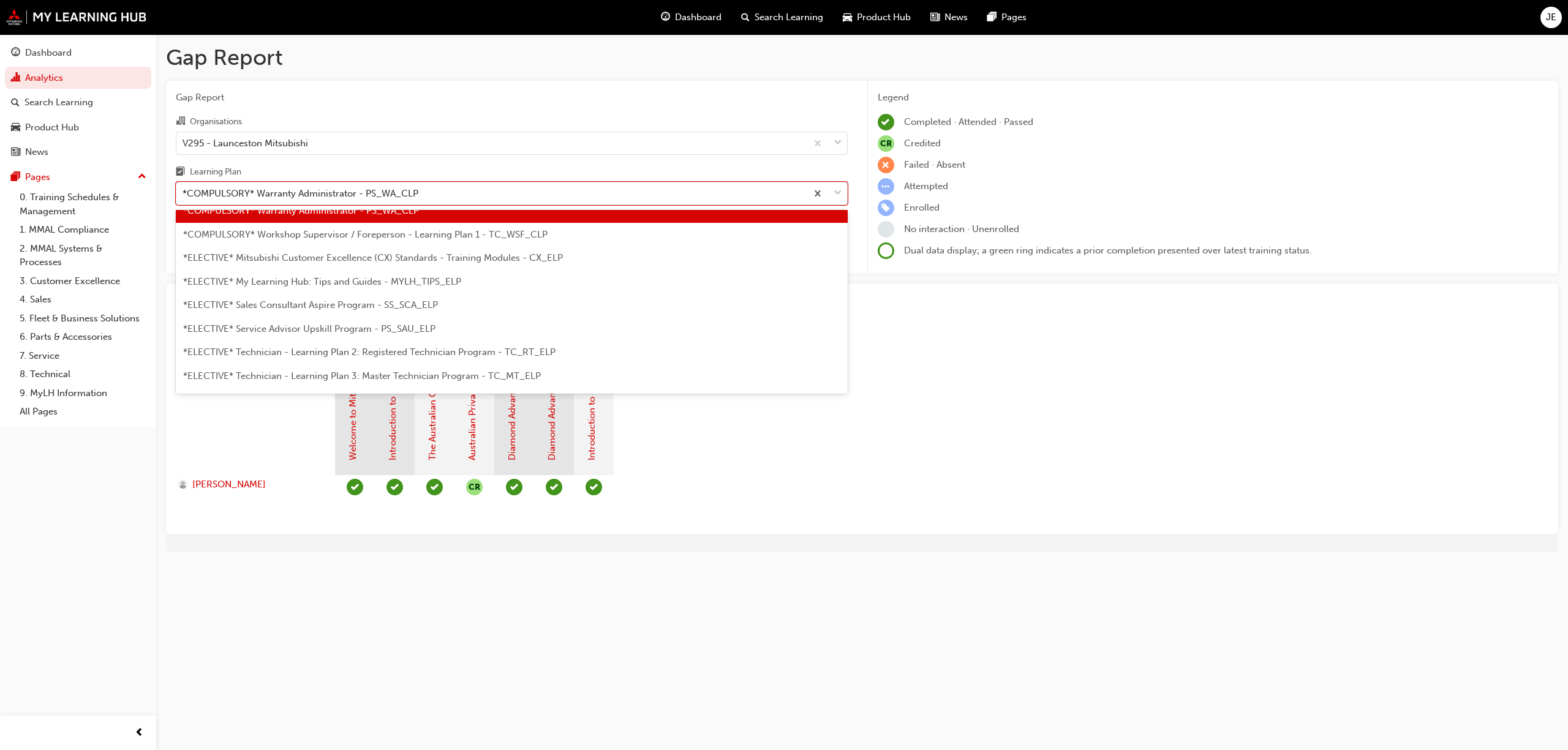
click at [324, 240] on div "*COMPULSORY* Workshop Supervisor / Foreperson - Learning Plan 1 - TC_WSF_CLP" at bounding box center [511, 234] width 672 height 24
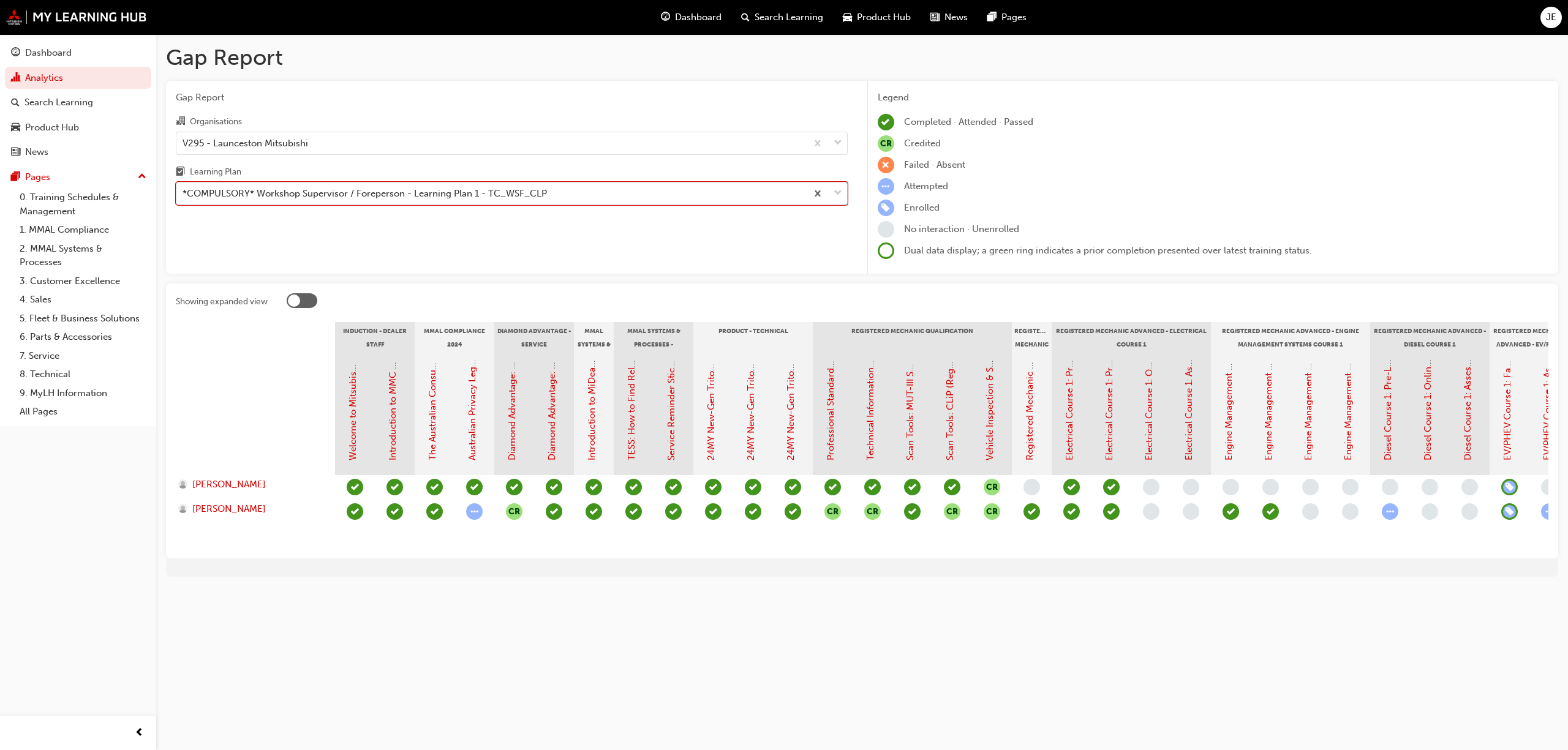
click at [835, 192] on span "down-icon" at bounding box center [838, 193] width 9 height 16
click at [184, 192] on input "Learning Plan option *COMPULSORY* Workshop Supervisor / Foreperson - Learning P…" at bounding box center [183, 193] width 1 height 11
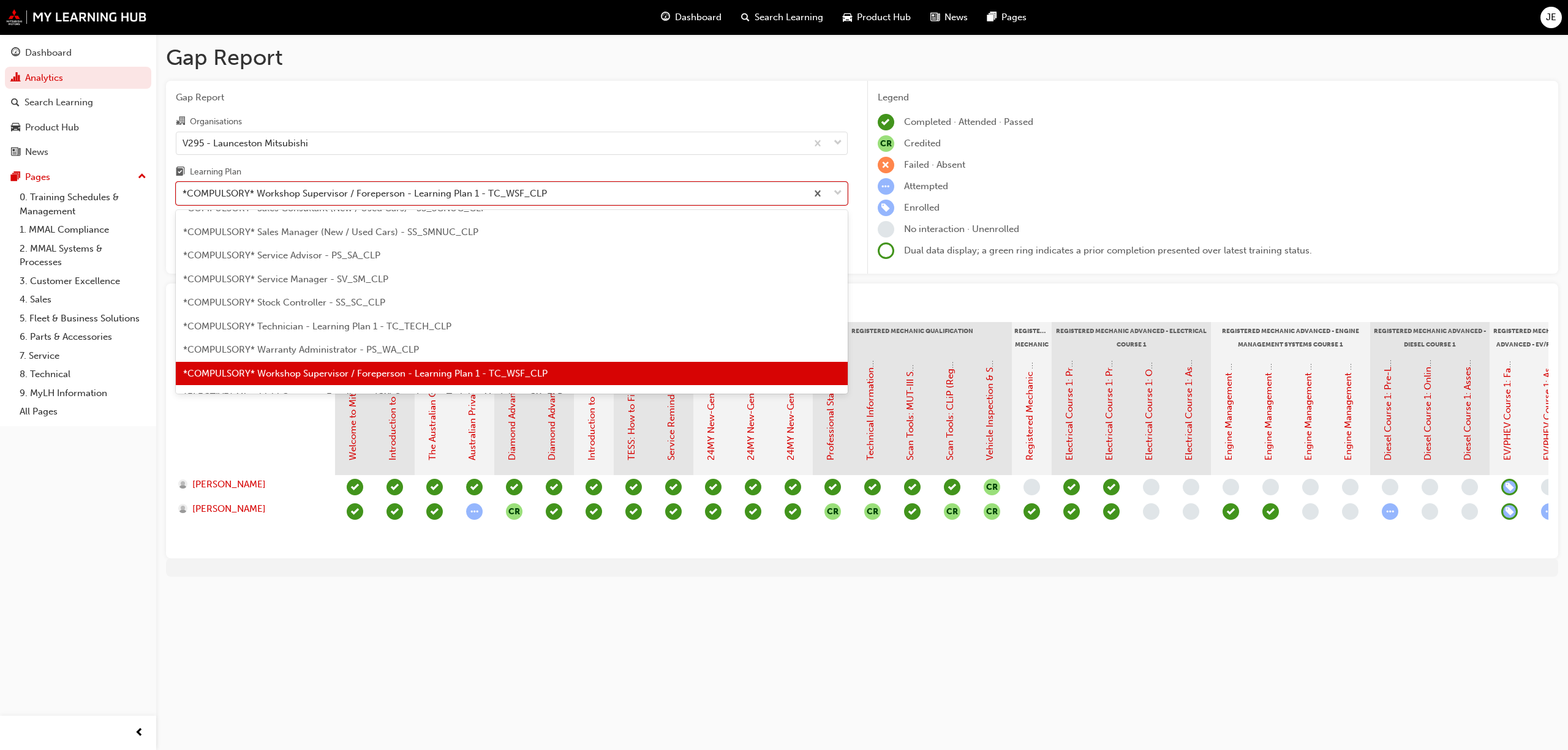
scroll to position [475, 0]
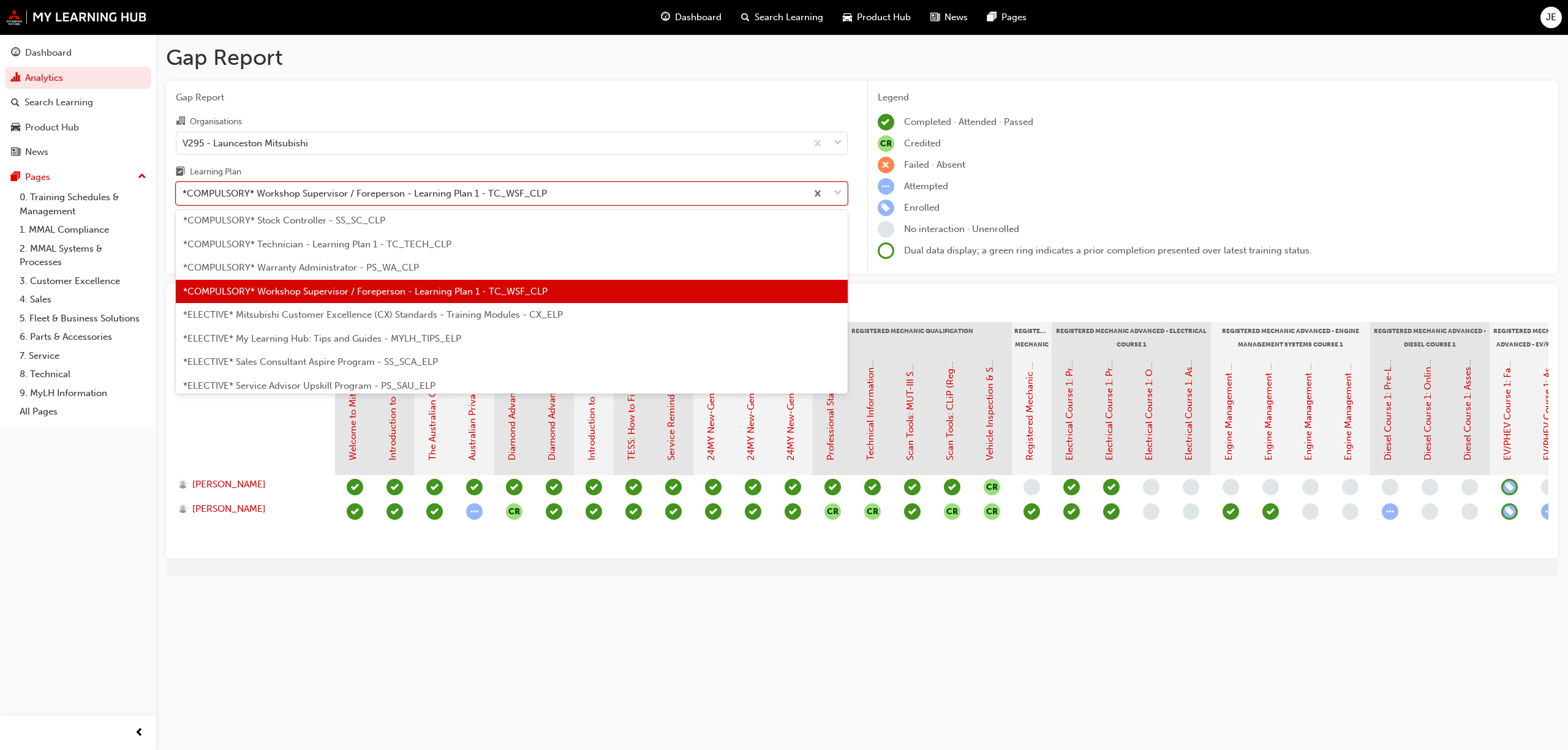
click at [394, 317] on span "*ELECTIVE* Mitsubishi Customer Excellence (CX) Standards - Training Modules - C…" at bounding box center [373, 315] width 380 height 11
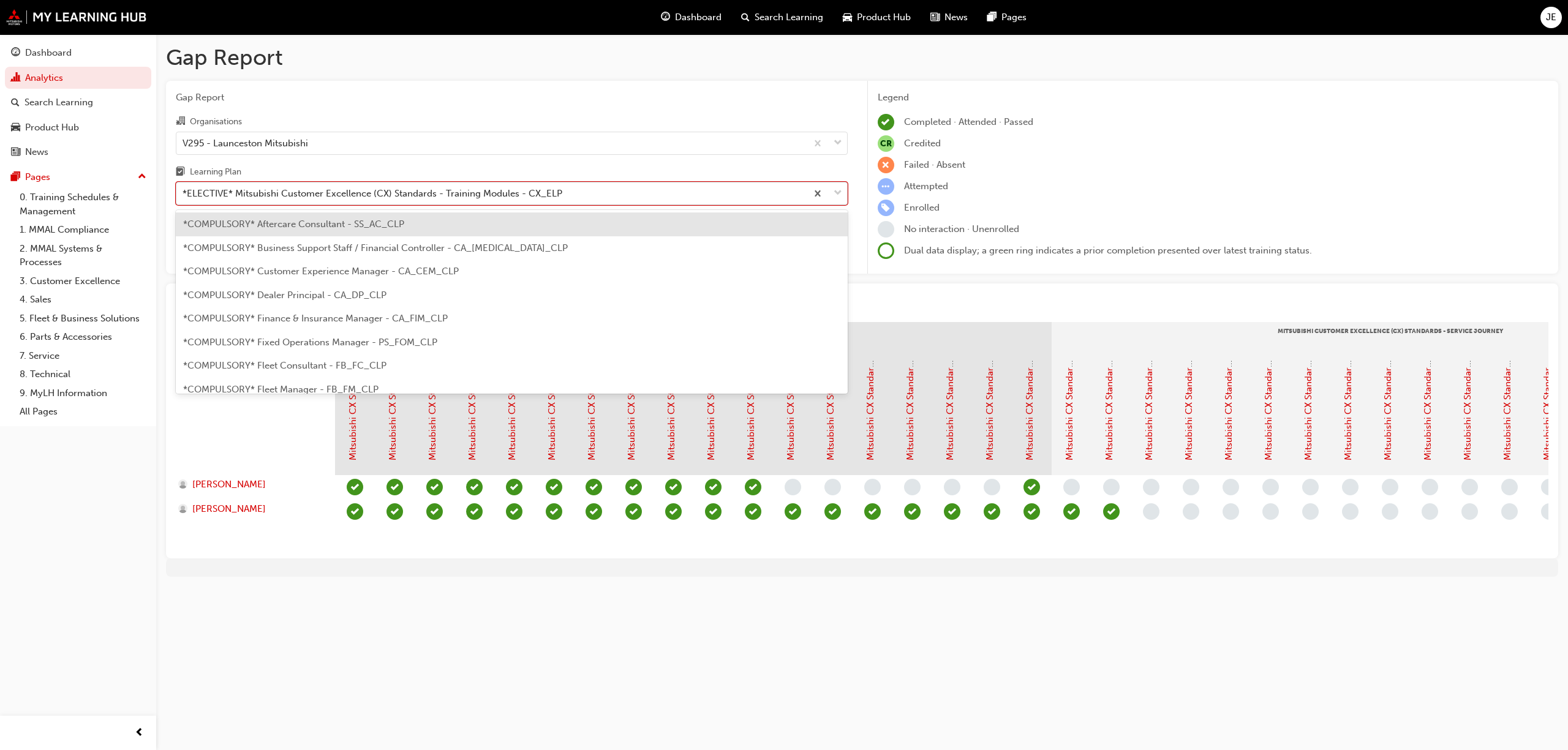
click at [838, 191] on span "down-icon" at bounding box center [838, 193] width 9 height 16
click at [184, 191] on input "Learning Plan option *ELECTIVE* Mitsubishi Customer Excellence (CX) Standards -…" at bounding box center [183, 193] width 1 height 11
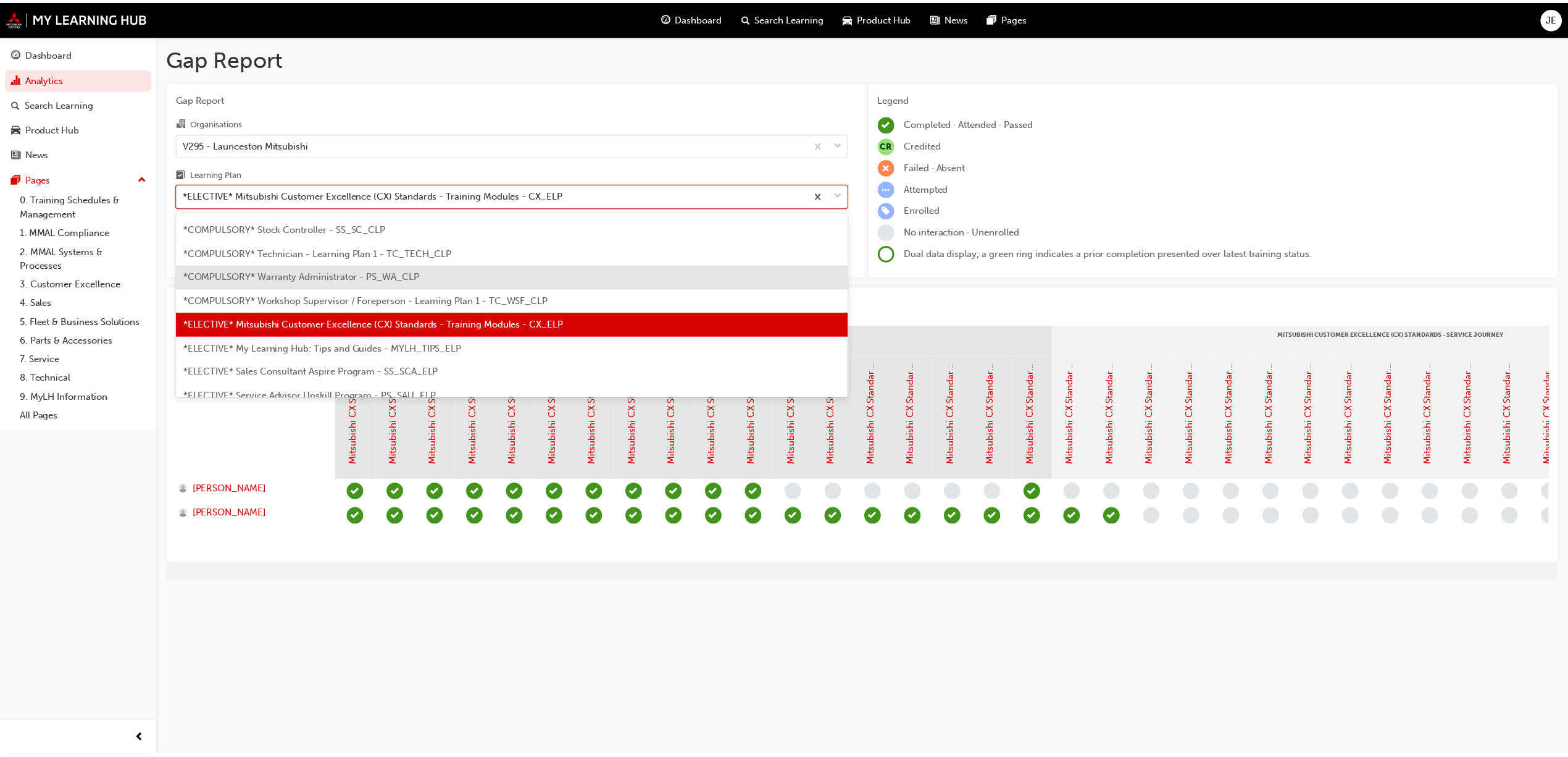
scroll to position [502, 0]
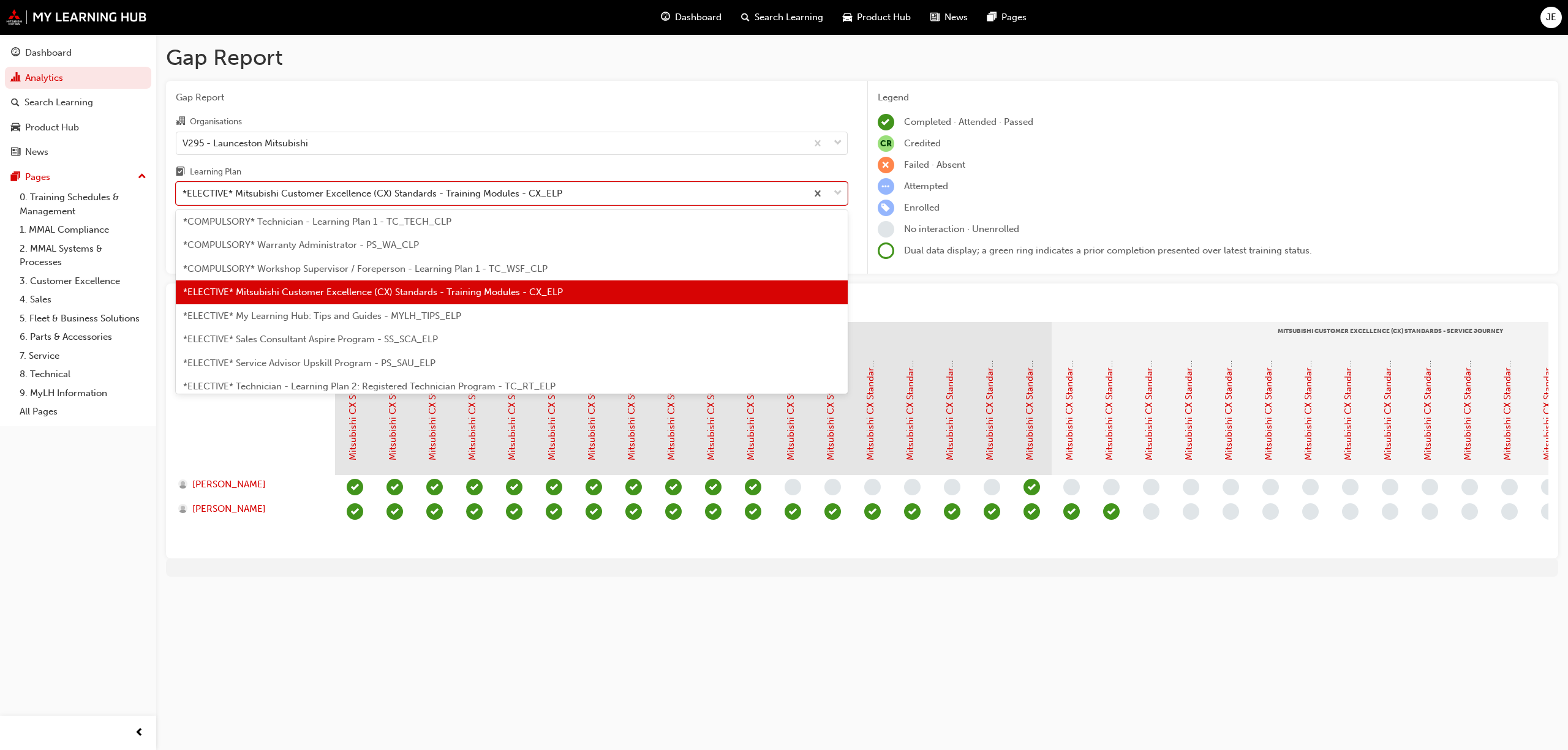
click at [444, 313] on span "*ELECTIVE* My Learning Hub: Tips and Guides - MYLH_TIPS_ELP" at bounding box center [322, 316] width 278 height 11
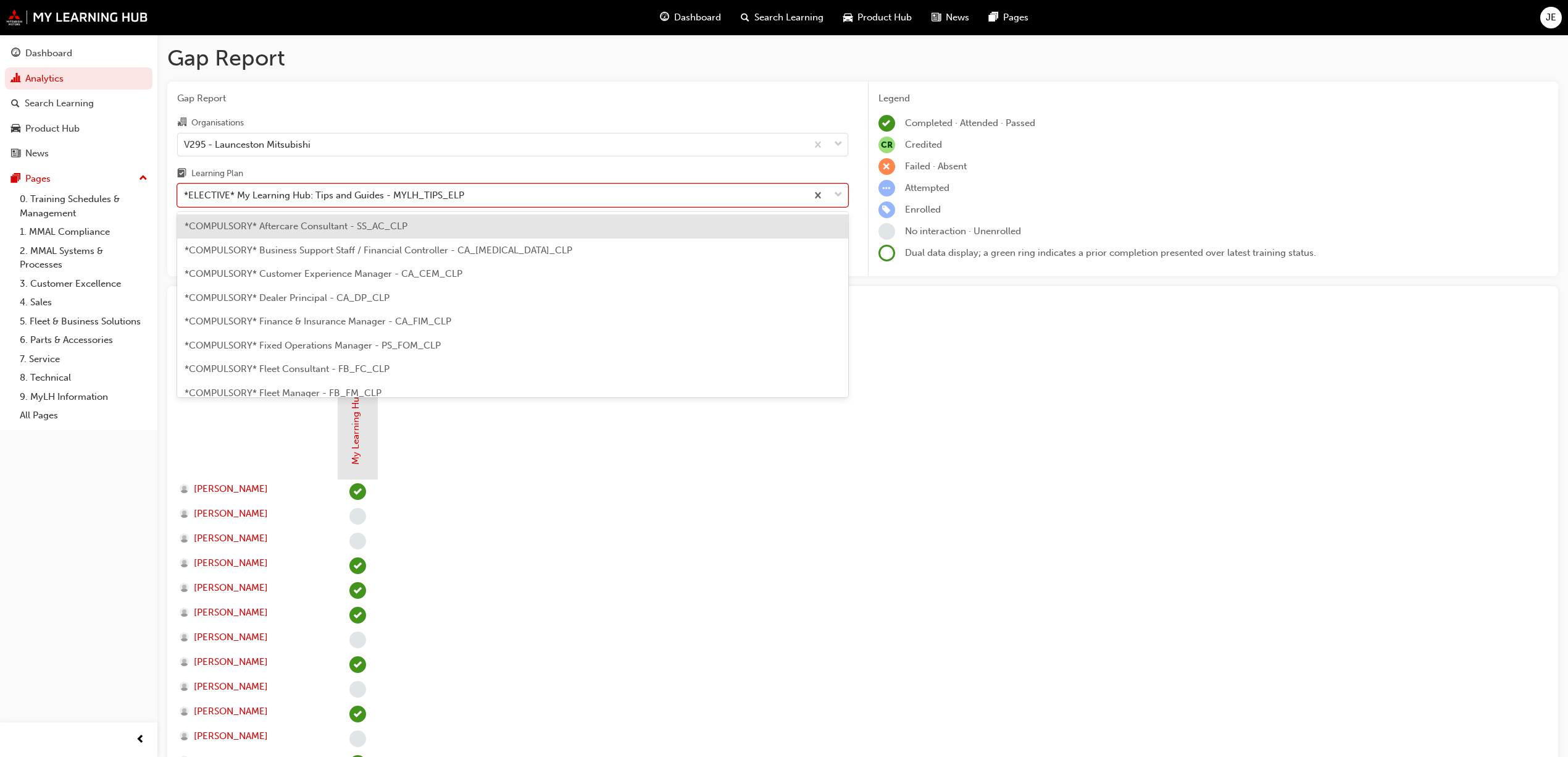
click at [835, 192] on span "down-icon" at bounding box center [838, 195] width 9 height 16
click at [185, 192] on input "Learning Plan option *ELECTIVE* My Learning Hub: Tips and Guides - MYLH_TIPS_EL…" at bounding box center [185, 195] width 1 height 11
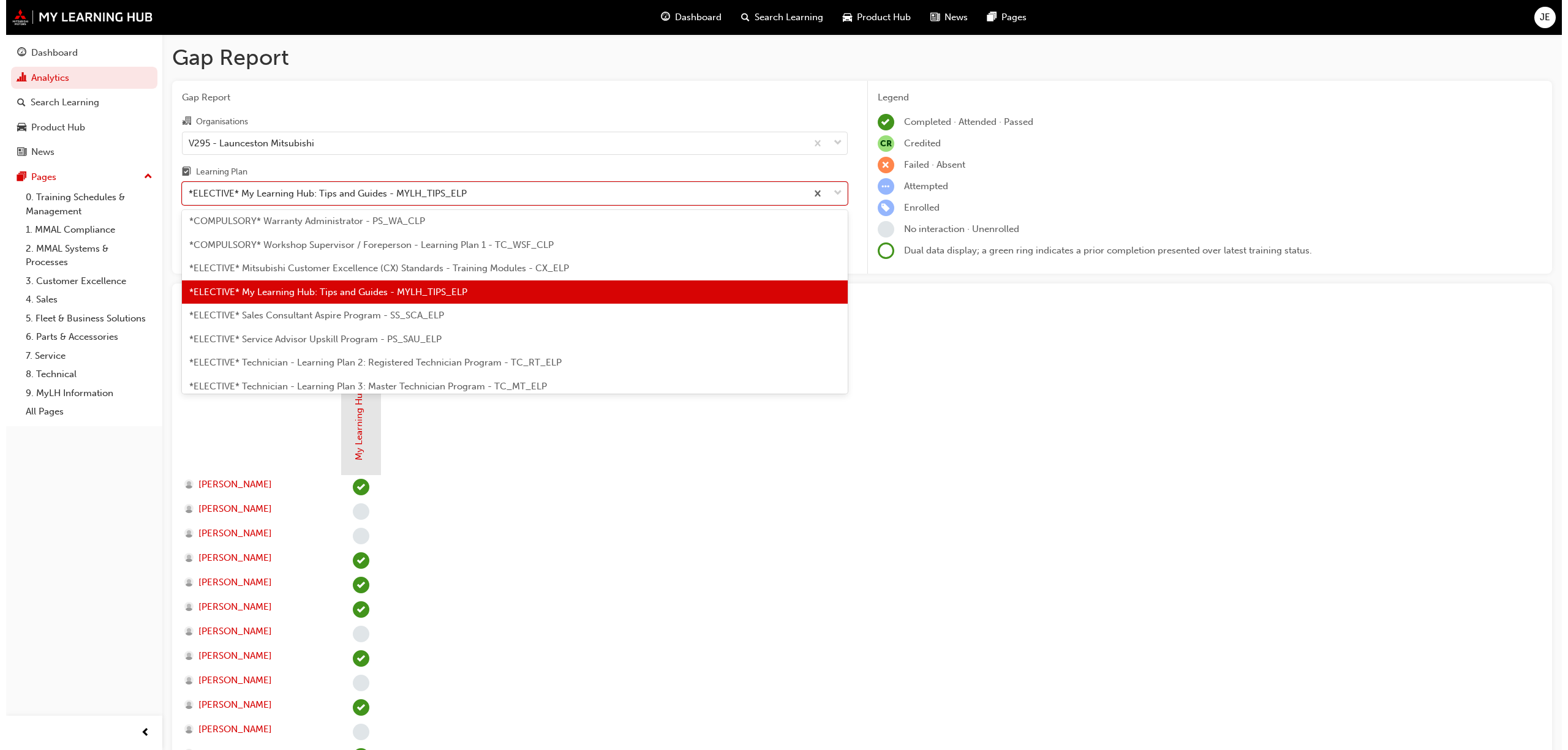
scroll to position [599, 0]
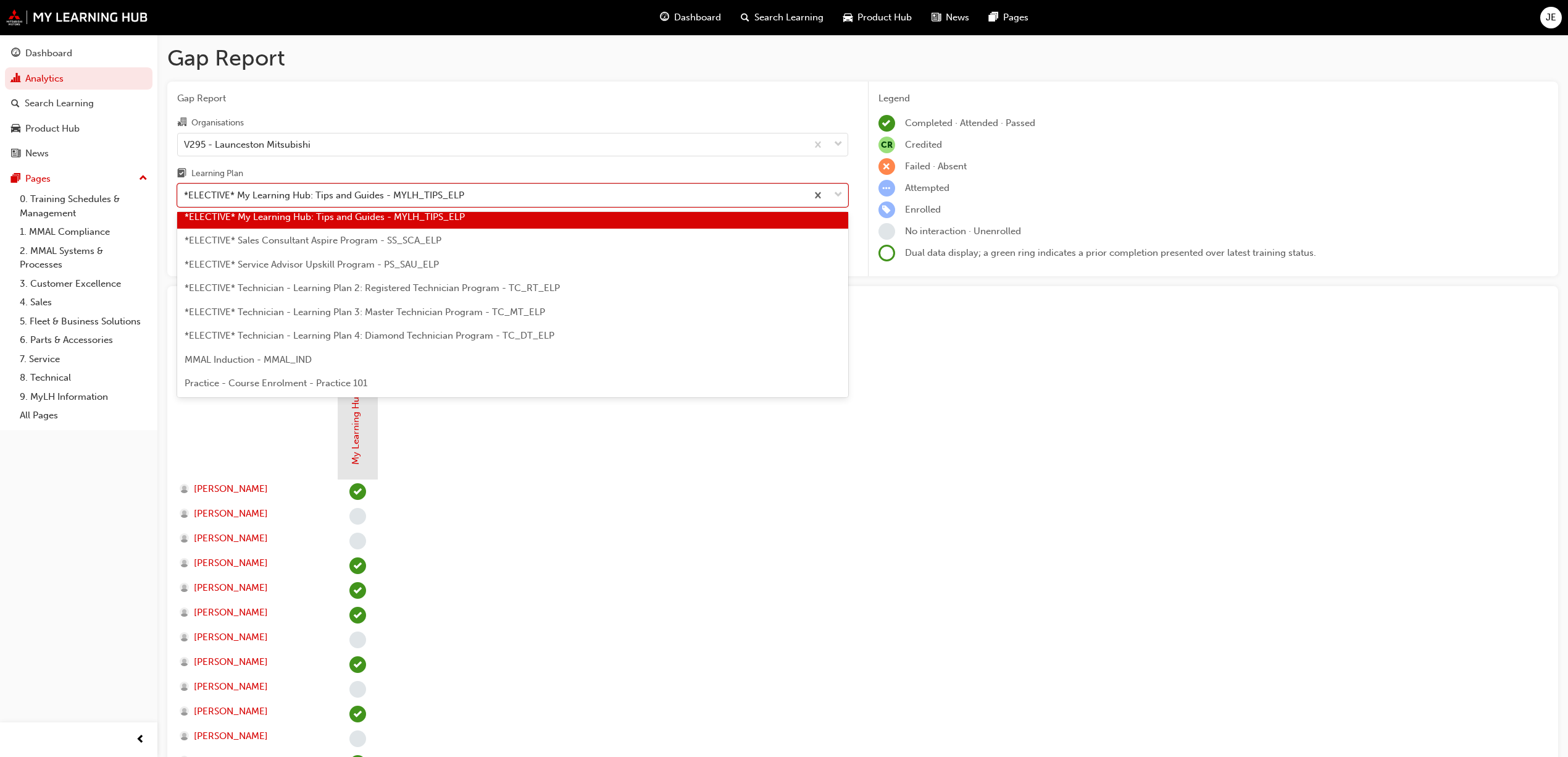
click at [378, 240] on span "*ELECTIVE* Sales Consultant Aspire Program - SS_SCA_ELP" at bounding box center [313, 240] width 257 height 11
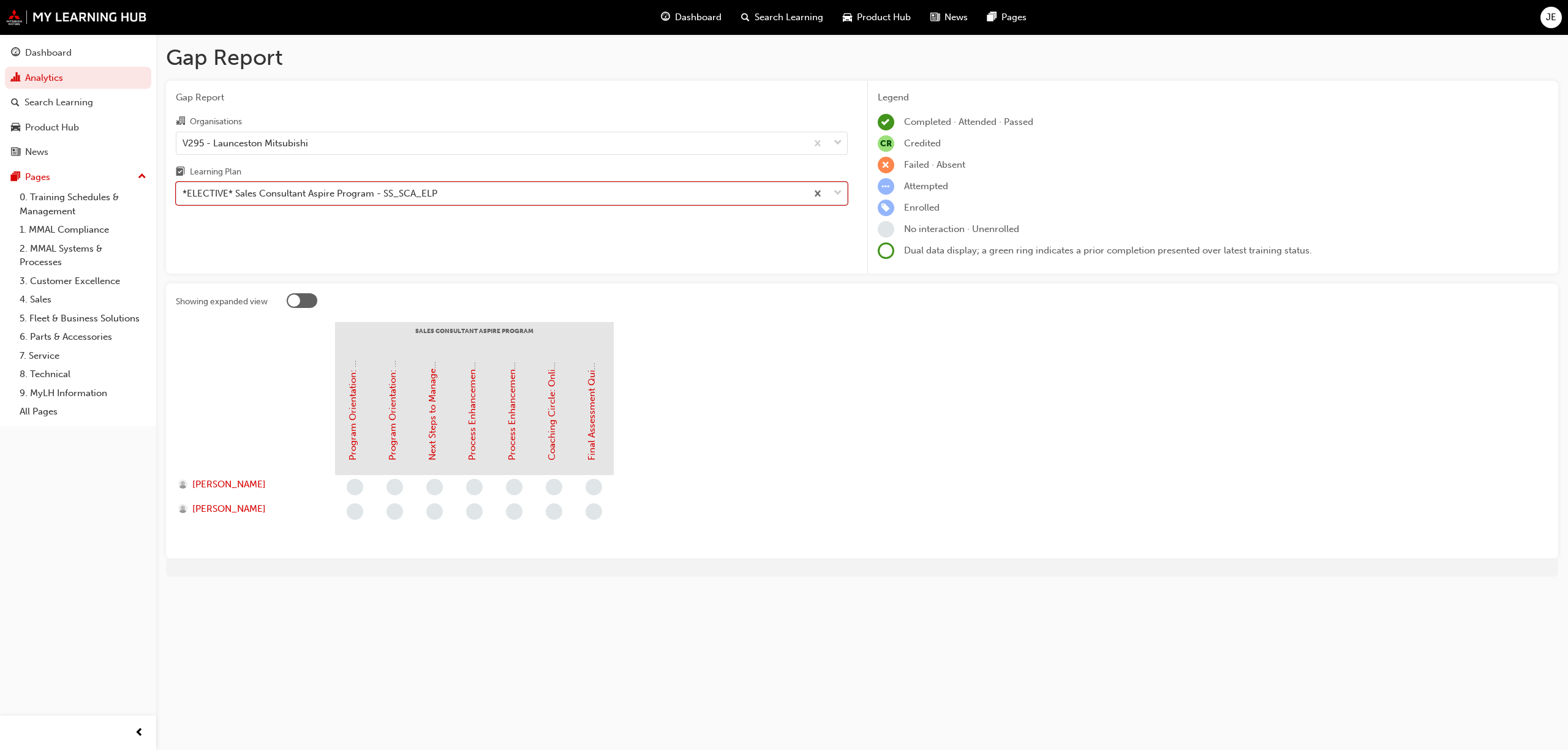
click at [839, 190] on span "down-icon" at bounding box center [838, 193] width 9 height 16
click at [184, 190] on input "Learning Plan option *ELECTIVE* Sales Consultant Aspire Program - SS_SCA_ELP, s…" at bounding box center [183, 193] width 1 height 11
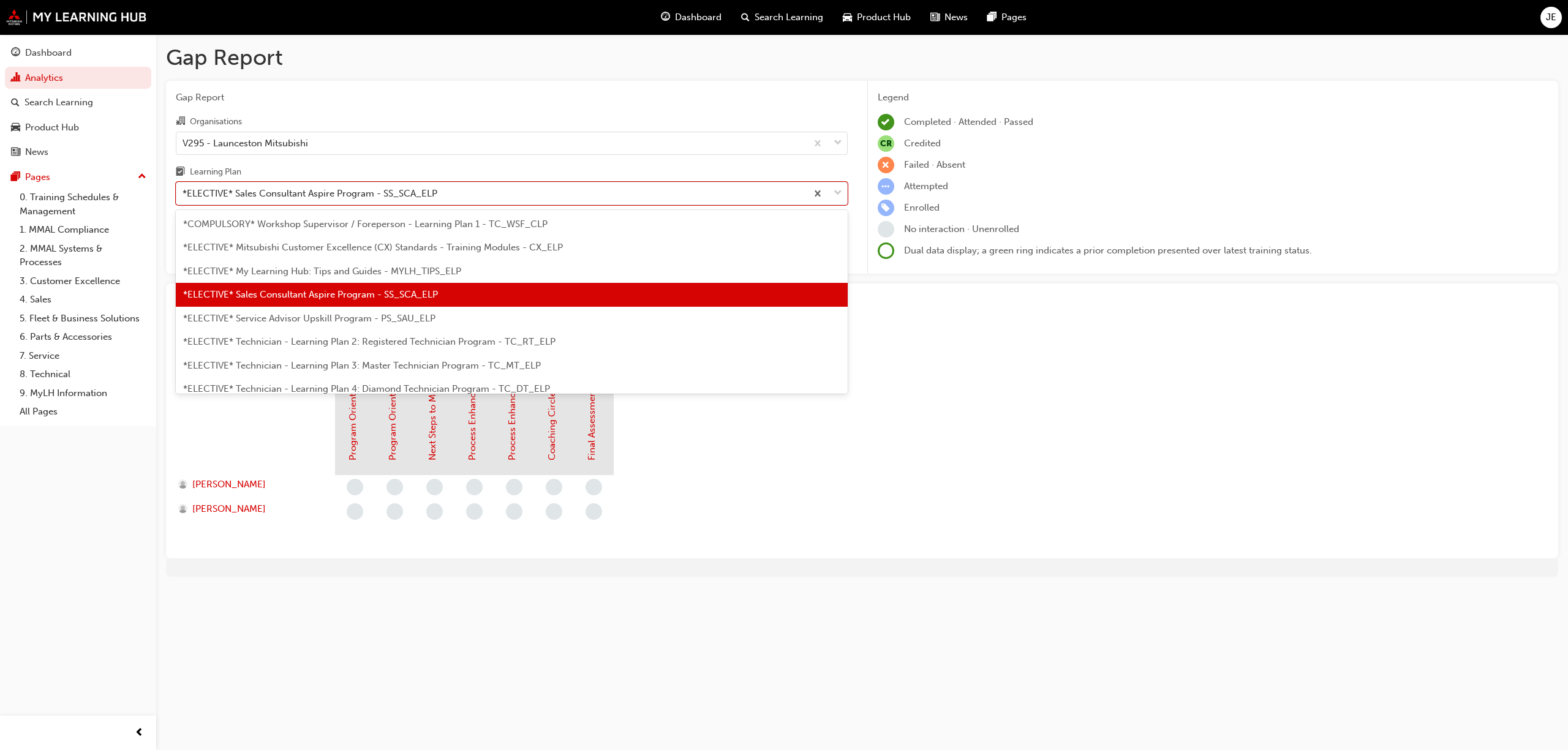
scroll to position [518, 0]
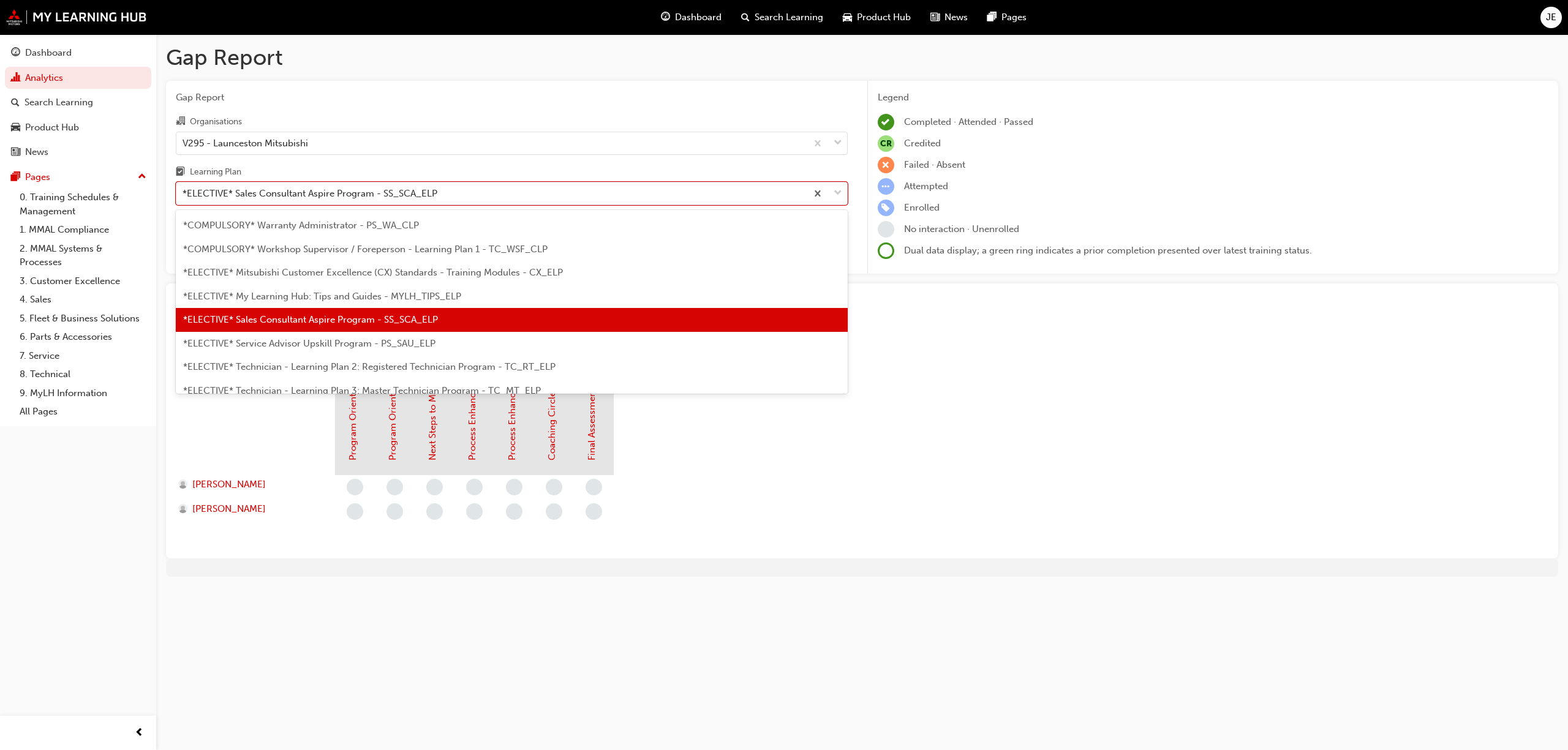
click at [405, 341] on span "*ELECTIVE* Service Advisor Upskill Program - PS_SAU_ELP" at bounding box center [310, 343] width 252 height 11
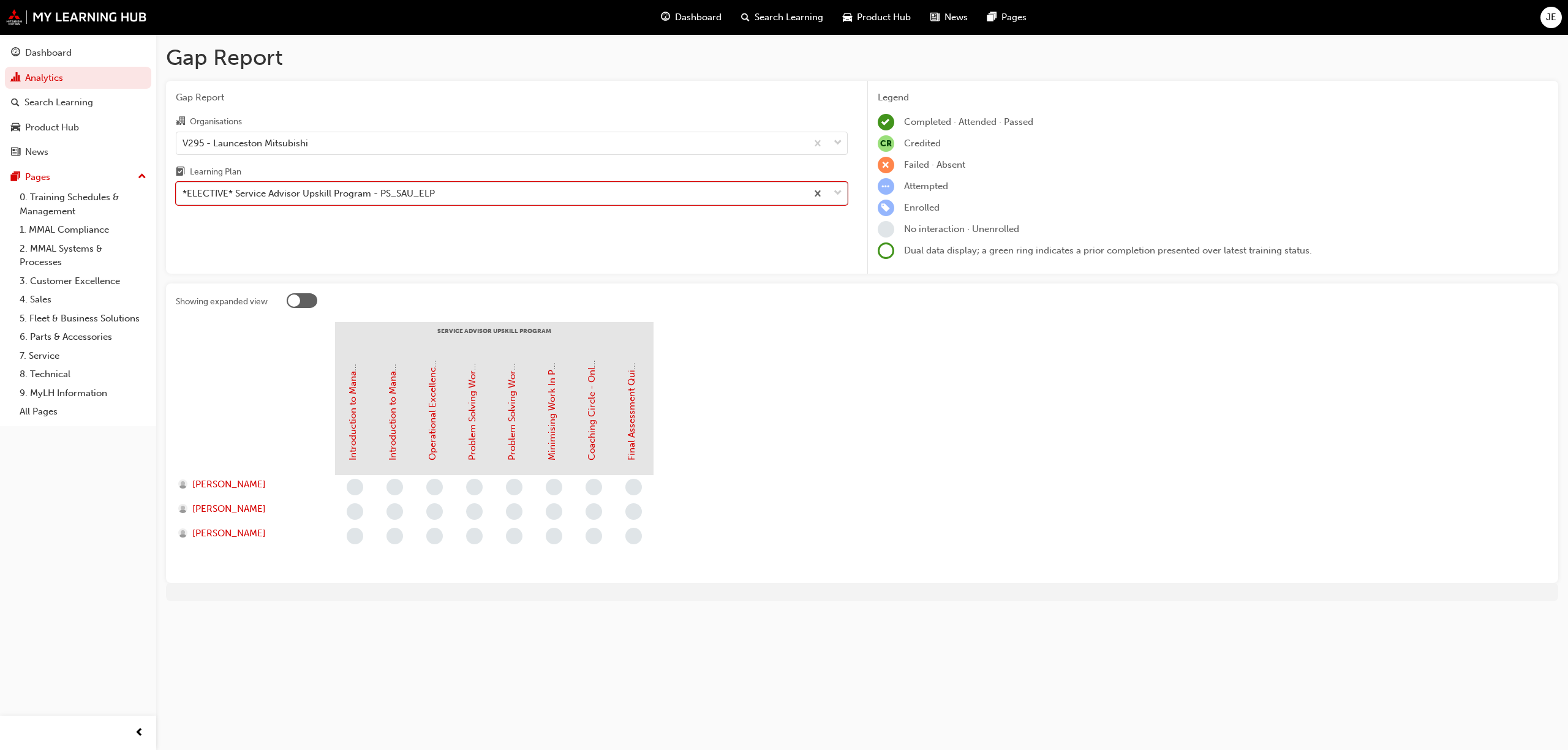
click at [843, 191] on div at bounding box center [827, 194] width 41 height 22
click at [184, 191] on input "Learning Plan option *ELECTIVE* Service Advisor Upskill Program - PS_SAU_ELP, s…" at bounding box center [183, 193] width 1 height 11
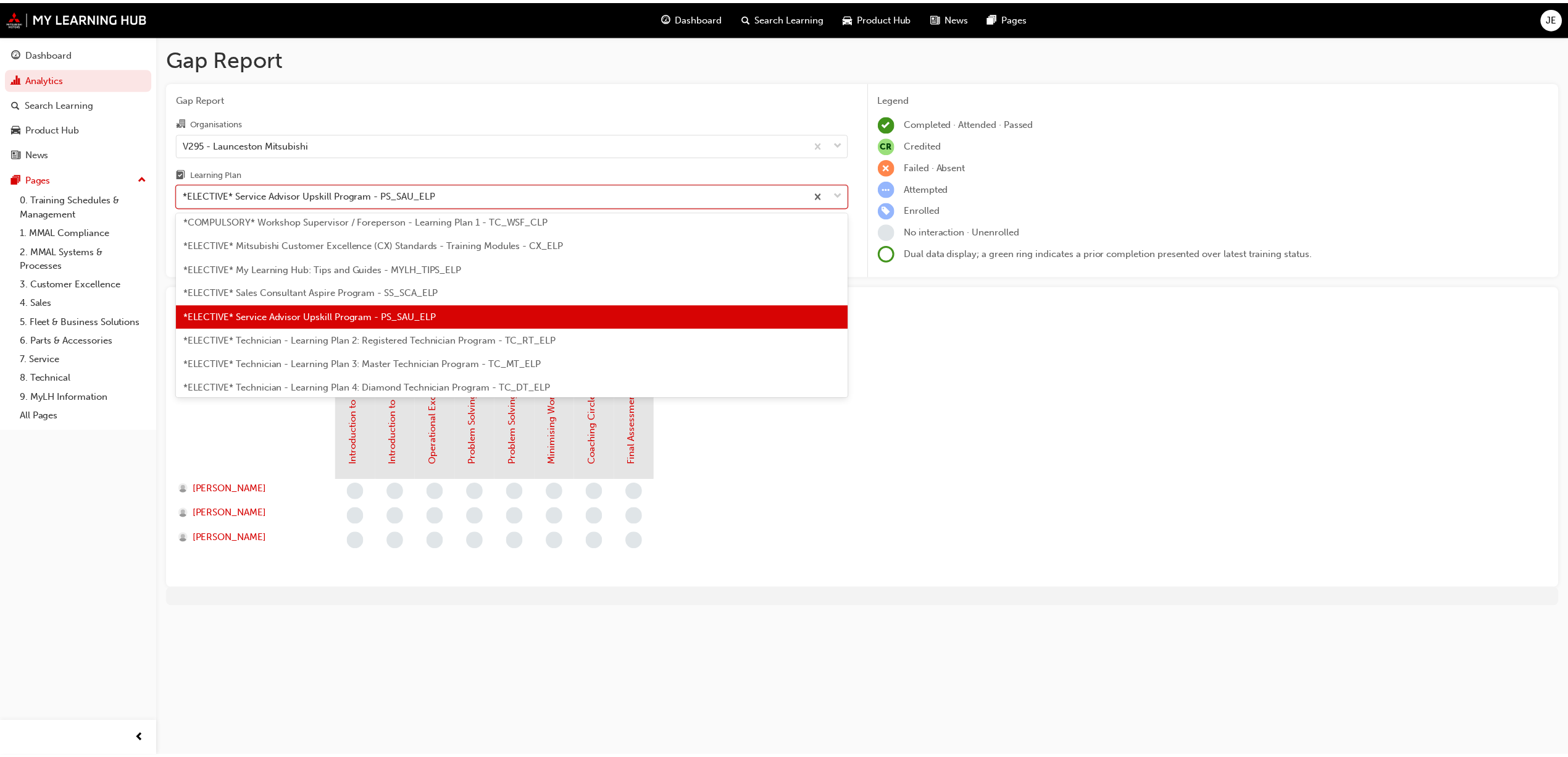
scroll to position [574, 0]
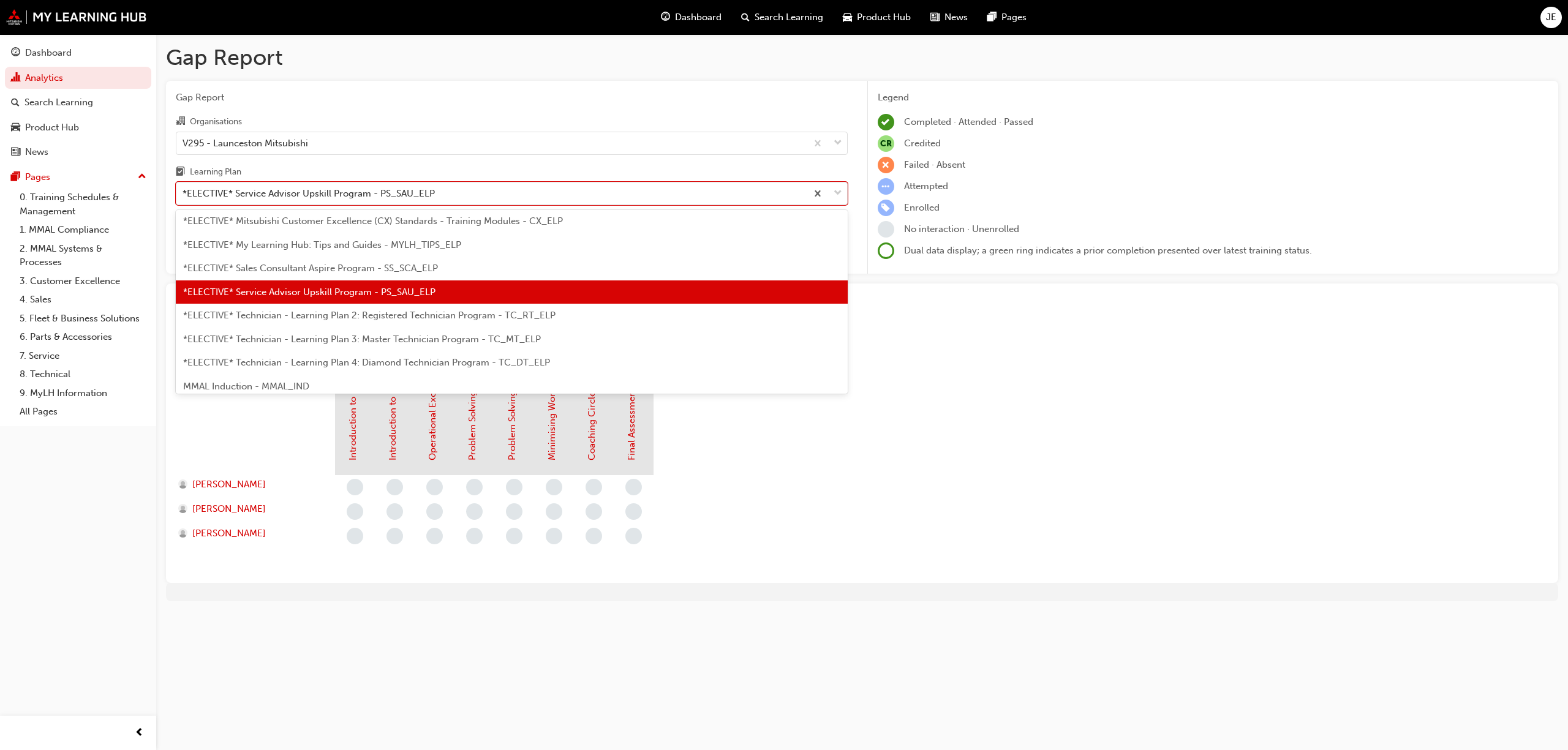
drag, startPoint x: 464, startPoint y: 319, endPoint x: 459, endPoint y: 314, distance: 7.1
click at [462, 319] on span "*ELECTIVE* Technician - Learning Plan 2: Registered Technician Program - TC_RT_…" at bounding box center [369, 315] width 373 height 11
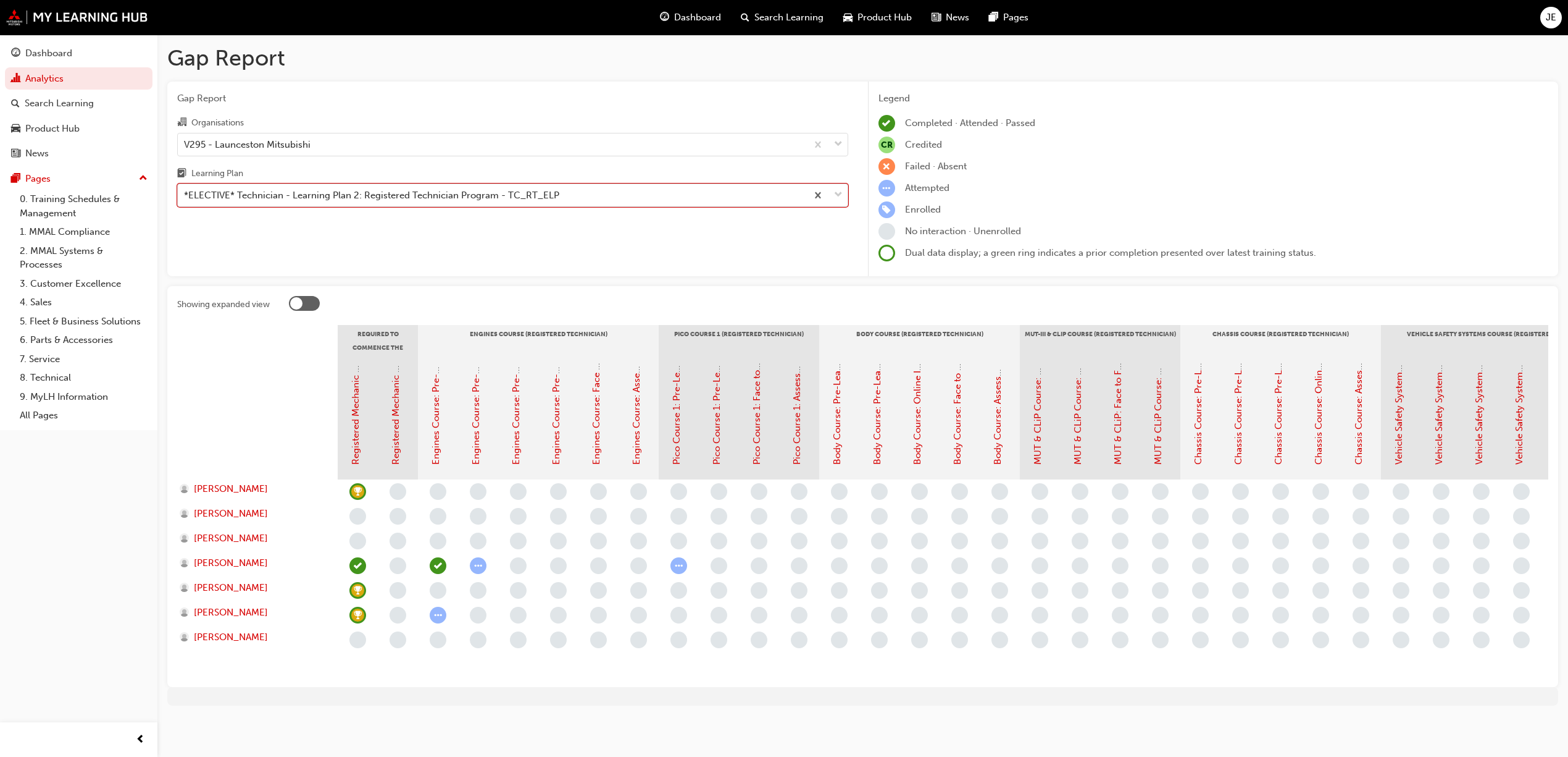
click at [840, 192] on span "down-icon" at bounding box center [838, 195] width 9 height 16
click at [185, 192] on input "Learning Plan option *ELECTIVE* Technician - Learning Plan 2: Registered Techni…" at bounding box center [185, 195] width 1 height 11
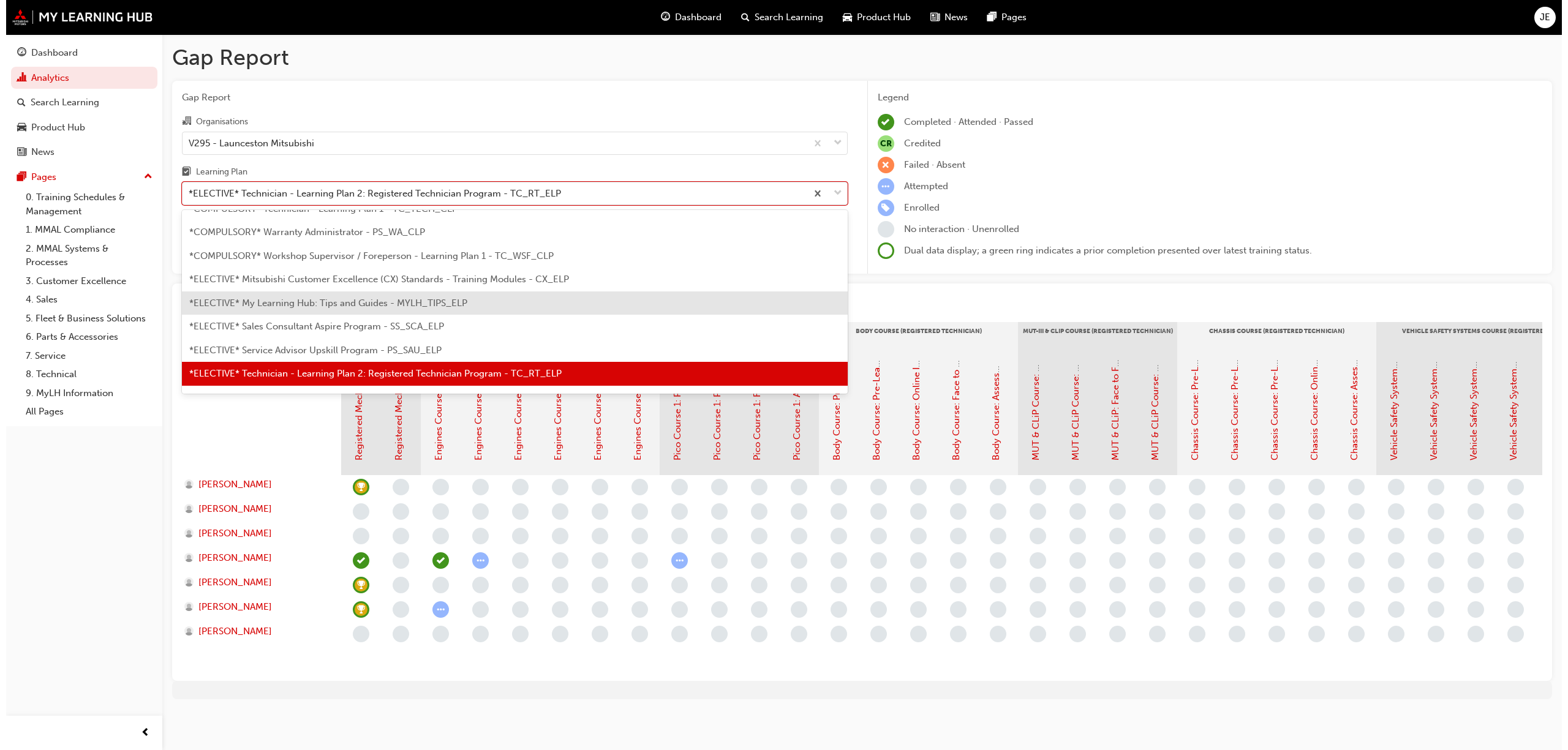
scroll to position [592, 0]
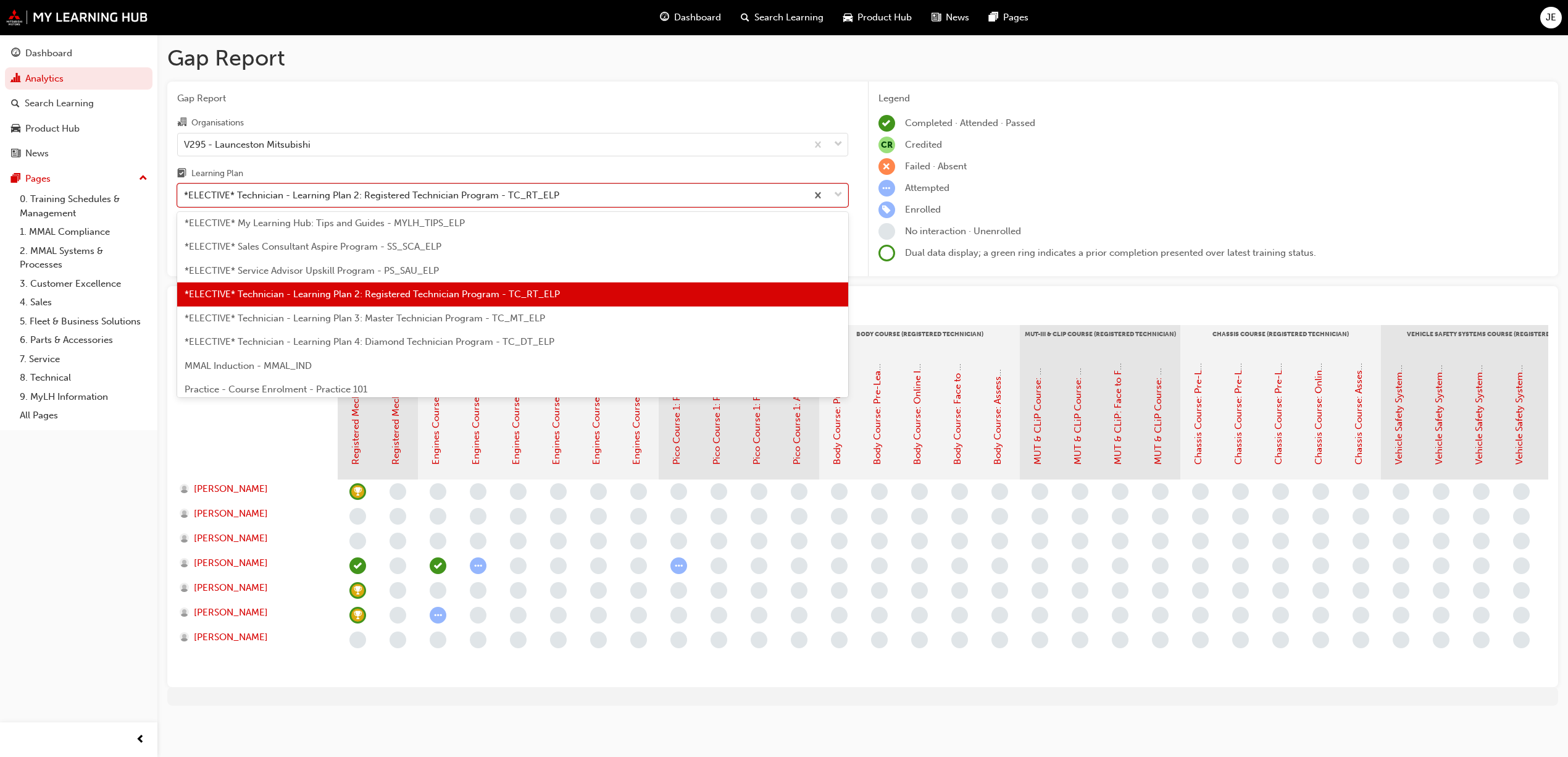
click at [523, 320] on span "*ELECTIVE* Technician - Learning Plan 3: Master Technician Program - TC_MT_ELP" at bounding box center [365, 318] width 360 height 11
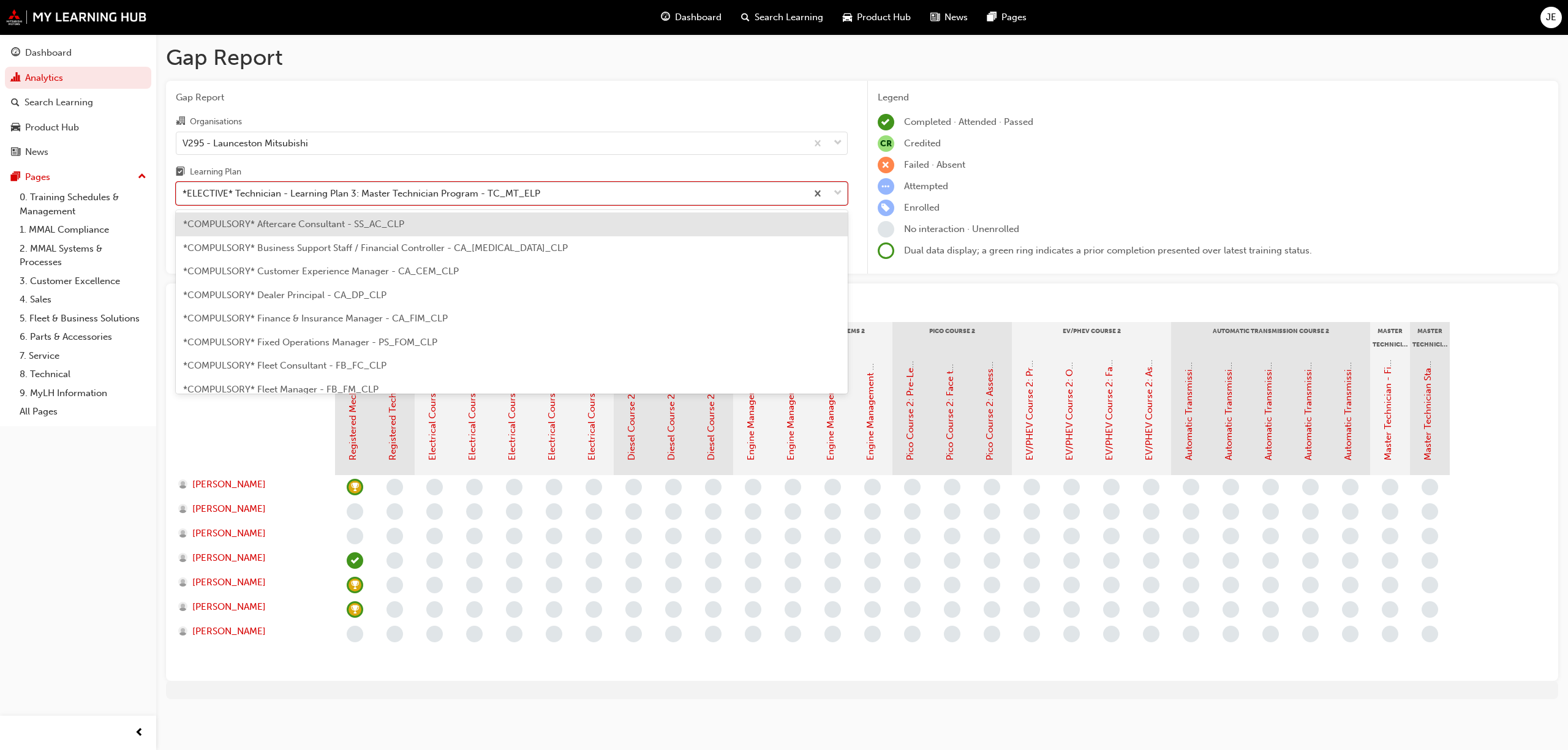
click at [832, 190] on div at bounding box center [827, 194] width 41 height 22
click at [184, 190] on input "Learning Plan option *ELECTIVE* Technician - Learning Plan 3: Master Technician…" at bounding box center [183, 193] width 1 height 11
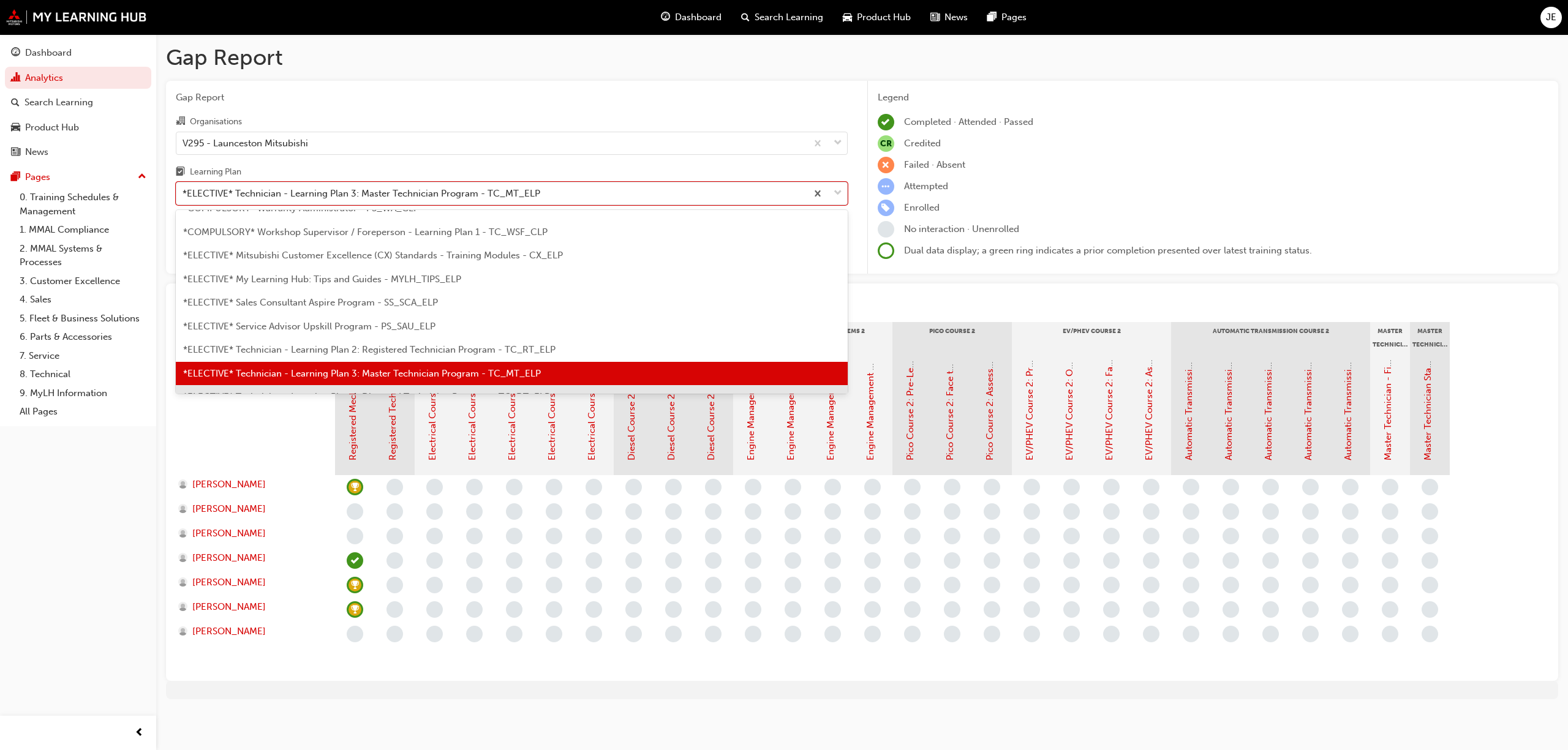
scroll to position [599, 0]
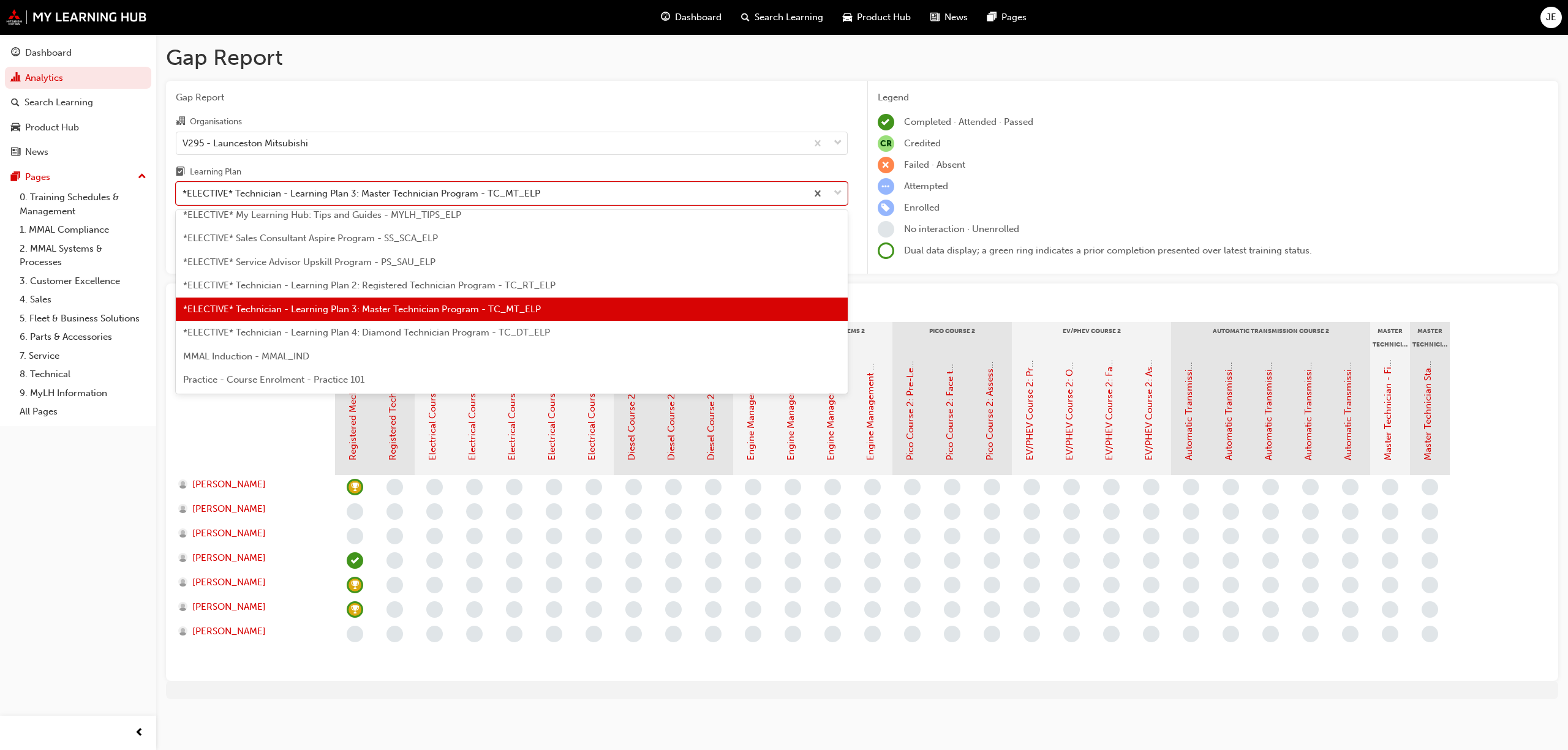
click at [371, 333] on span "*ELECTIVE* Technician - Learning Plan 4: Diamond Technician Program - TC_DT_ELP" at bounding box center [367, 332] width 367 height 11
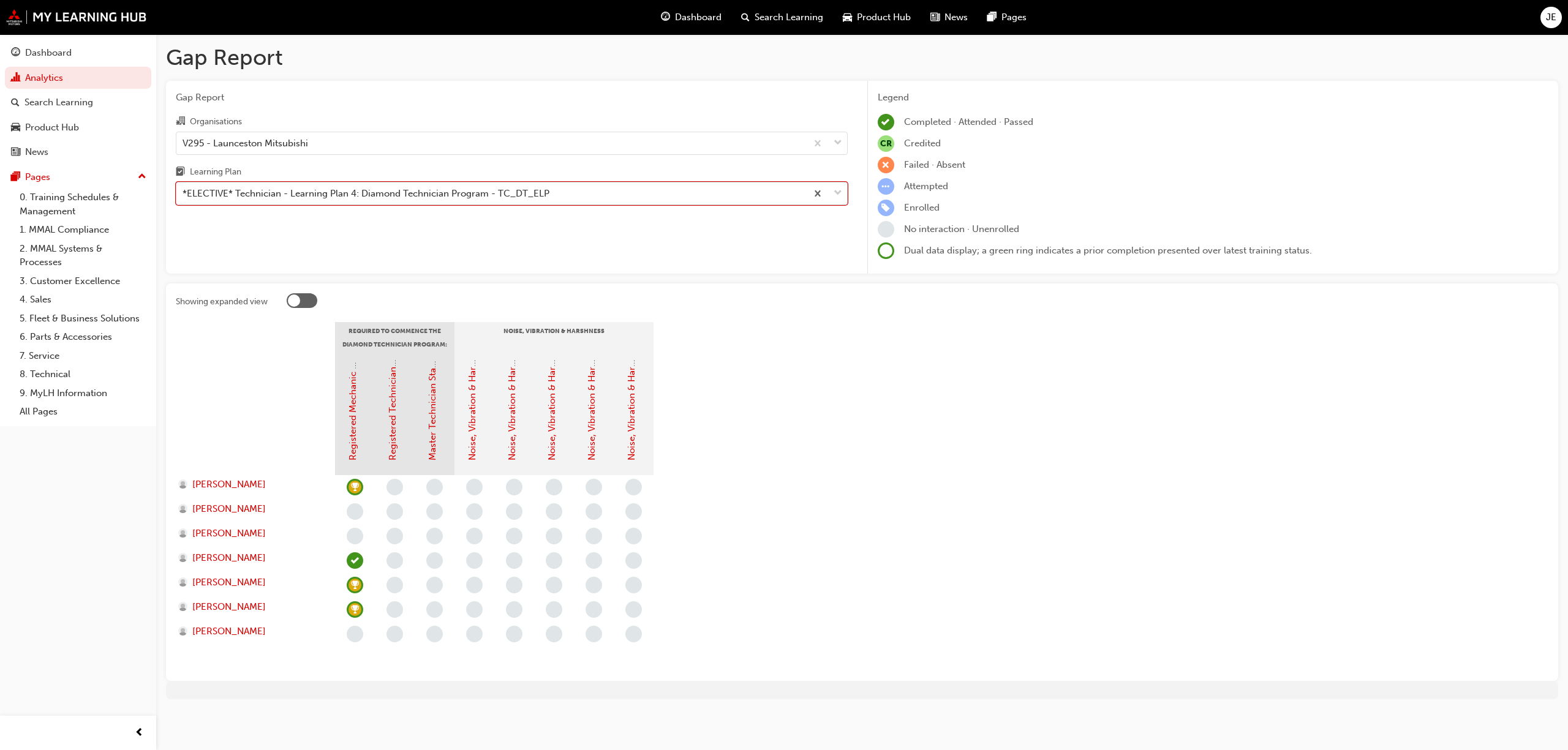
click at [838, 191] on span "down-icon" at bounding box center [838, 193] width 9 height 16
click at [184, 191] on input "Learning Plan option *ELECTIVE* Technician - Learning Plan 4: Diamond Technicia…" at bounding box center [183, 193] width 1 height 11
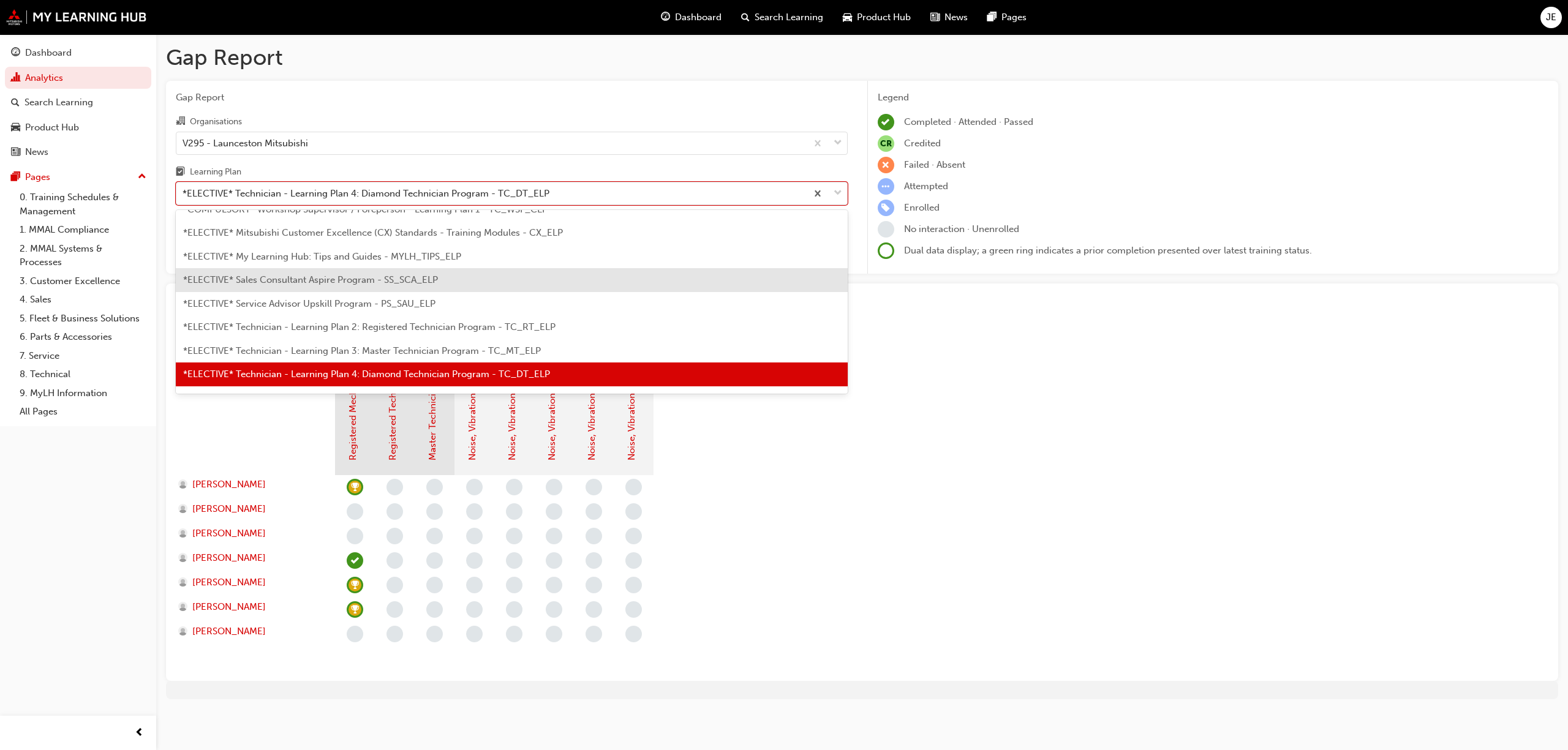
scroll to position [599, 0]
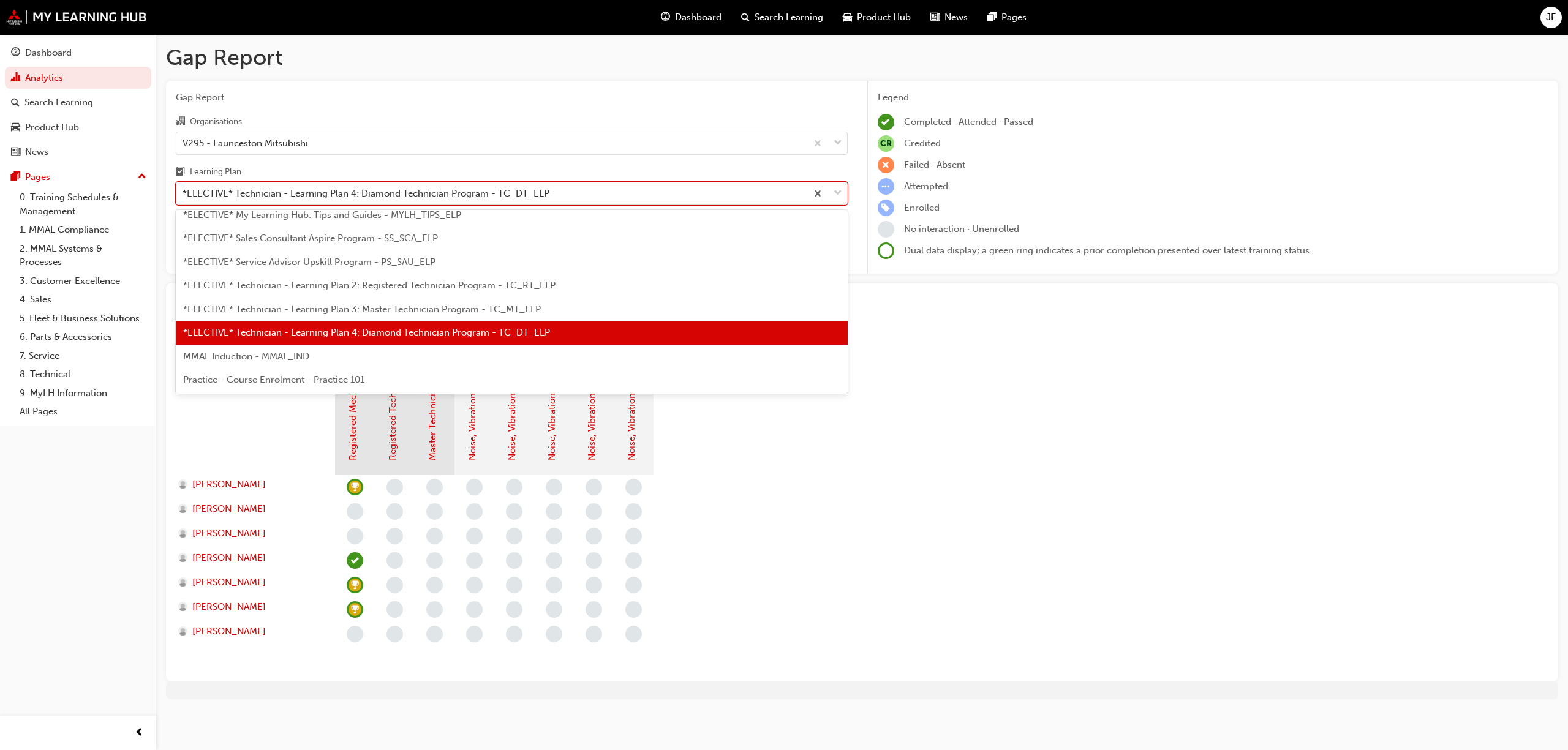
click at [302, 358] on span "MMAL Induction - MMAL_IND" at bounding box center [246, 356] width 126 height 11
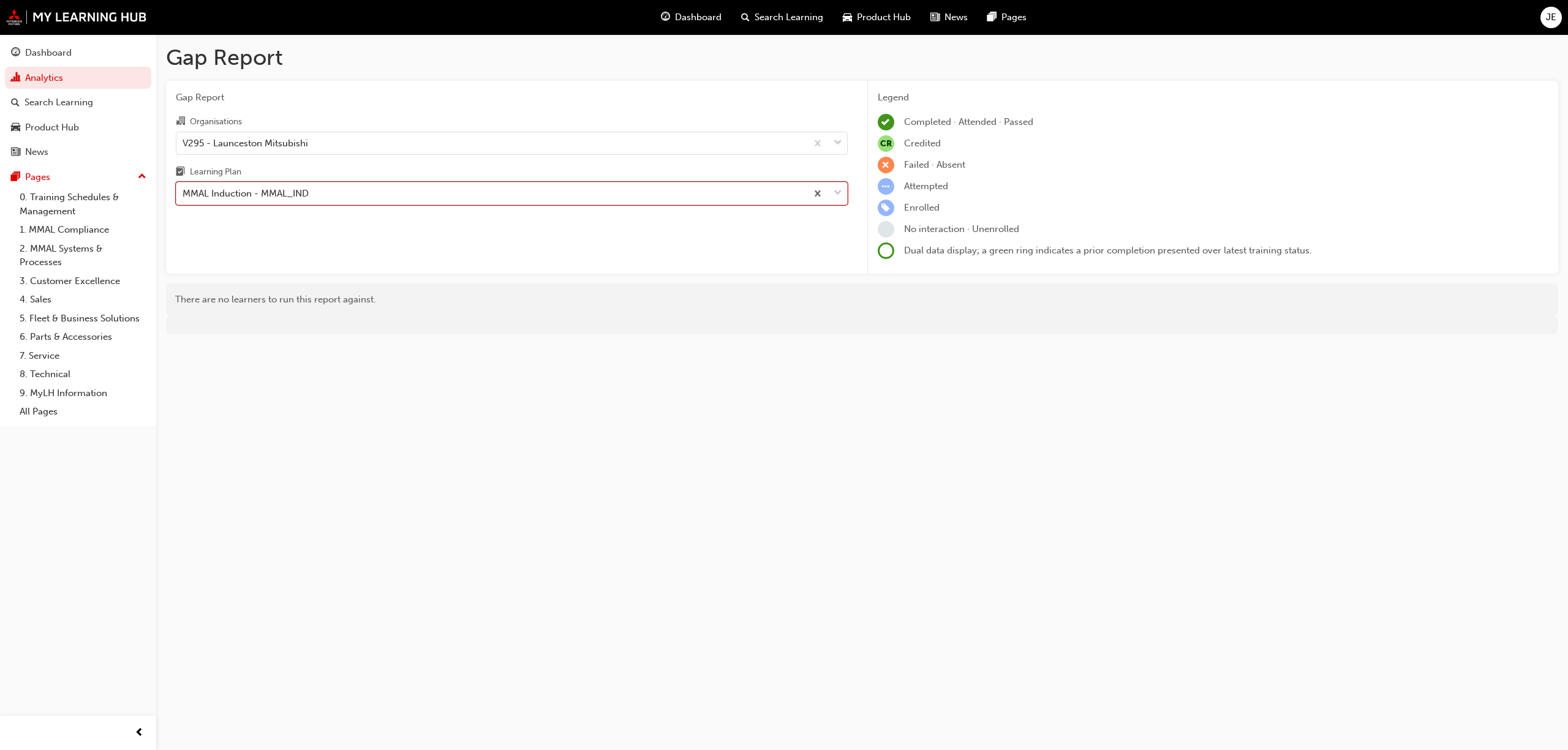
click at [841, 189] on span "down-icon" at bounding box center [838, 193] width 9 height 16
click at [184, 189] on input "Learning Plan option MMAL Induction - MMAL_IND, selected. 0 results available. …" at bounding box center [183, 193] width 1 height 11
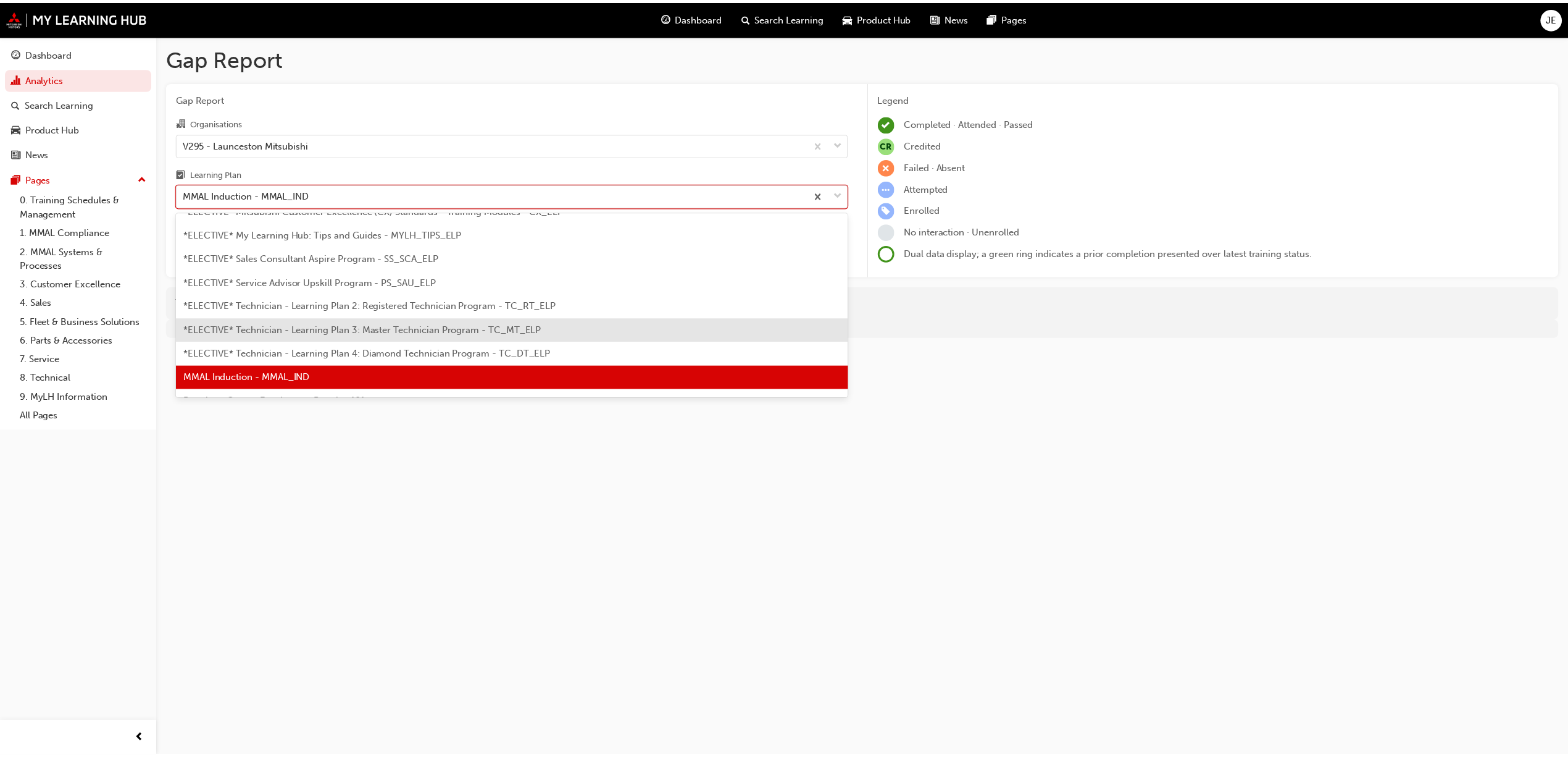
scroll to position [605, 0]
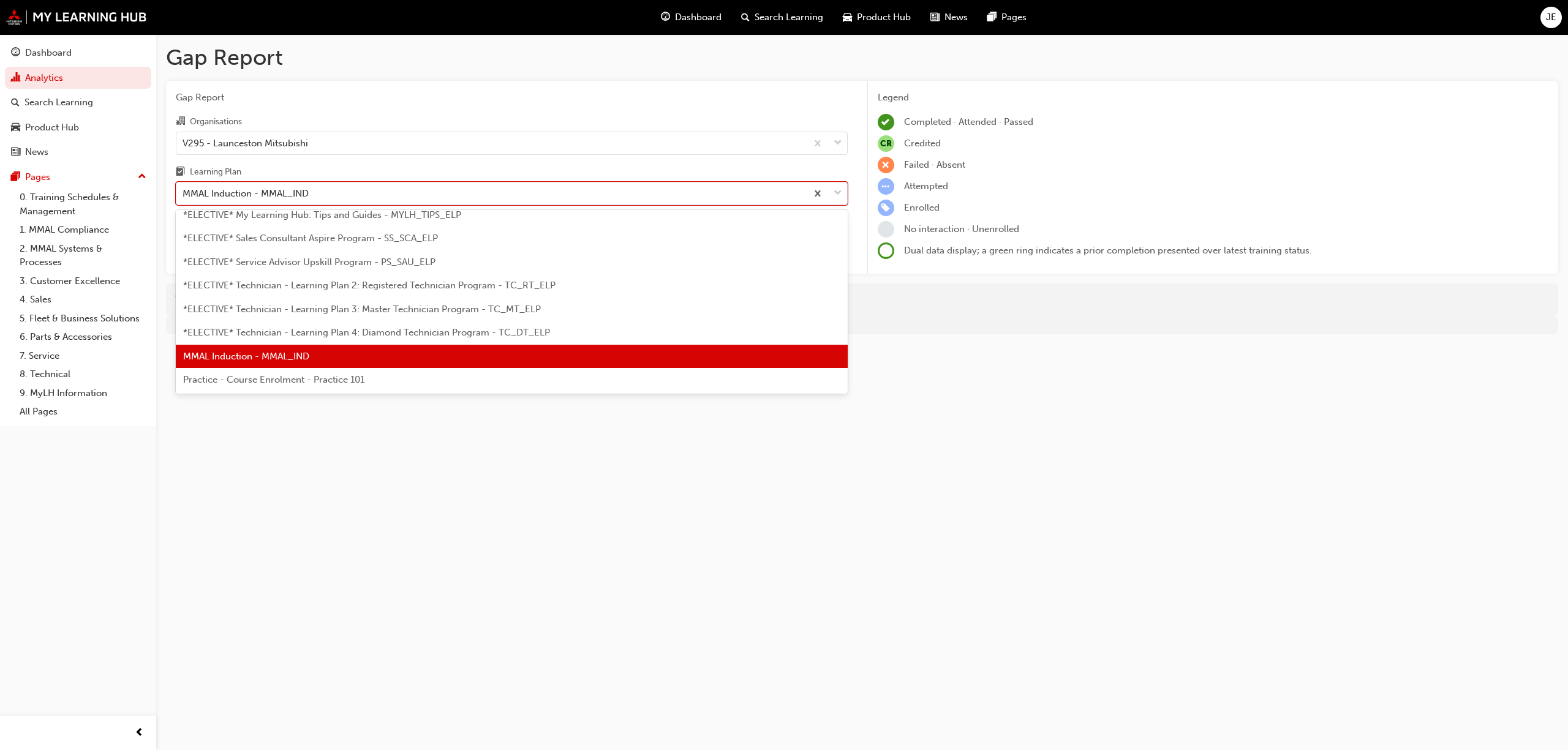
click at [347, 380] on span "Practice - Course Enrolment - Practice 101" at bounding box center [274, 379] width 181 height 11
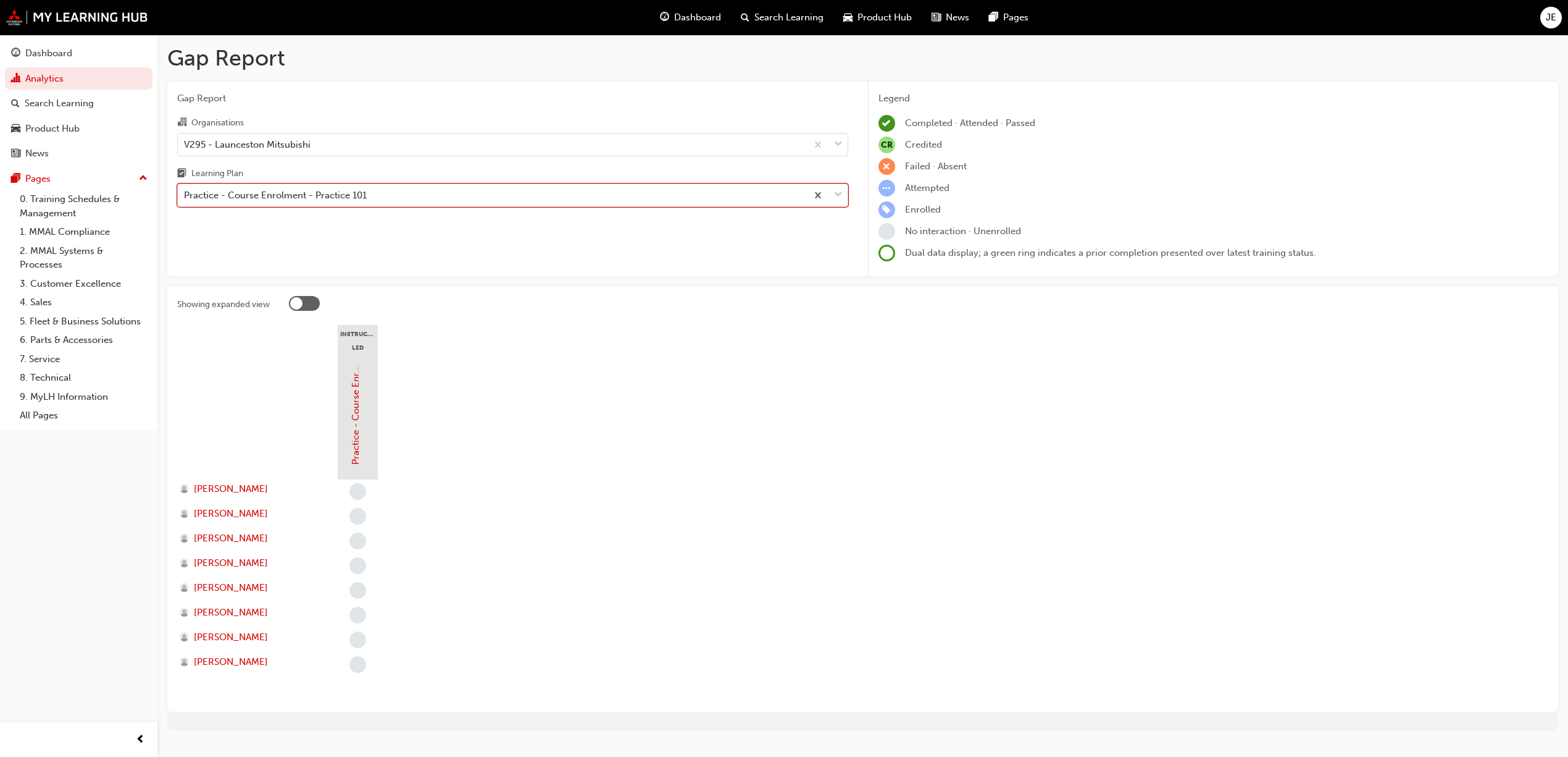
click at [839, 193] on span "down-icon" at bounding box center [838, 195] width 9 height 16
click at [185, 193] on input "Learning Plan option Practice - Course Enrolment - Practice 101, selected. 0 re…" at bounding box center [185, 195] width 1 height 11
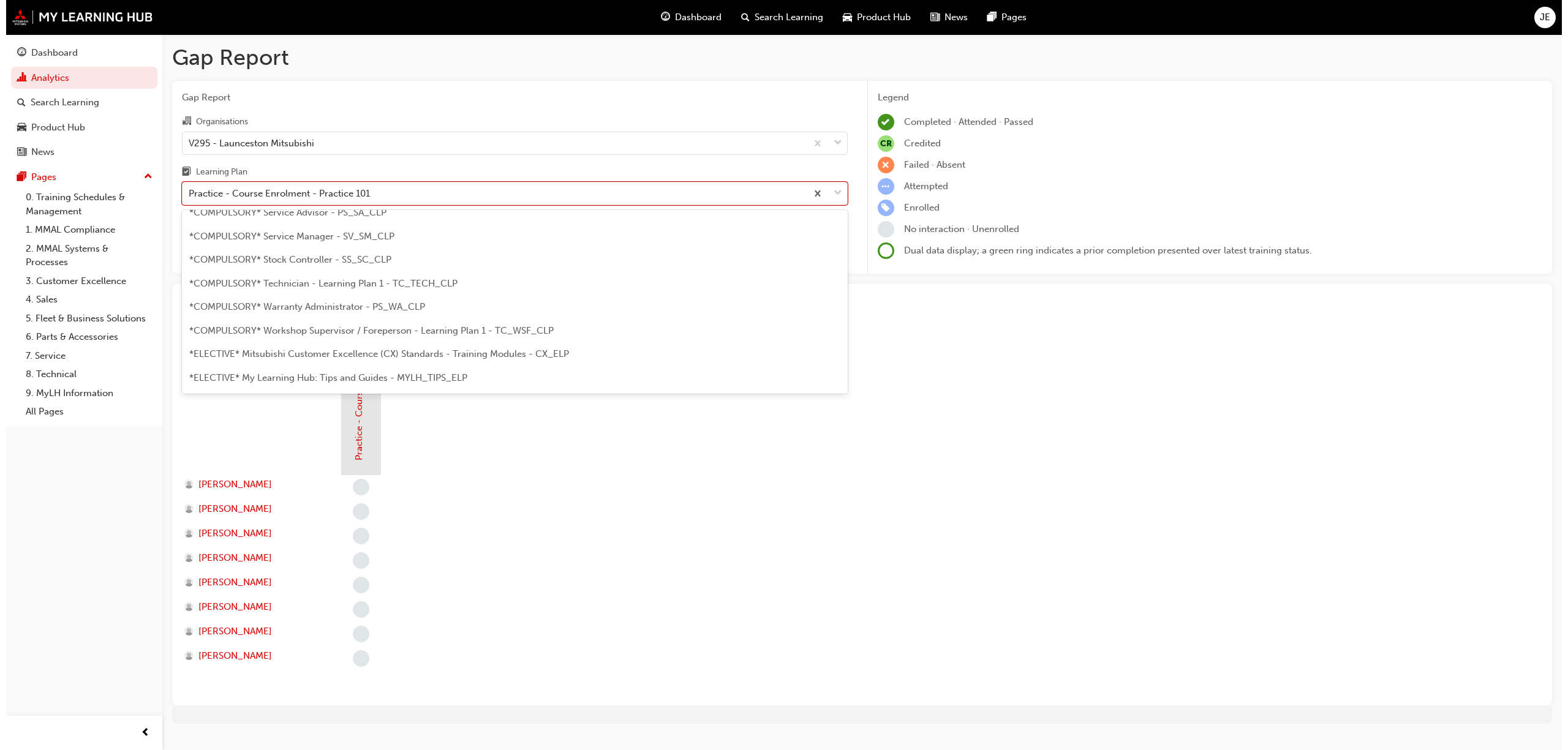
scroll to position [354, 0]
click at [334, 248] on span "*COMPULSORY* Sales Consultant (New / Used Cars) - SS_SCNUC_CLP" at bounding box center [334, 247] width 303 height 11
